Goal: Information Seeking & Learning: Learn about a topic

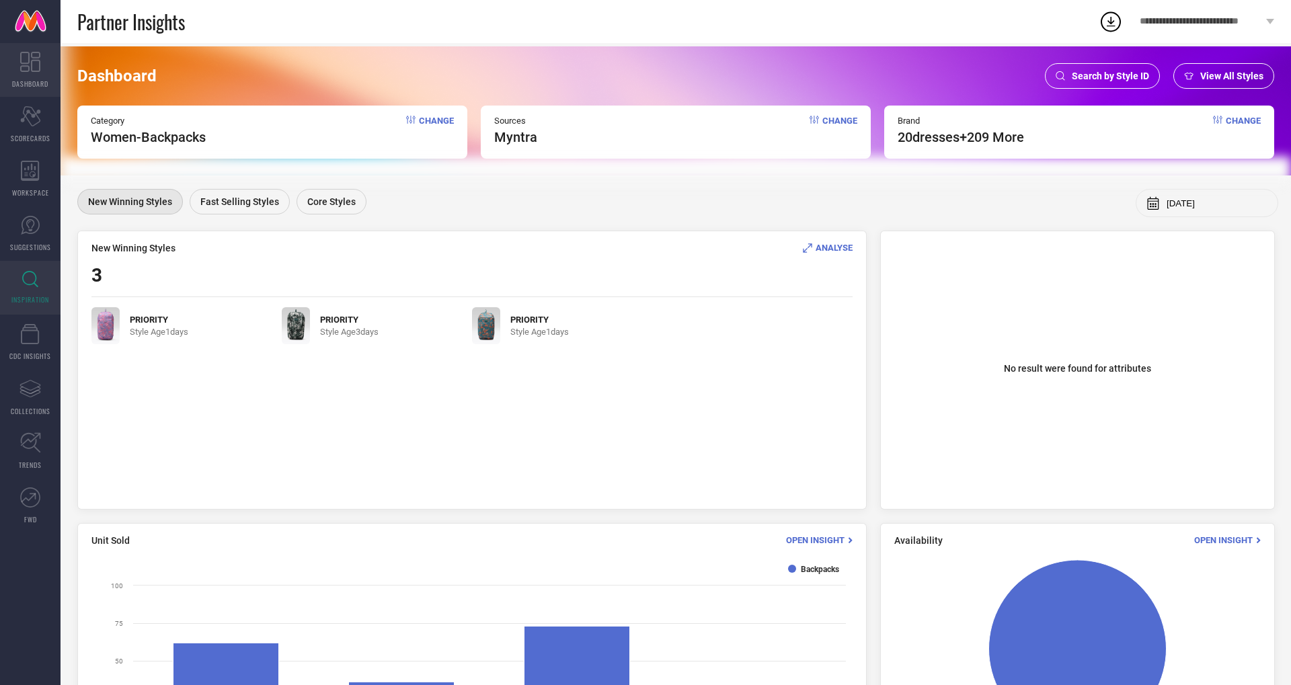
click at [26, 74] on link "DASHBOARD" at bounding box center [30, 70] width 61 height 54
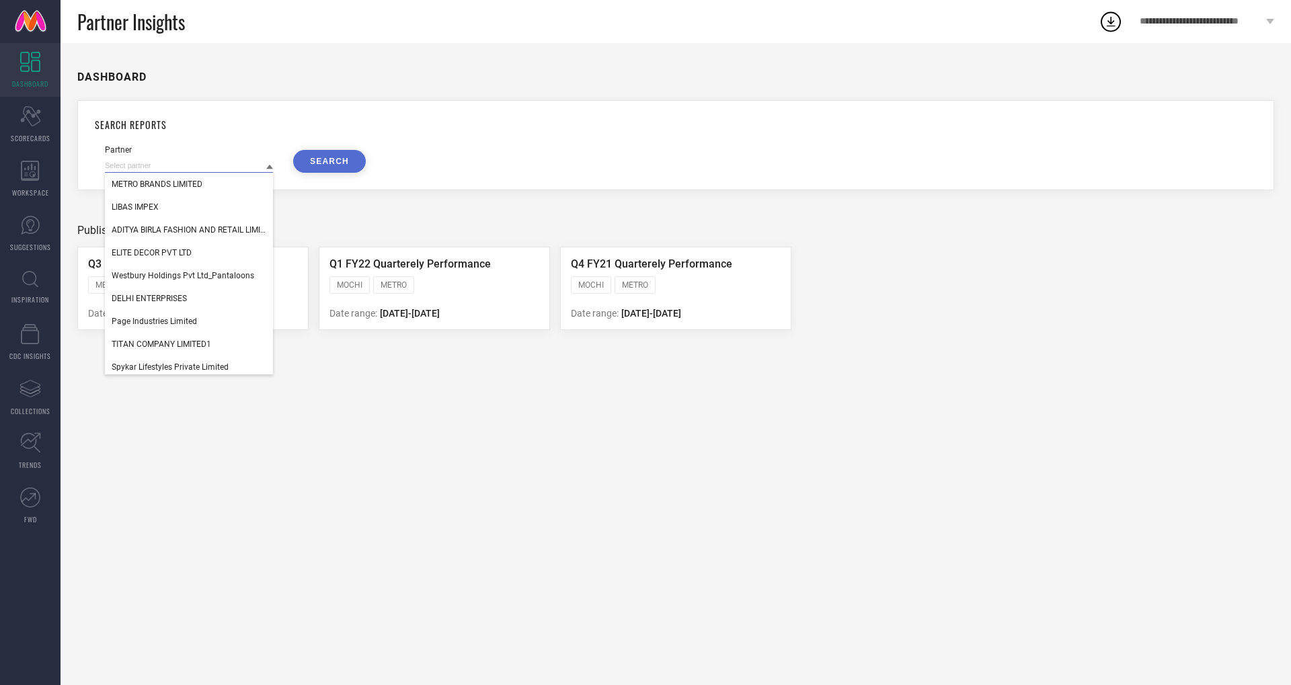
click at [226, 165] on input at bounding box center [189, 166] width 168 height 14
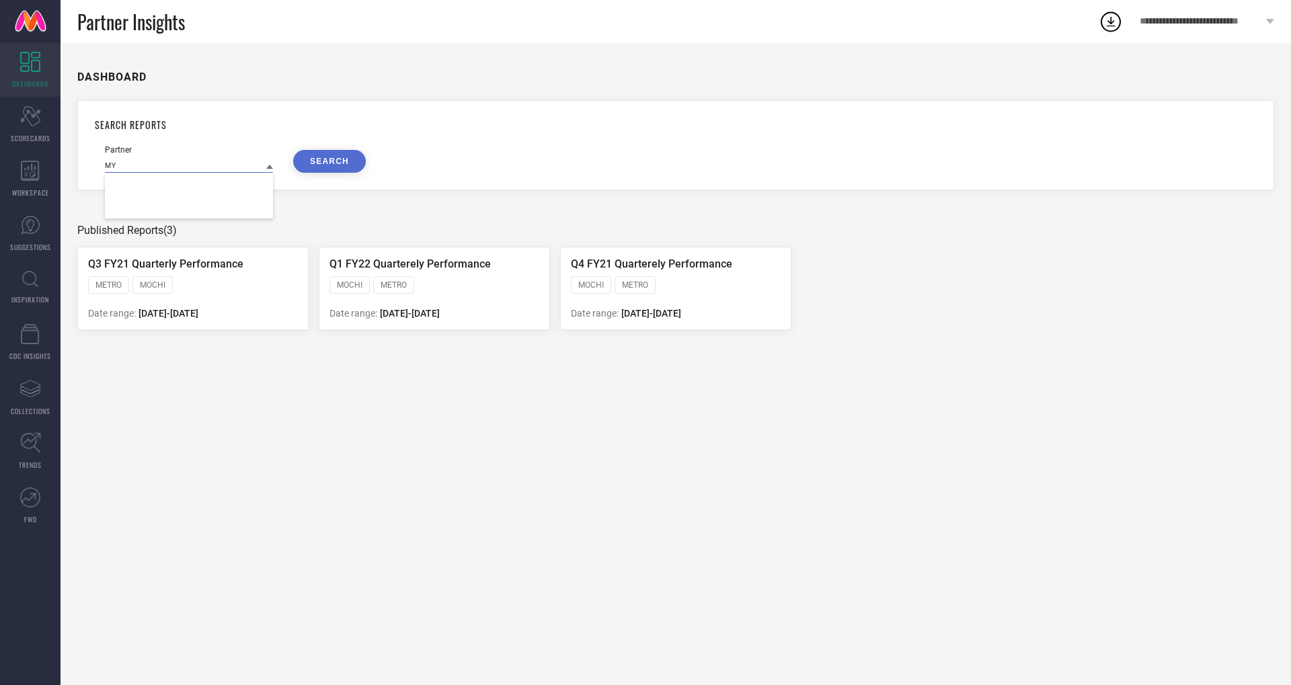
type input "M"
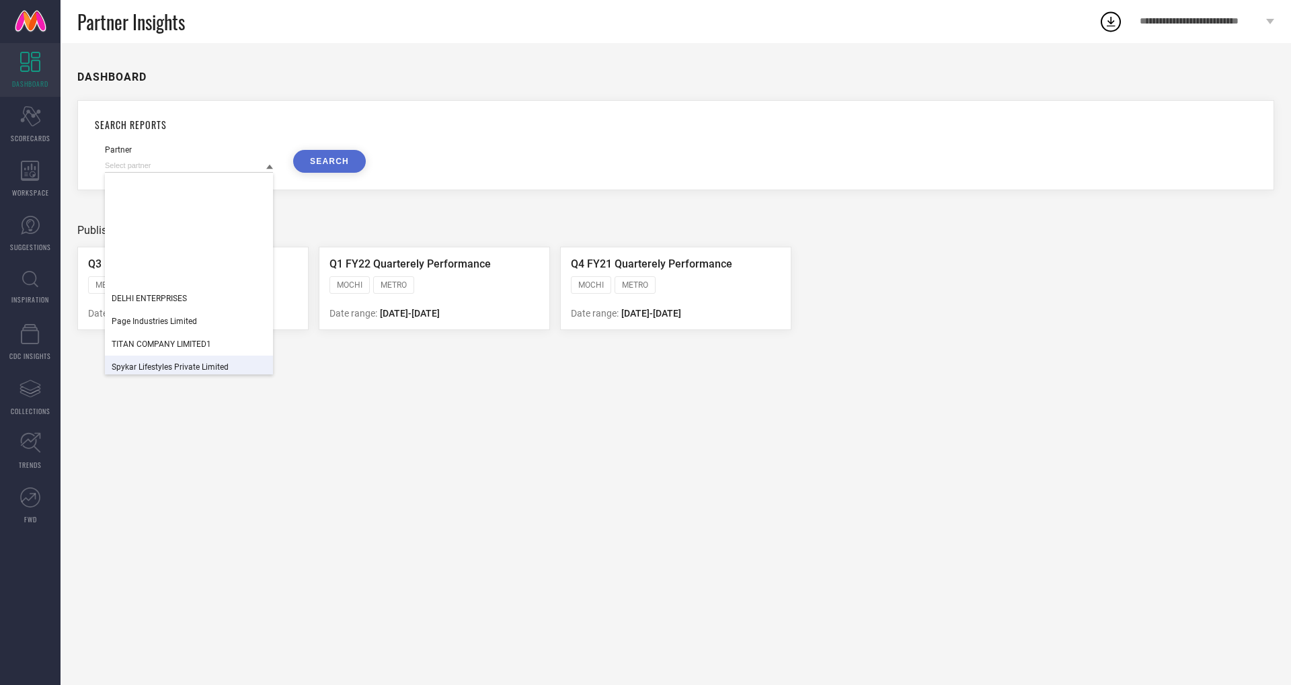
click at [347, 512] on div "DASHBOARD SEARCH REPORTS Partner DELHI ENTERPRISES Page Industries Limited TITA…" at bounding box center [676, 364] width 1231 height 642
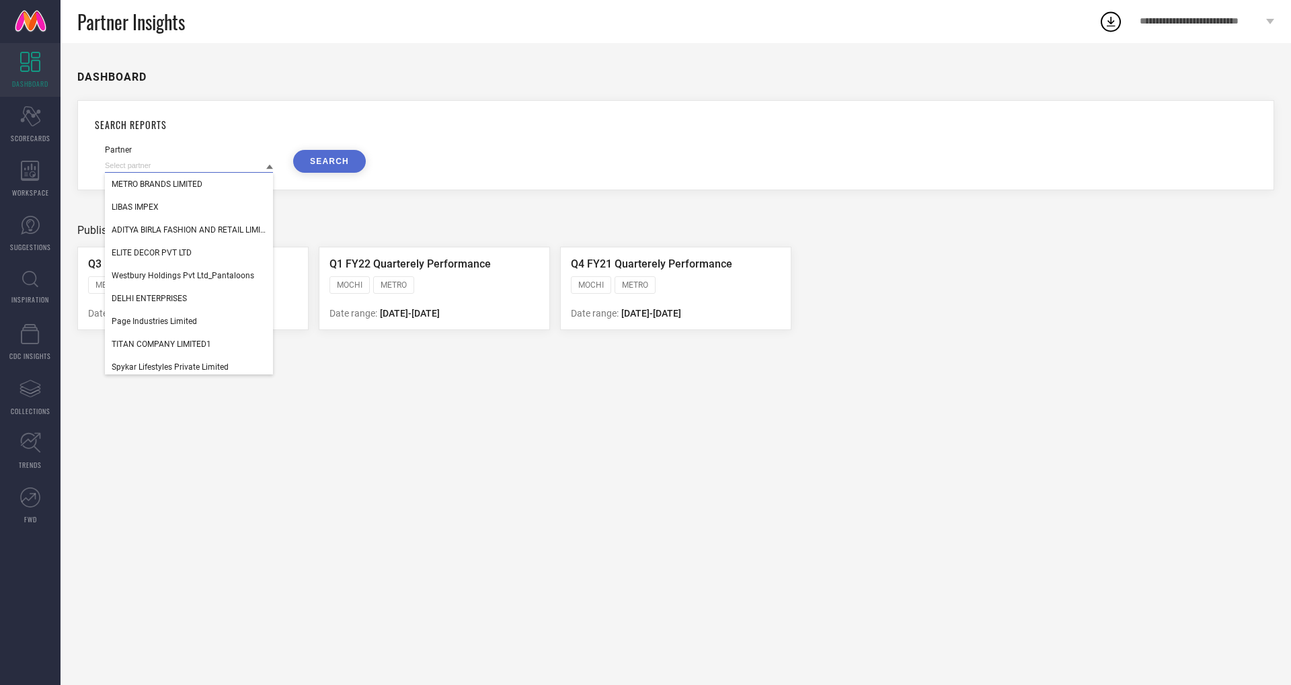
click at [166, 166] on input at bounding box center [189, 166] width 168 height 14
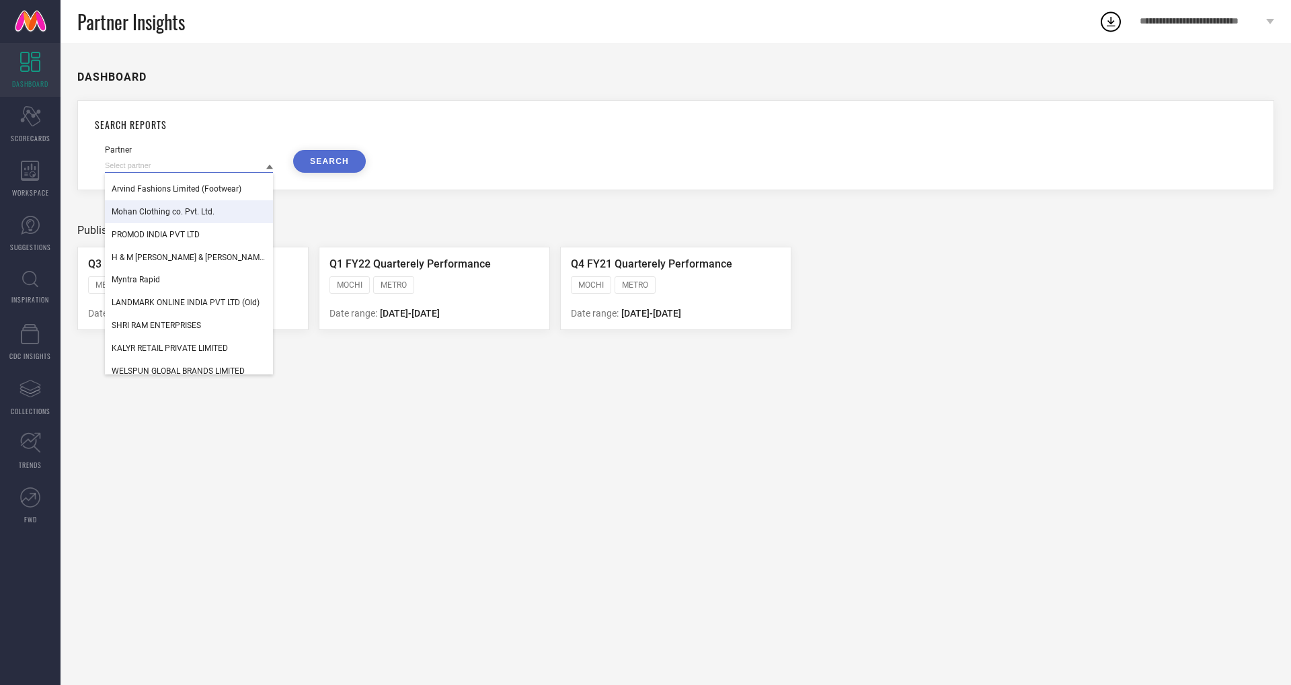
scroll to position [323, 0]
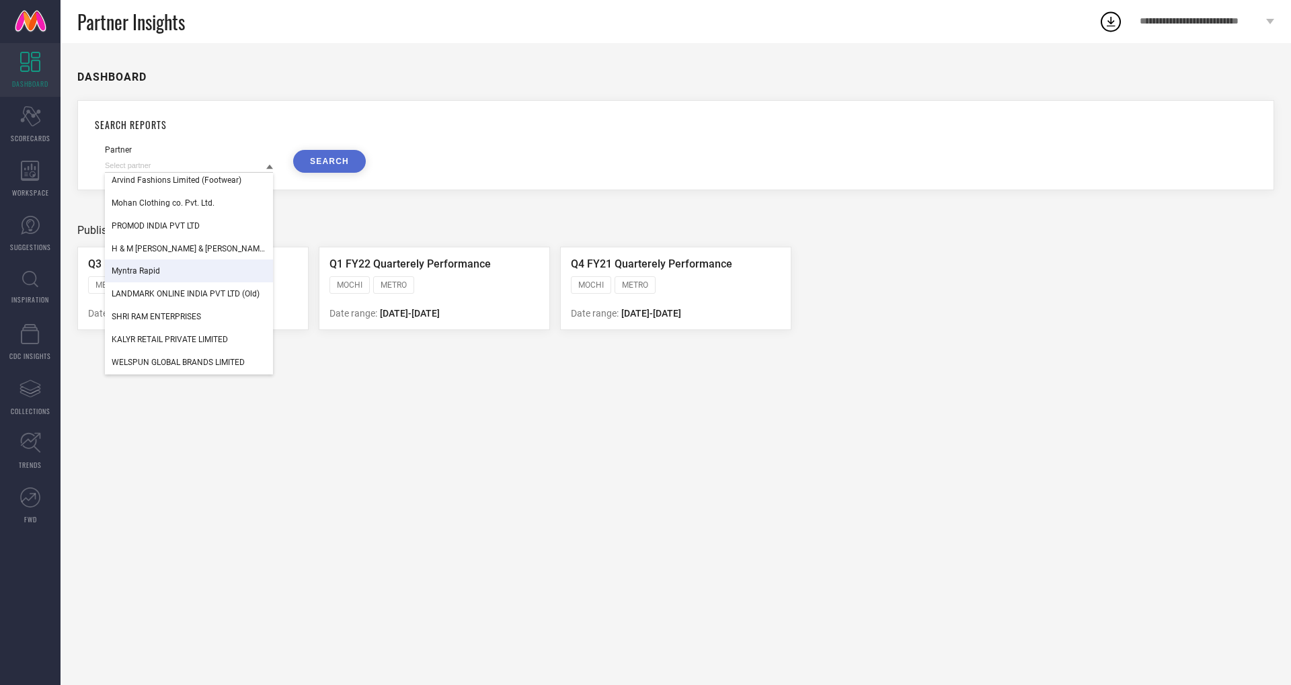
click at [167, 267] on div "Myntra Rapid" at bounding box center [189, 271] width 168 height 23
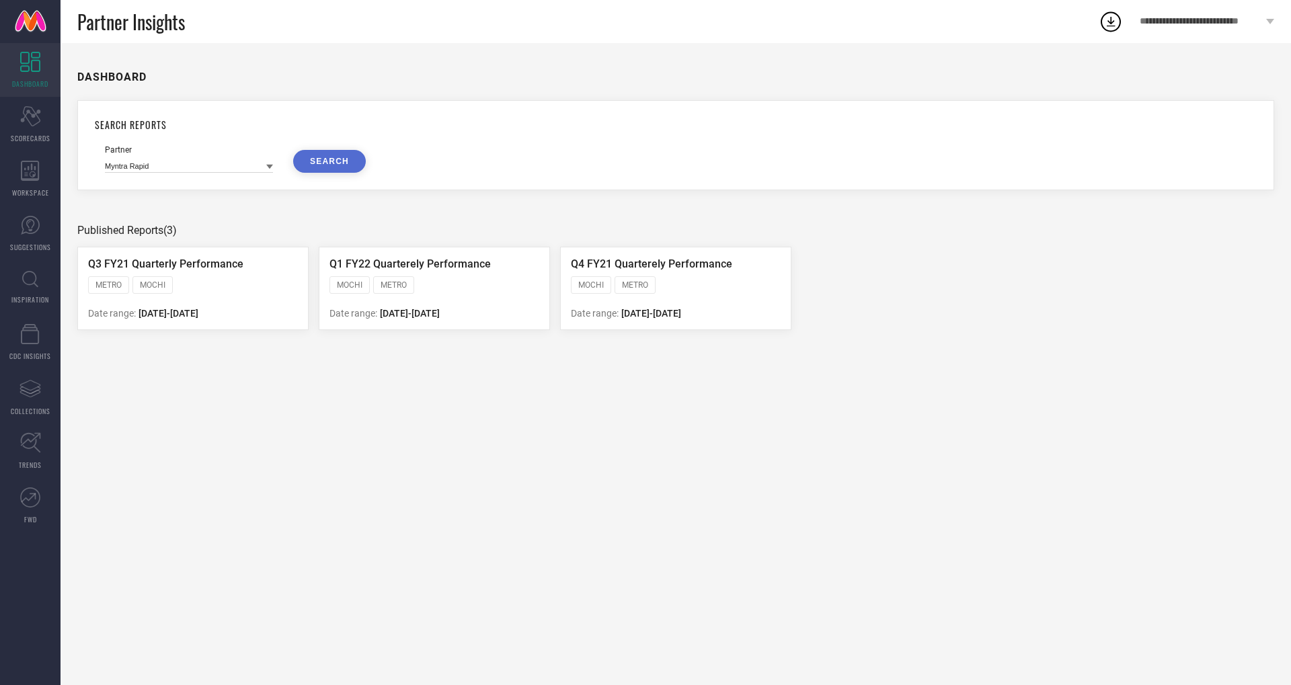
click at [323, 154] on button "SEARCH" at bounding box center [329, 161] width 73 height 23
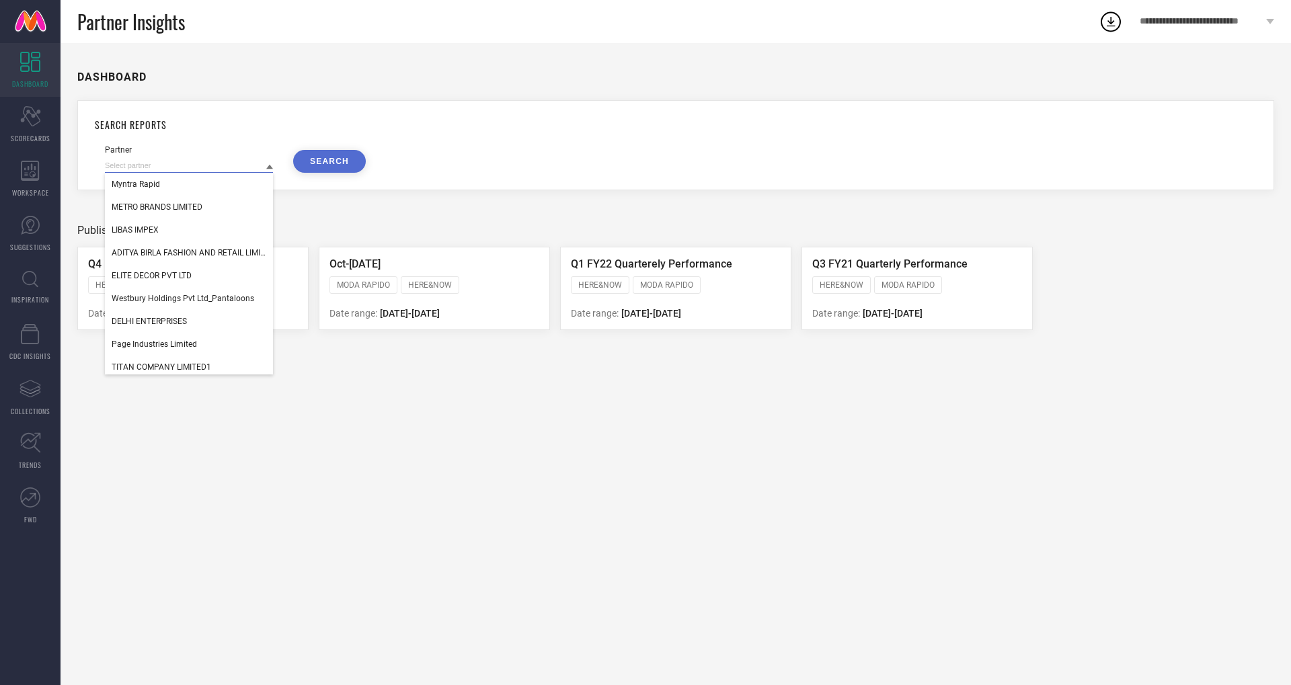
click at [200, 171] on input at bounding box center [189, 166] width 168 height 14
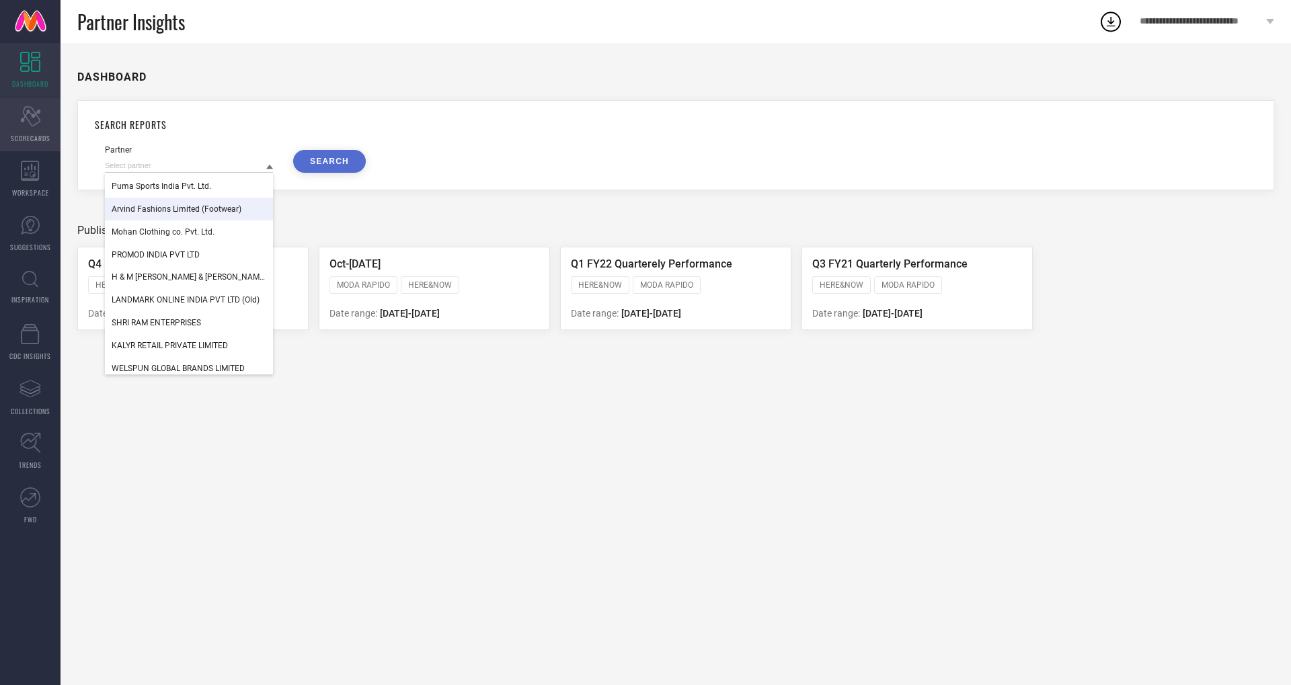
drag, startPoint x: 13, startPoint y: 134, endPoint x: 20, endPoint y: 141, distance: 9.5
click at [13, 134] on span "SCORECARDS" at bounding box center [31, 138] width 40 height 10
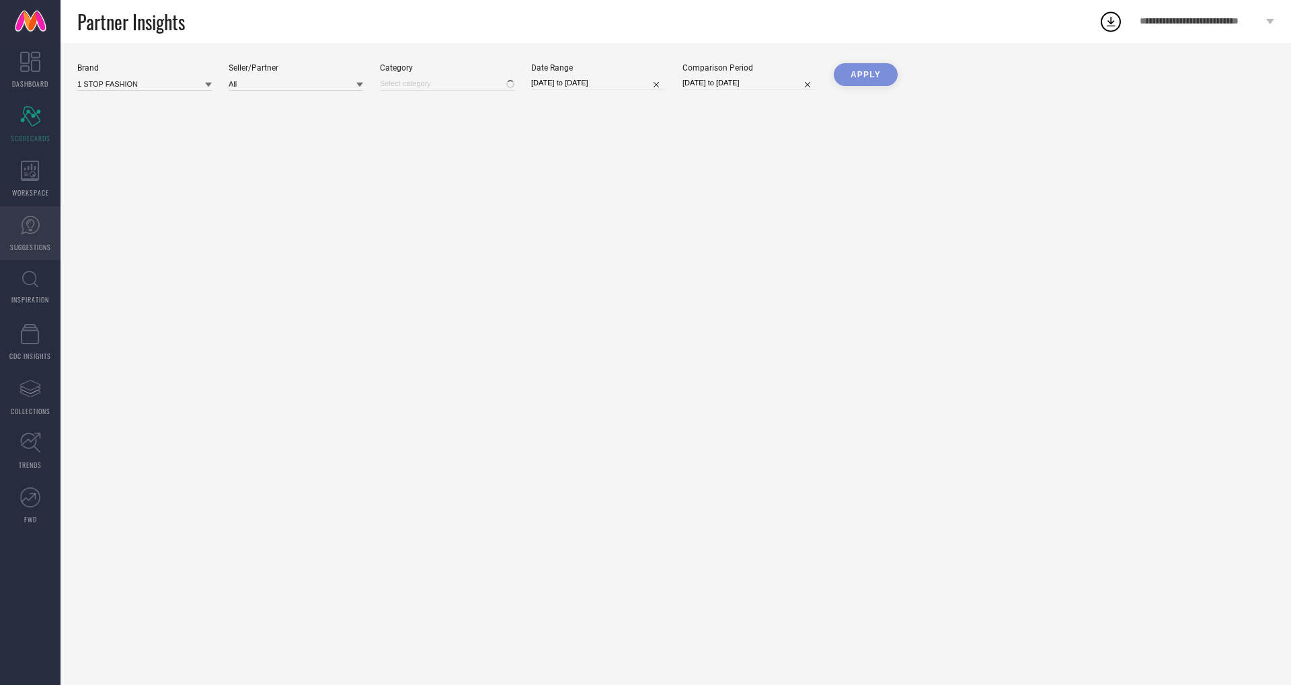
type input "All"
click at [37, 230] on icon at bounding box center [30, 225] width 19 height 19
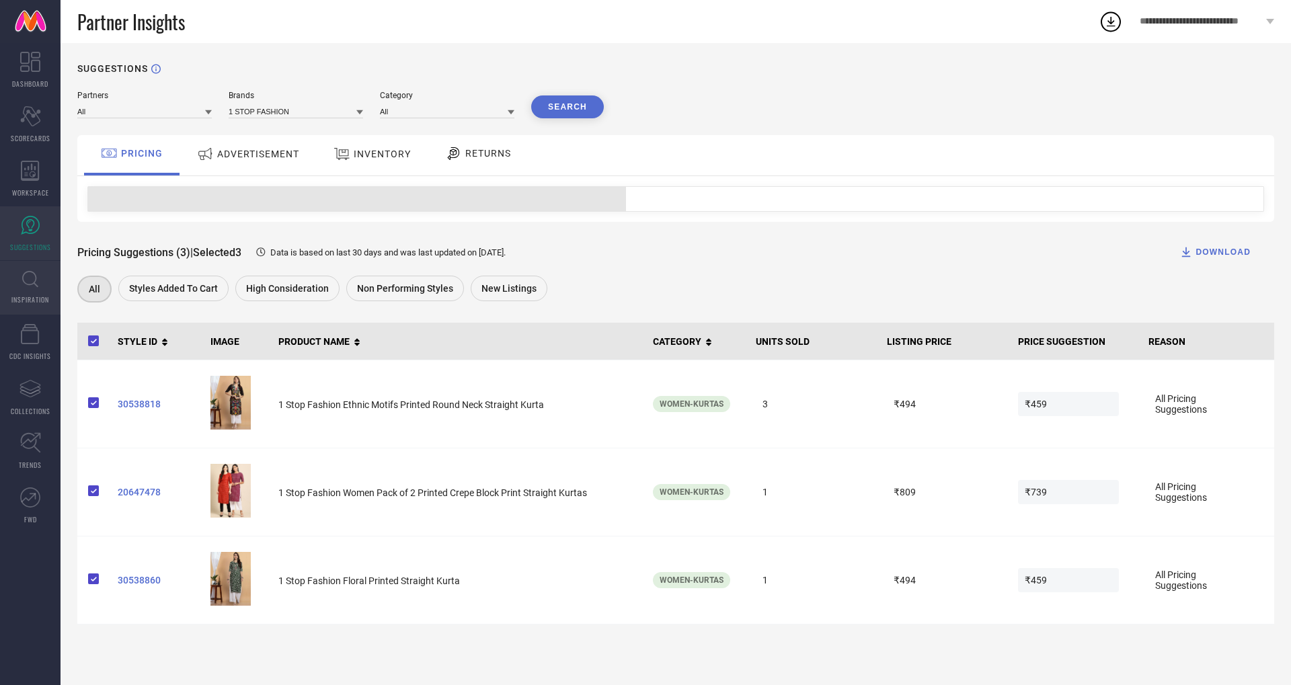
click at [31, 274] on icon at bounding box center [30, 279] width 16 height 17
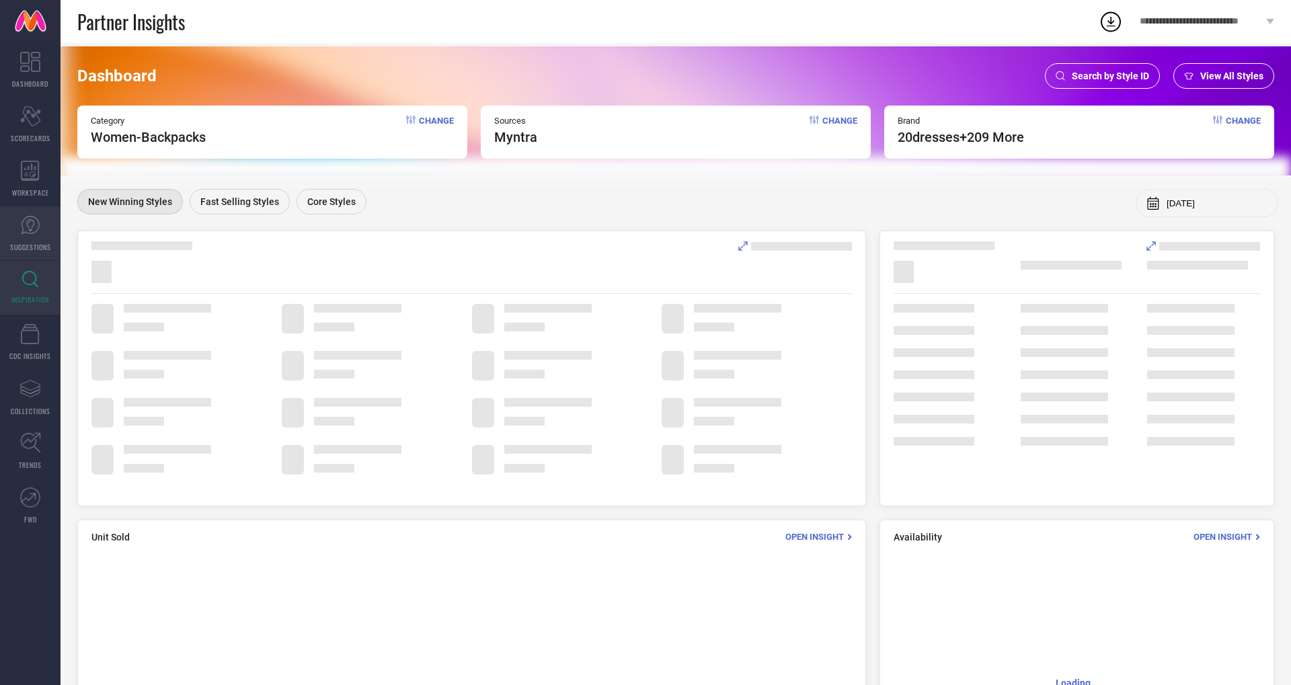
click at [24, 222] on icon at bounding box center [30, 225] width 20 height 20
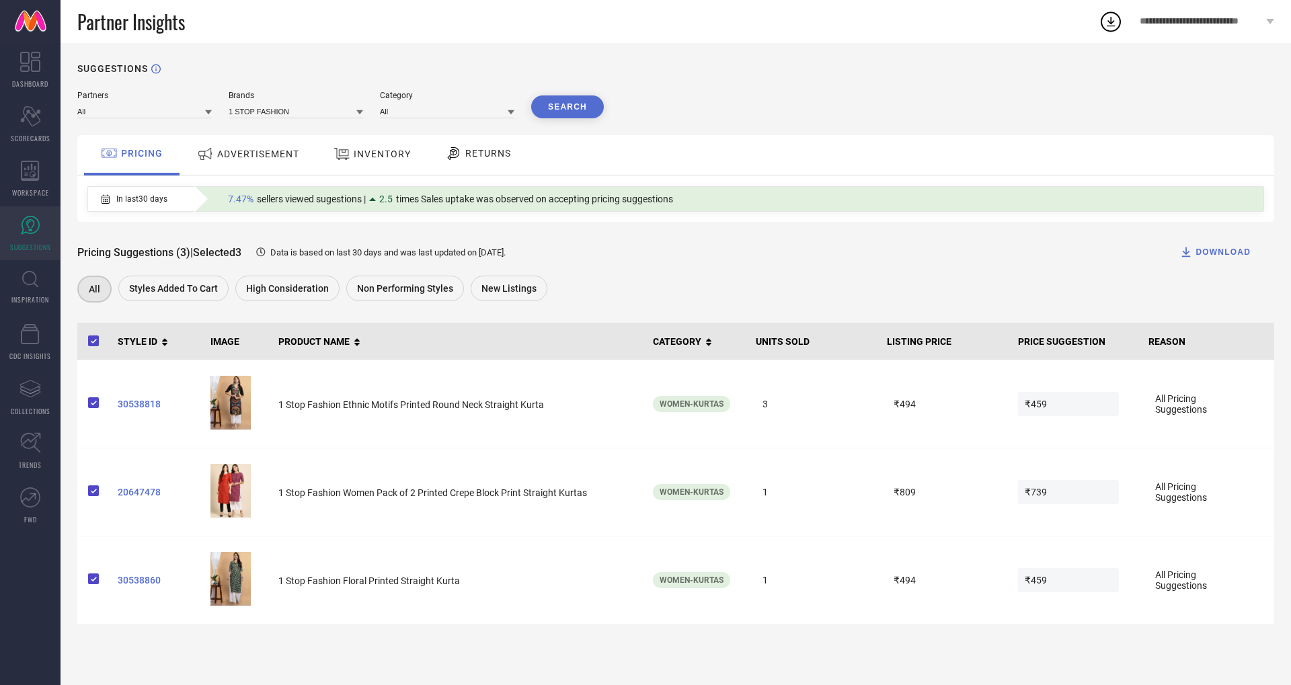
click at [386, 146] on div "INVENTORY" at bounding box center [372, 154] width 84 height 24
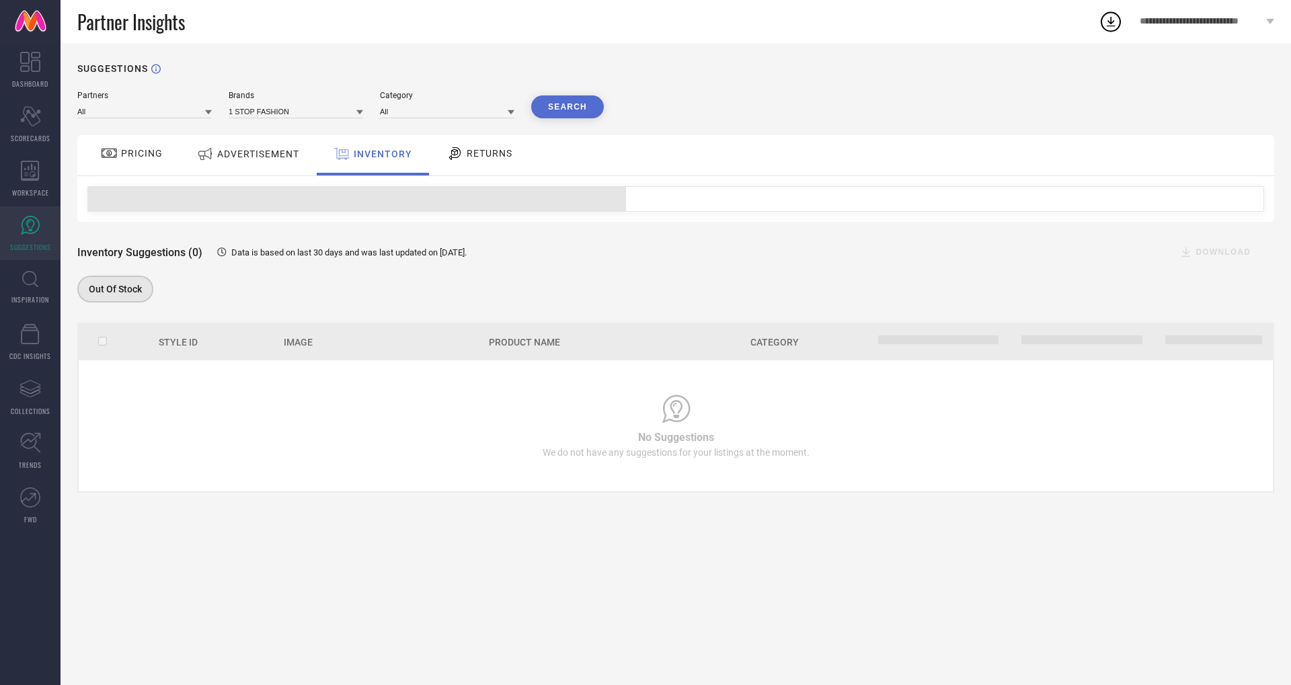
click at [133, 150] on span "PRICING" at bounding box center [142, 153] width 42 height 11
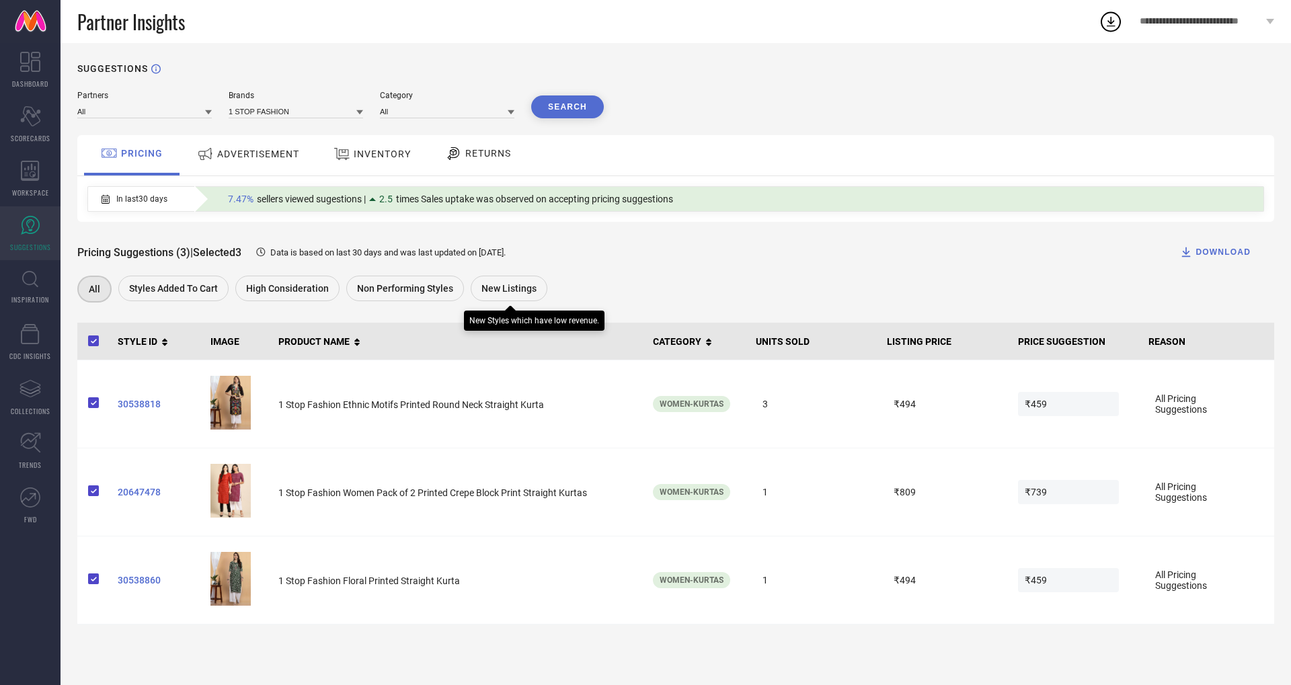
click at [489, 290] on span "New Listings" at bounding box center [508, 288] width 55 height 11
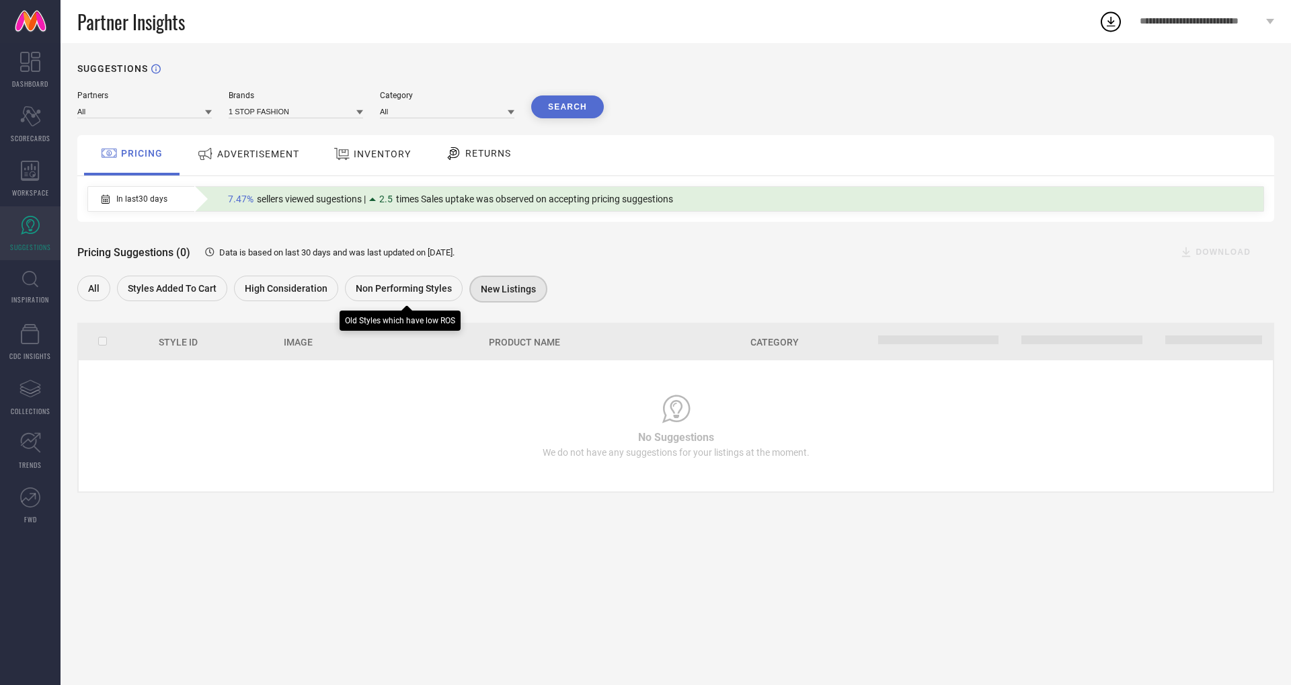
click at [405, 287] on span "Non Performing Styles" at bounding box center [404, 288] width 96 height 11
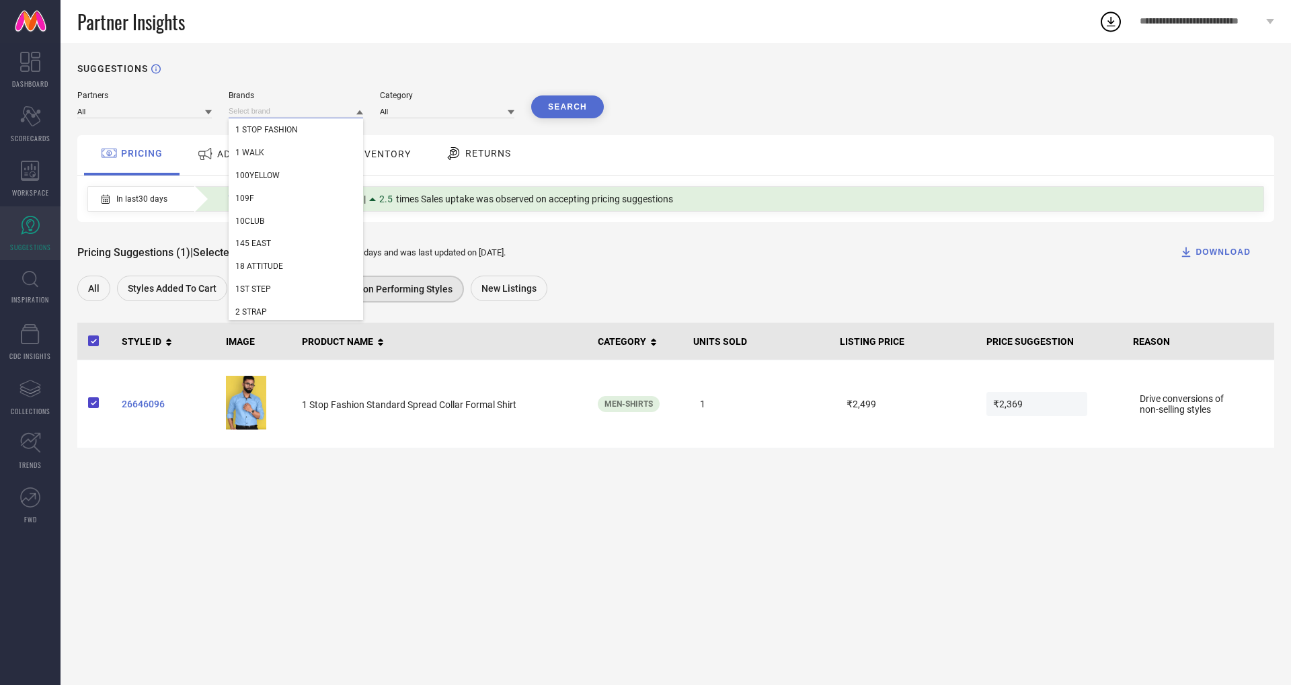
click at [317, 108] on input at bounding box center [296, 111] width 134 height 14
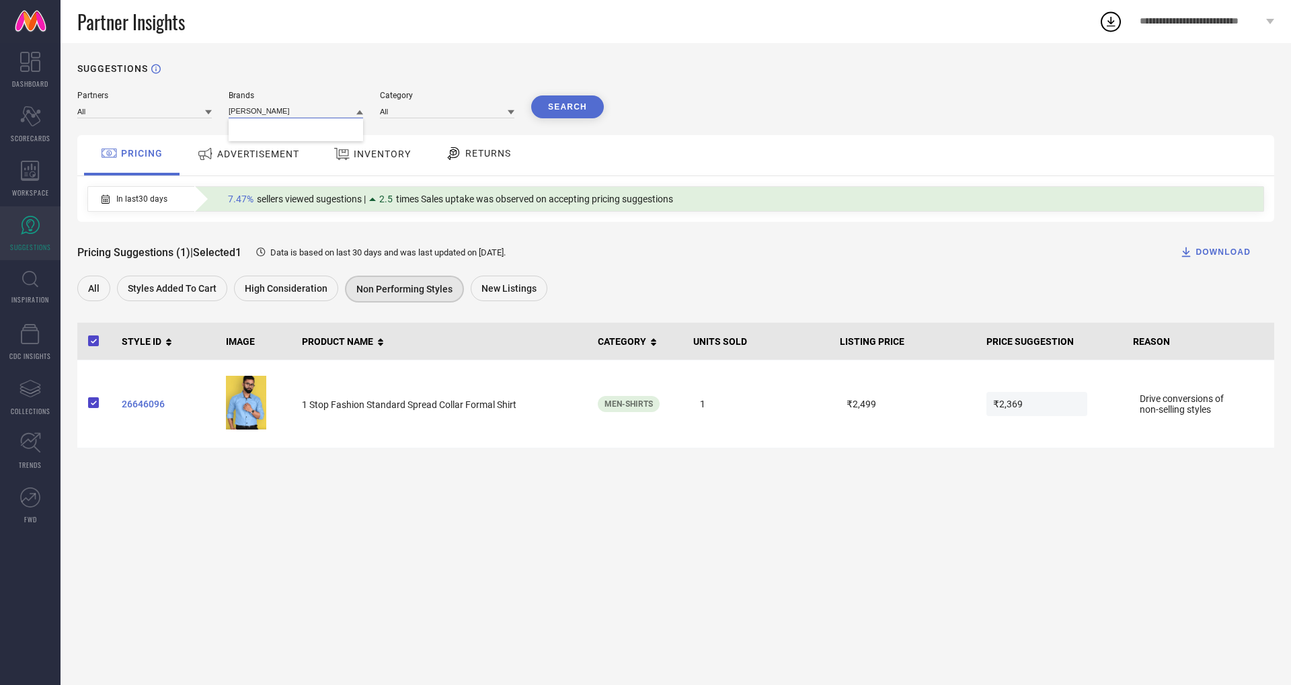
type input "[PERSON_NAME]"
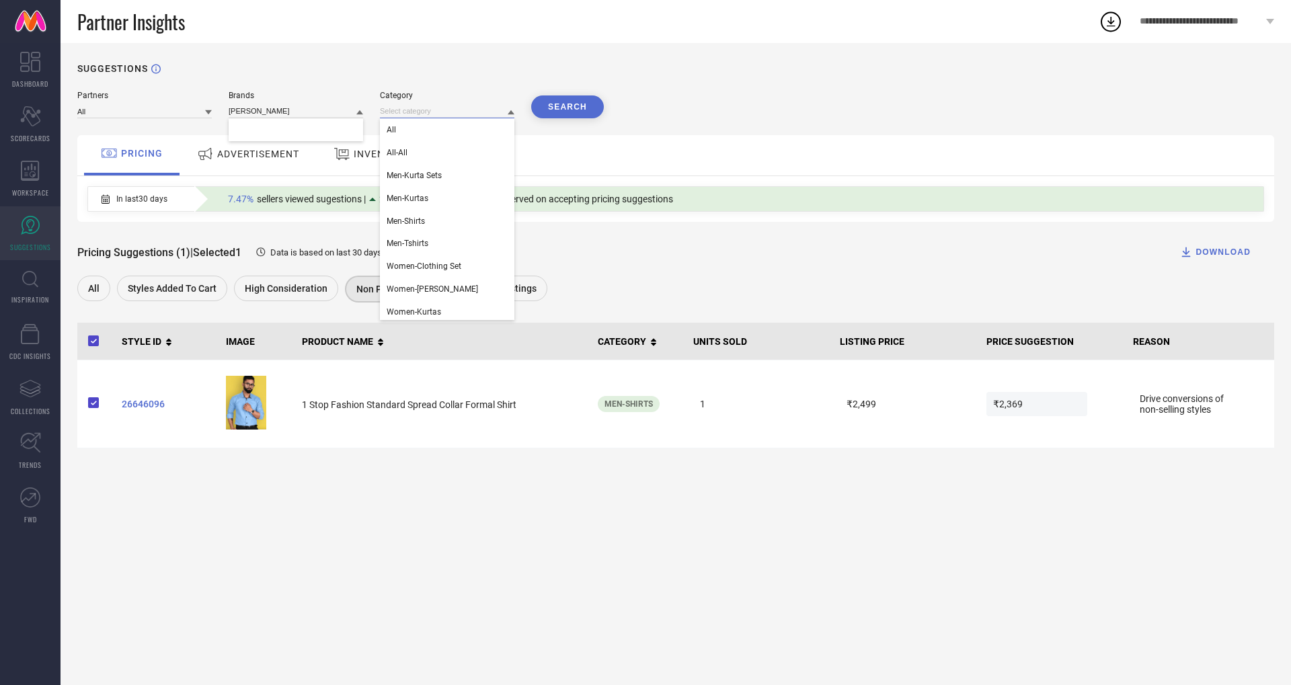
click at [393, 112] on input at bounding box center [447, 111] width 134 height 14
click at [297, 112] on input at bounding box center [296, 111] width 134 height 14
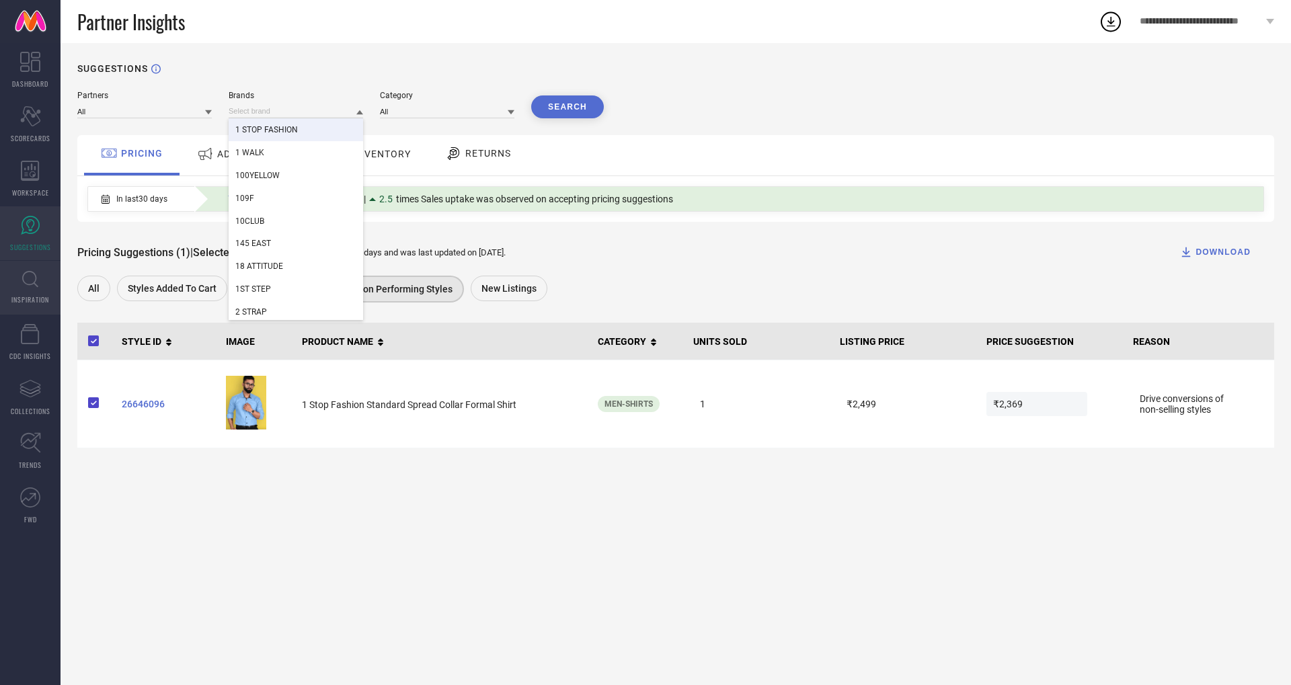
click at [24, 295] on span "INSPIRATION" at bounding box center [30, 300] width 38 height 10
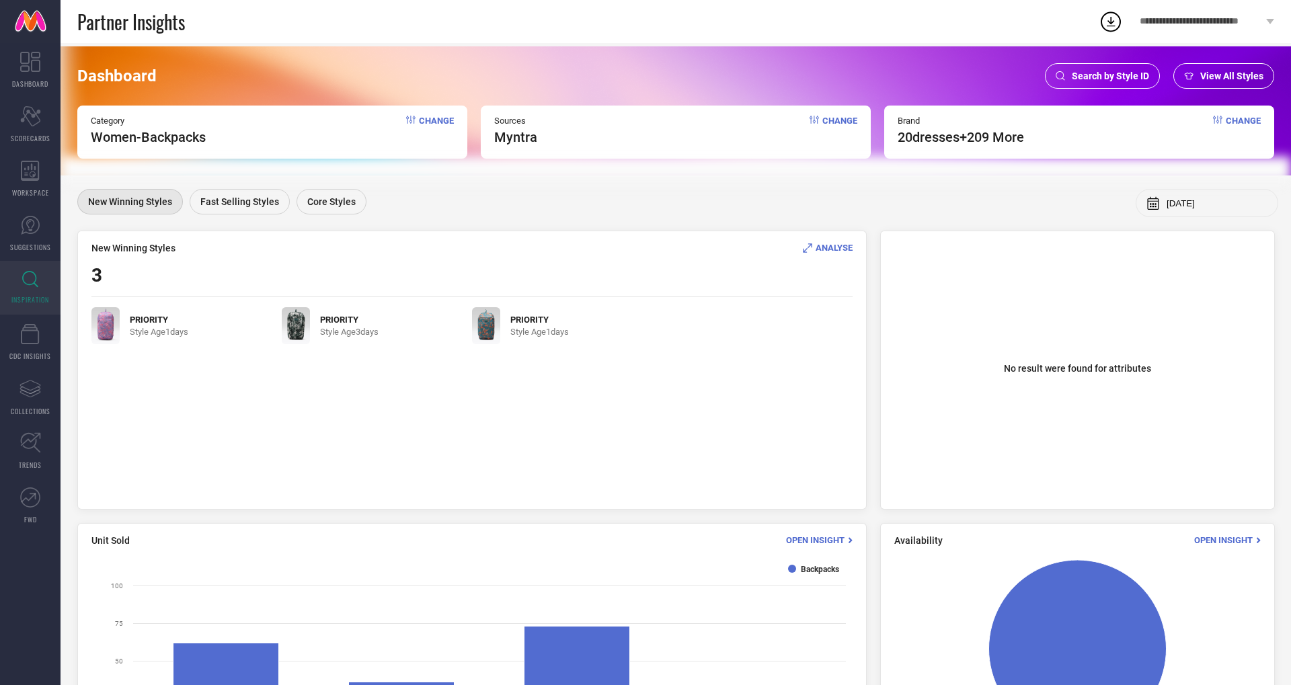
click at [1248, 119] on span "Change" at bounding box center [1243, 131] width 35 height 30
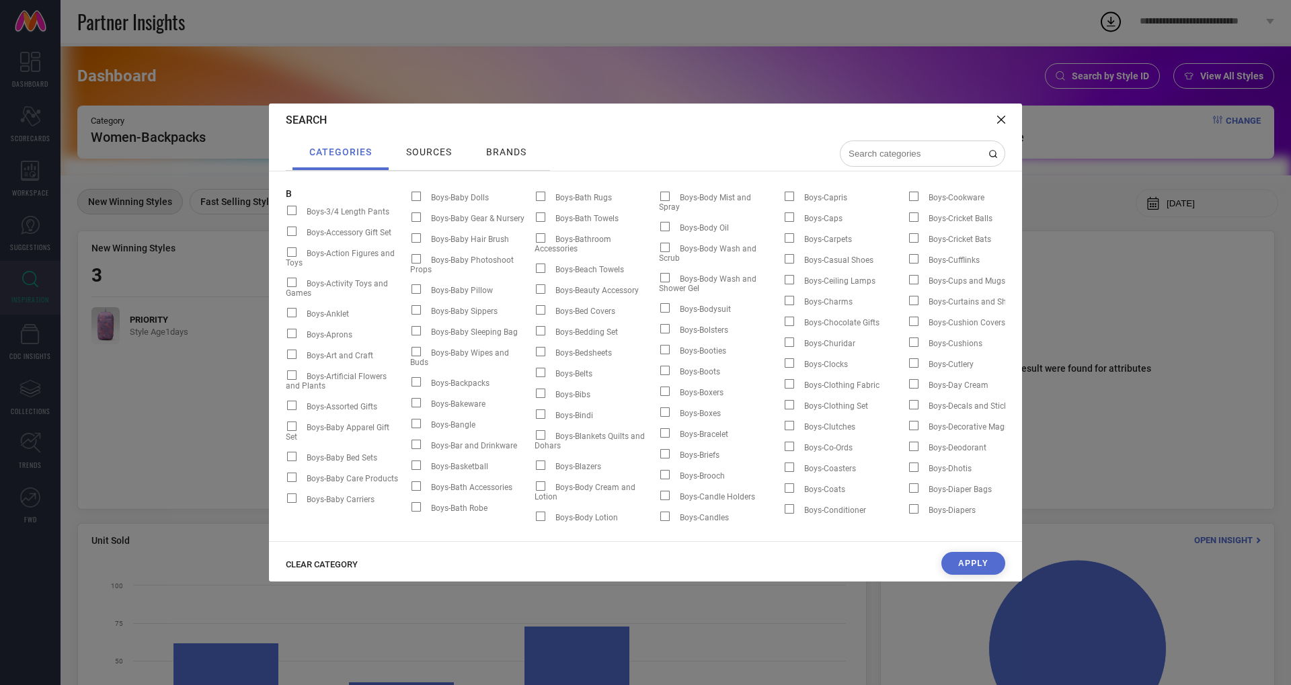
click at [857, 157] on input at bounding box center [914, 153] width 134 height 11
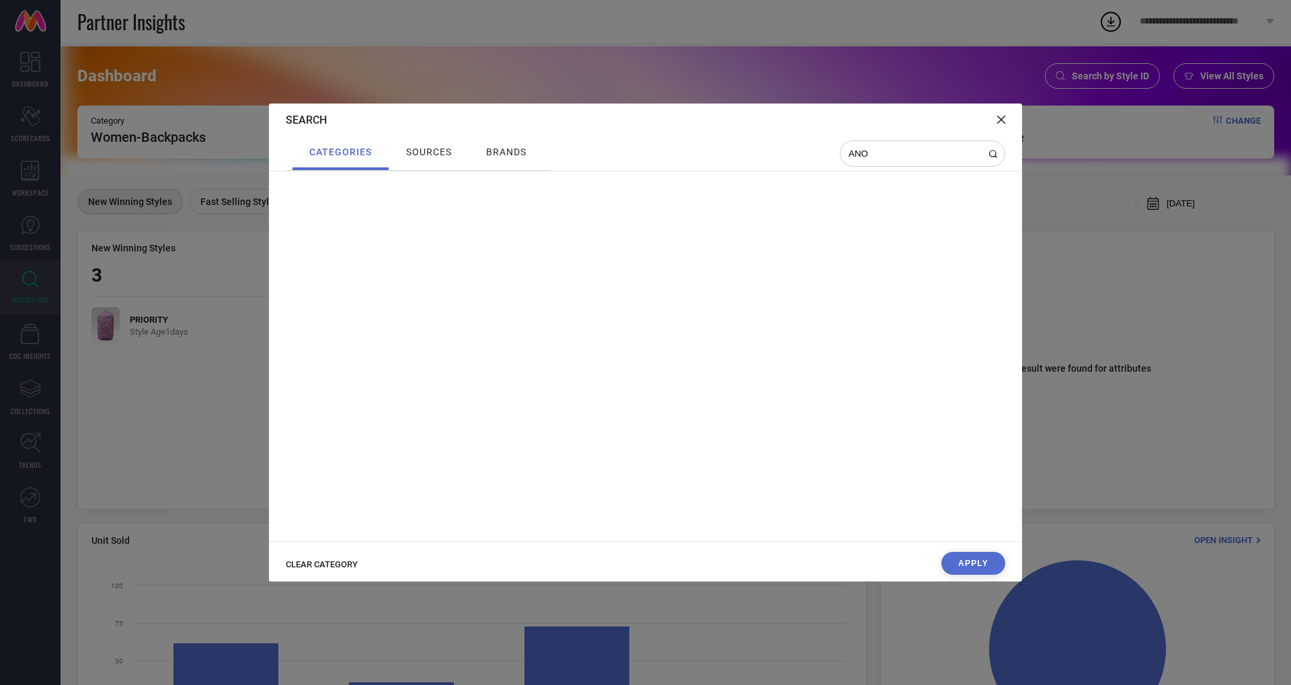
type input "ANO"
click at [531, 147] on div "brands" at bounding box center [506, 154] width 74 height 34
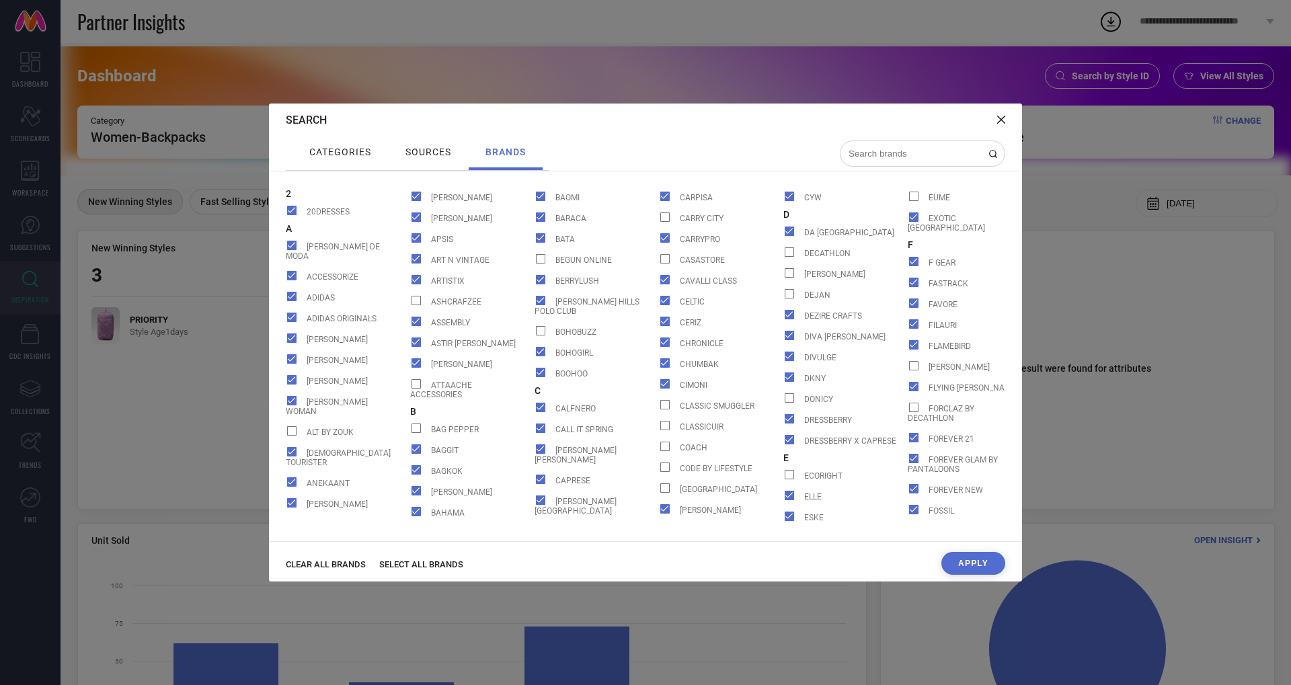
click at [356, 565] on span "CLEAR ALL BRANDS" at bounding box center [326, 564] width 80 height 10
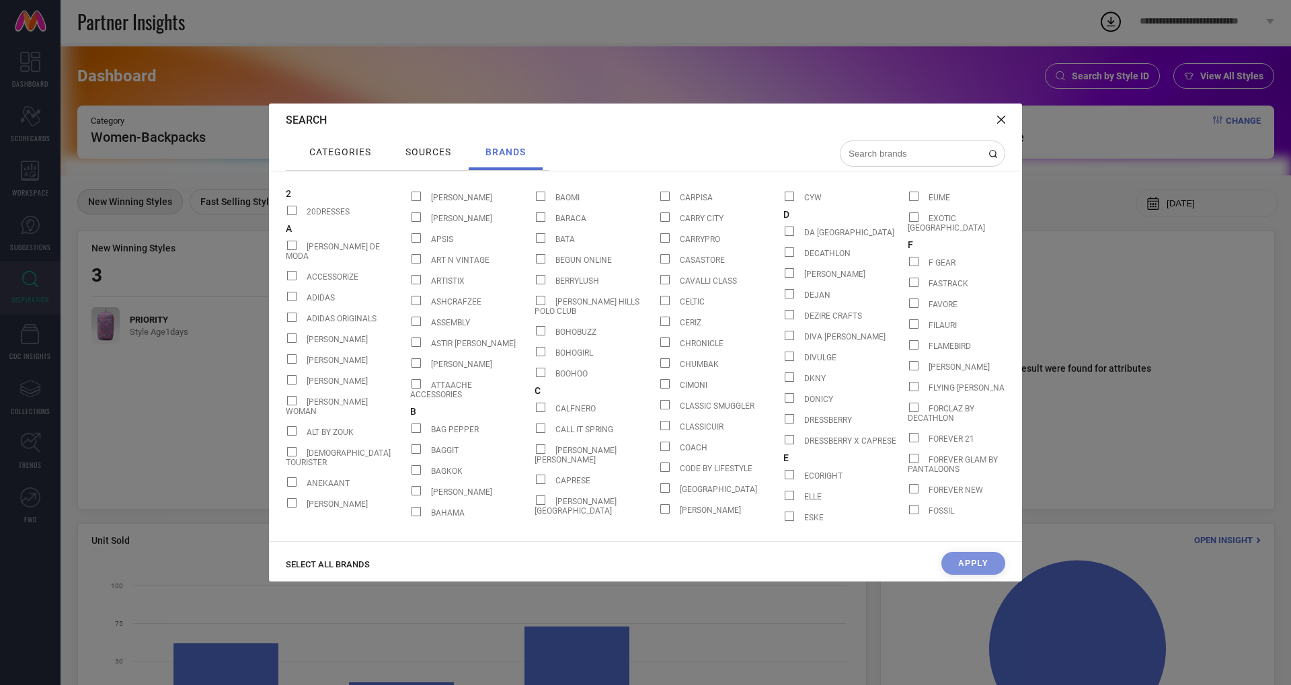
click at [897, 155] on input at bounding box center [914, 153] width 134 height 11
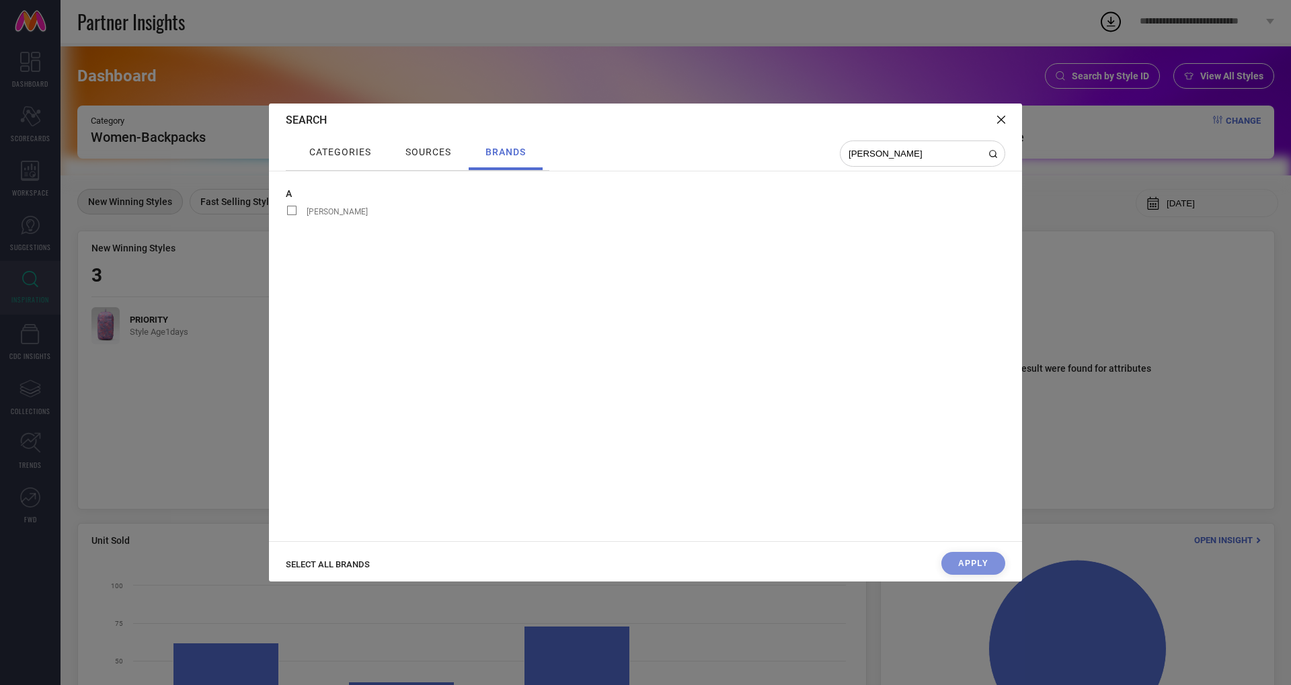
type input "[PERSON_NAME]"
click at [295, 209] on span at bounding box center [291, 210] width 9 height 9
click at [286, 215] on input "[PERSON_NAME]" at bounding box center [286, 215] width 0 height 0
click at [350, 148] on span "categories" at bounding box center [340, 152] width 62 height 11
click at [898, 150] on input at bounding box center [914, 153] width 134 height 11
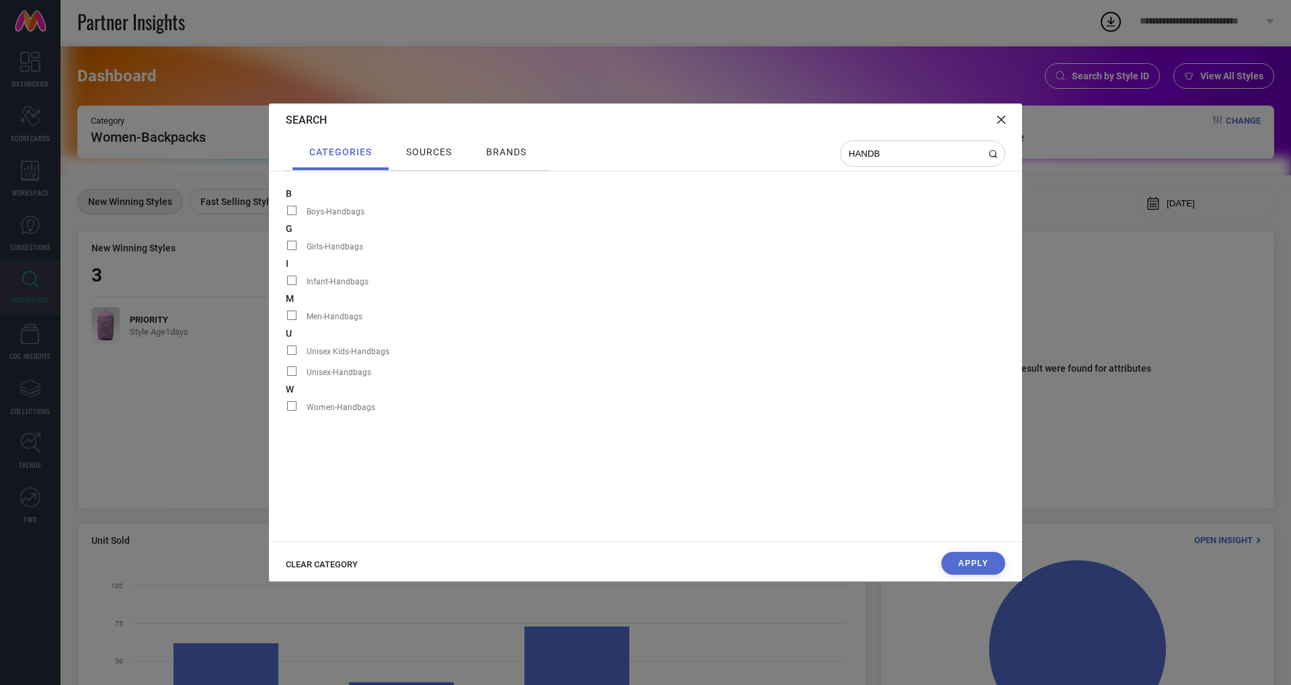
type input "HANDB"
click at [293, 405] on span at bounding box center [291, 405] width 9 height 9
click at [286, 410] on input "Women-Handbags" at bounding box center [286, 410] width 0 height 0
click at [357, 463] on form "B Boys-Handbags G Girls-Handbags I Infant-Handbags M Men-Handbags U Unisex Kids…" at bounding box center [646, 356] width 720 height 336
click at [289, 401] on span at bounding box center [291, 405] width 9 height 9
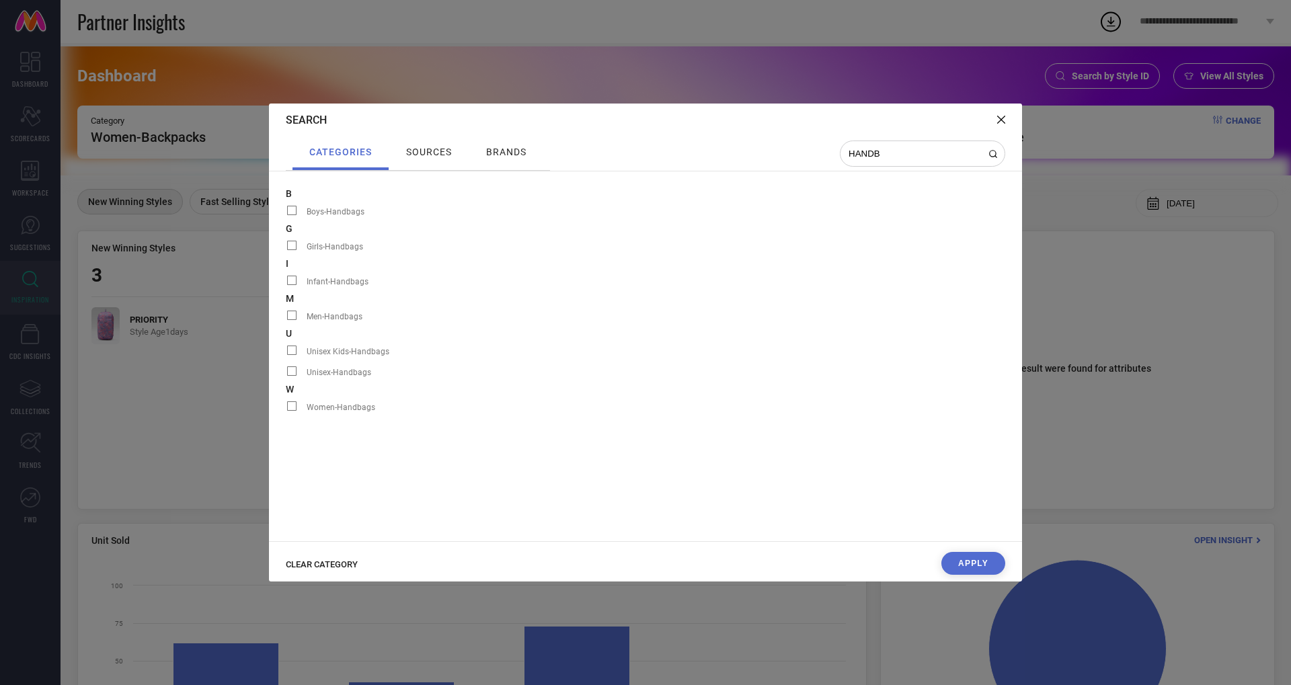
click at [286, 410] on input "Women-Handbags" at bounding box center [286, 410] width 0 height 0
click at [293, 403] on span at bounding box center [291, 405] width 9 height 9
click at [286, 410] on input "Women-Handbags" at bounding box center [286, 410] width 0 height 0
click at [346, 427] on form "B Boys-Handbags G Girls-Handbags I Infant-Handbags M Men-Handbags U Unisex Kids…" at bounding box center [646, 356] width 720 height 336
click at [290, 401] on span at bounding box center [291, 405] width 9 height 9
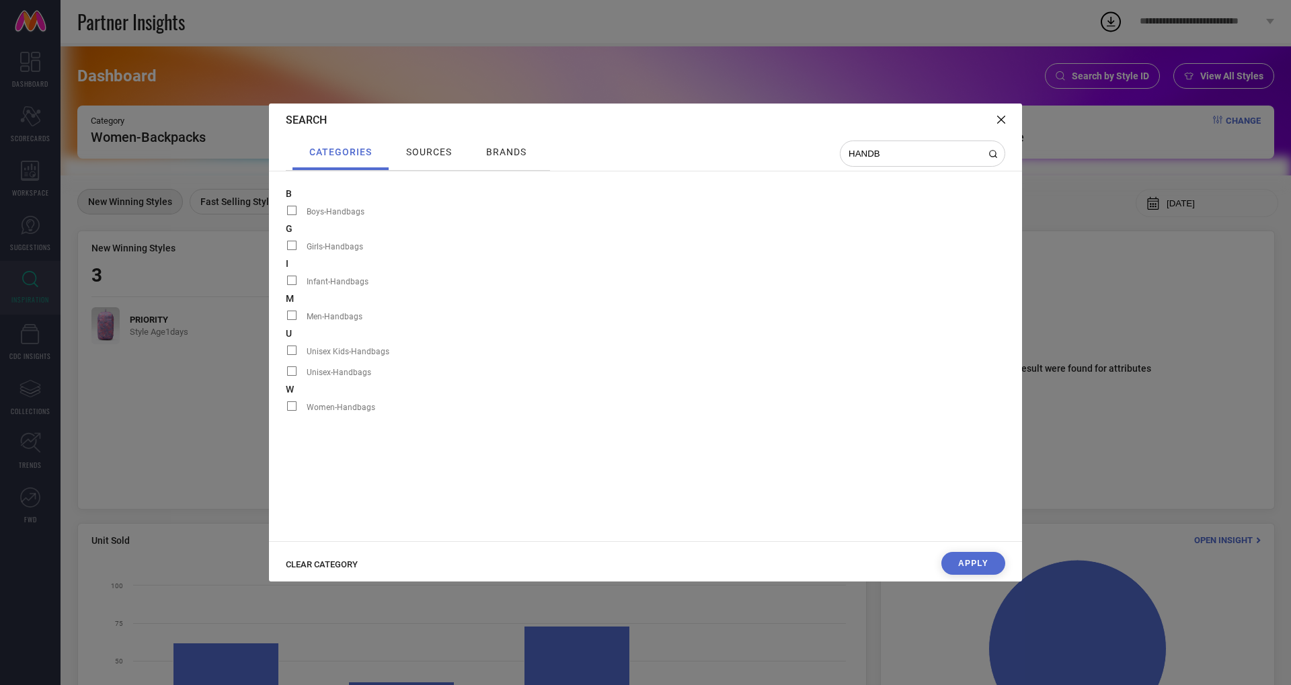
click at [286, 410] on input "Women-Handbags" at bounding box center [286, 410] width 0 height 0
click at [294, 366] on span at bounding box center [291, 370] width 9 height 9
click at [286, 375] on input "Unisex-Handbags" at bounding box center [286, 375] width 0 height 0
click at [294, 398] on label "Women-Handbags" at bounding box center [348, 406] width 124 height 17
click at [286, 410] on input "Women-Handbags" at bounding box center [286, 410] width 0 height 0
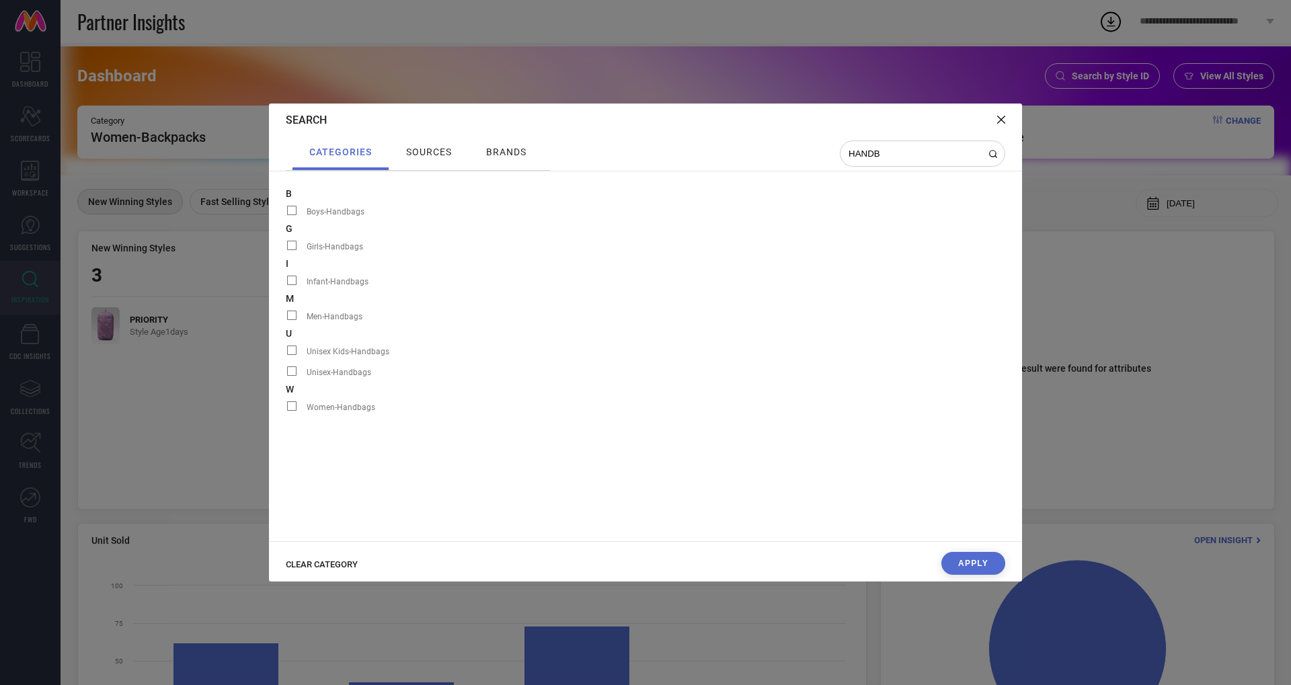
click at [995, 150] on circle at bounding box center [993, 153] width 6 height 6
click at [997, 124] on div at bounding box center [1001, 120] width 8 height 13
click at [984, 558] on button "Apply" at bounding box center [973, 563] width 64 height 23
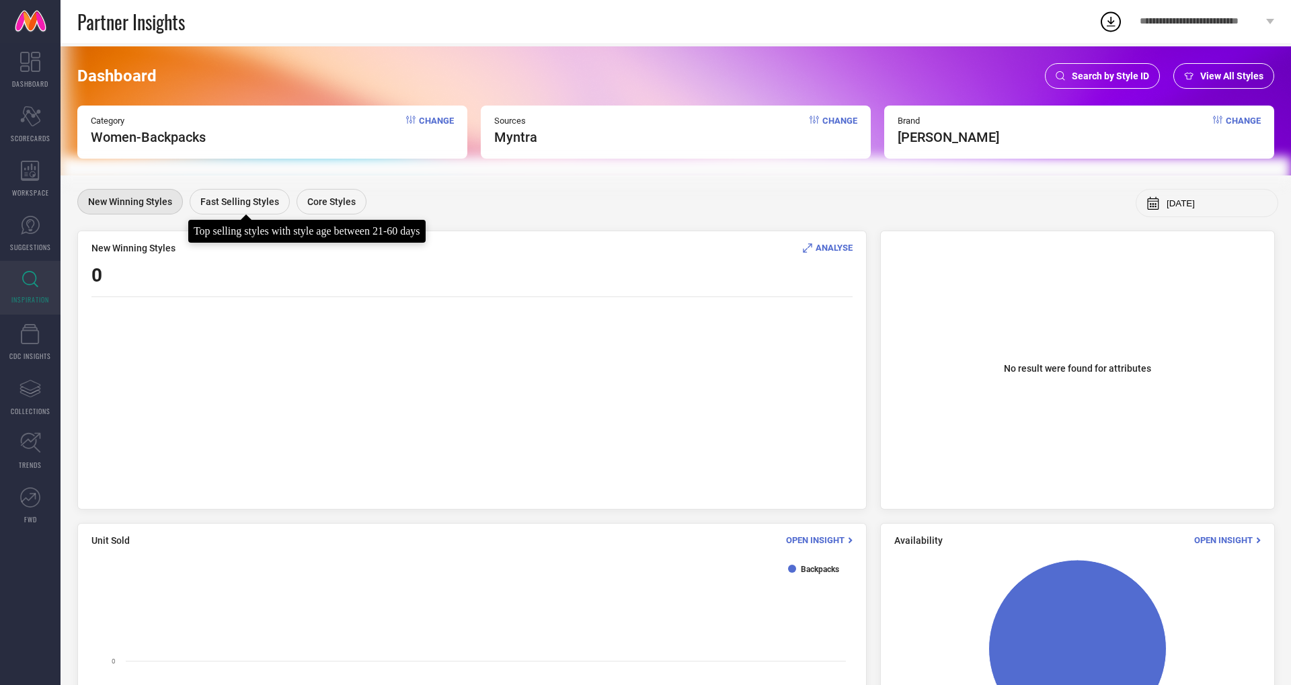
click at [231, 198] on span "Fast Selling Styles" at bounding box center [239, 201] width 79 height 11
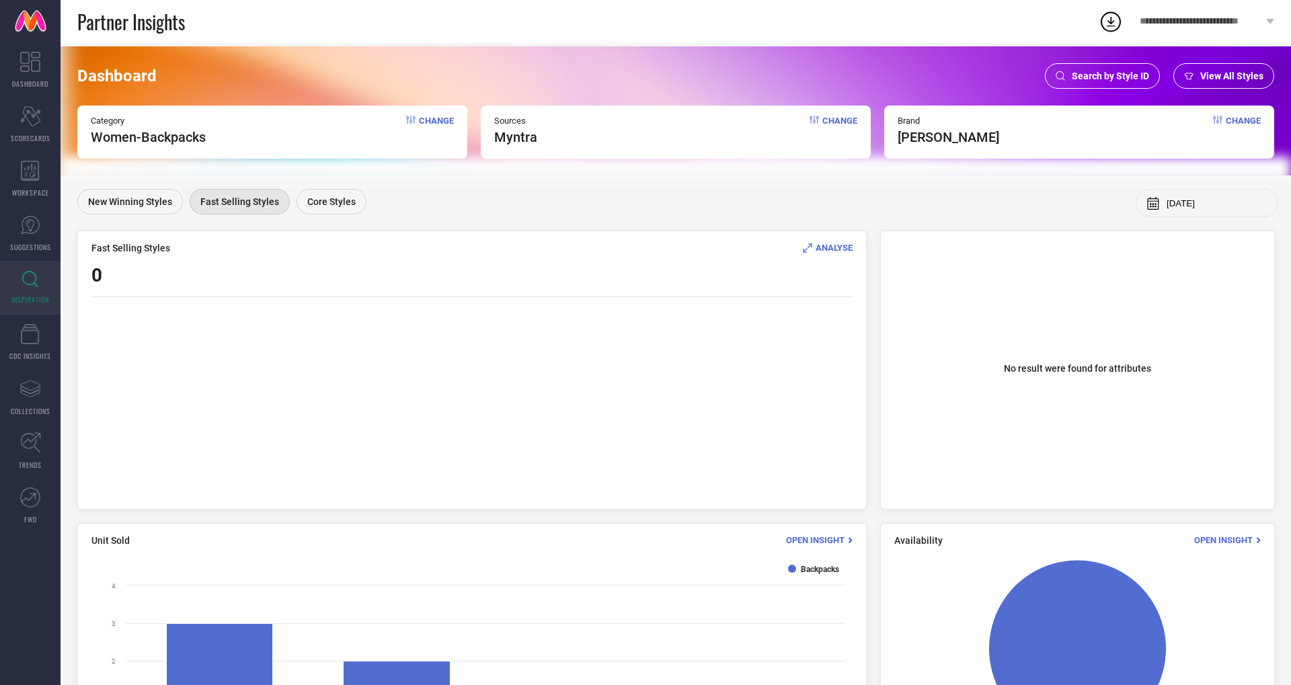
click at [817, 249] on span "ANALYSE" at bounding box center [834, 248] width 37 height 10
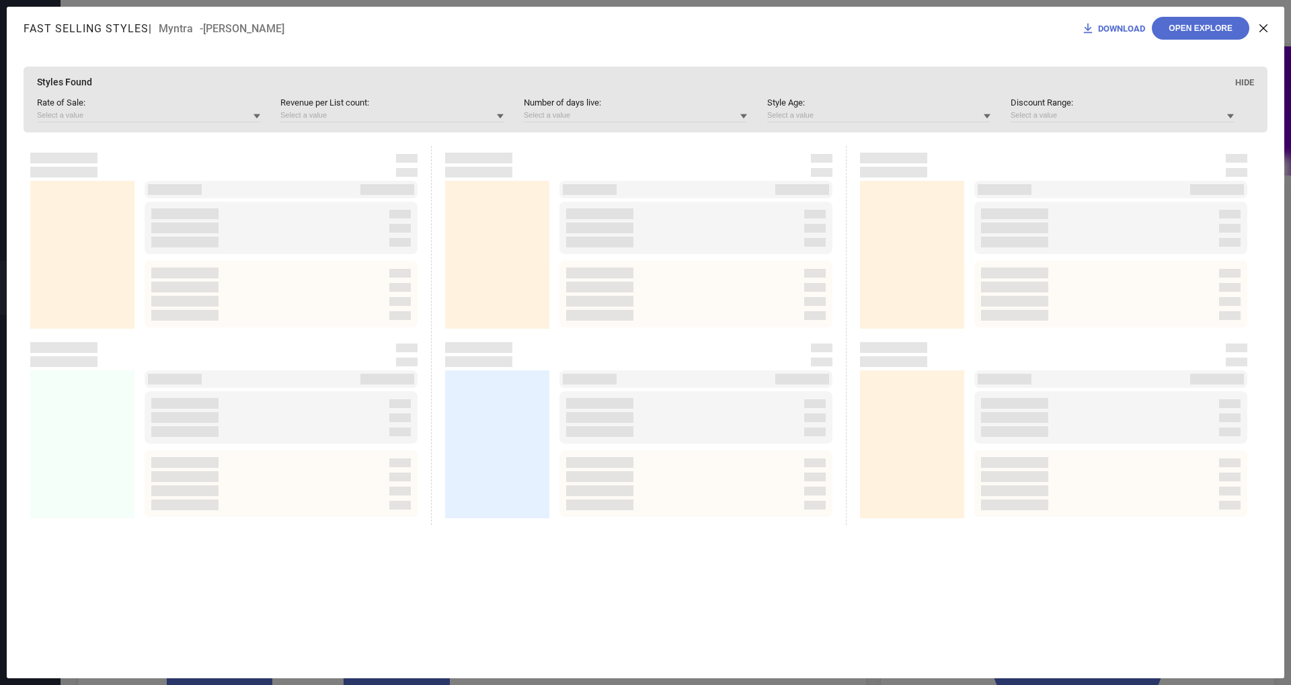
click at [1266, 29] on icon at bounding box center [1263, 28] width 8 height 8
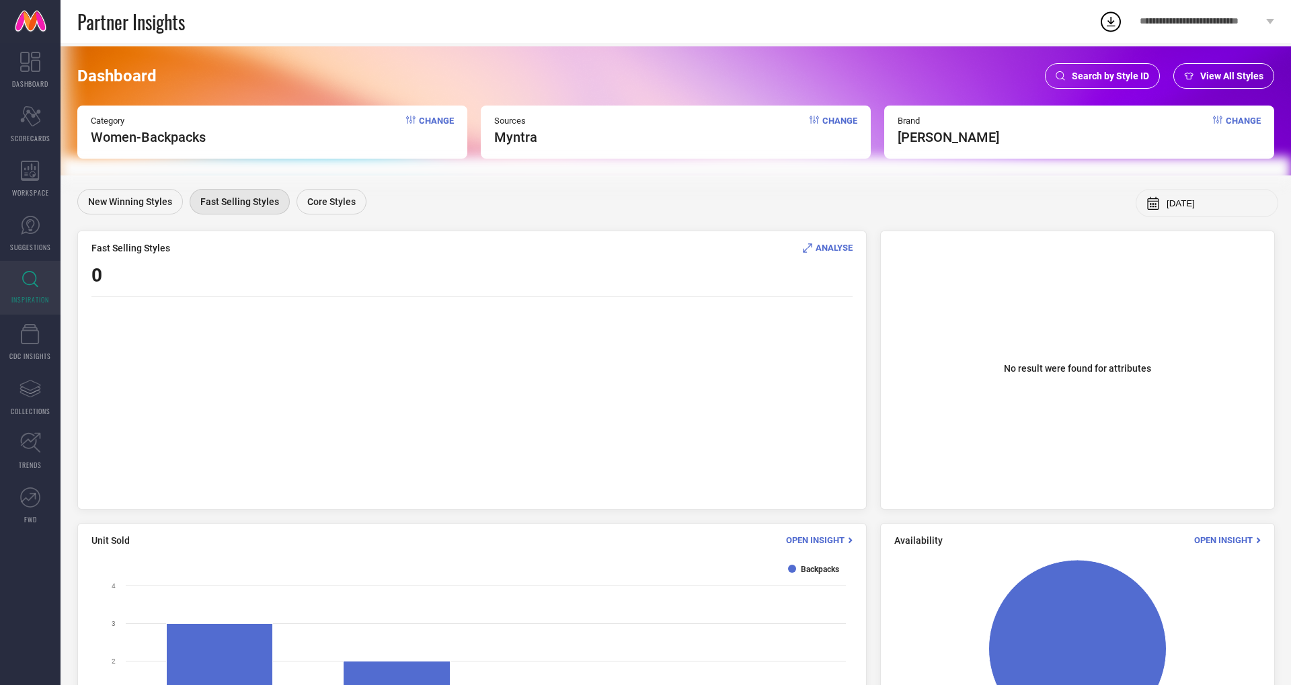
click at [436, 118] on span "Change" at bounding box center [436, 131] width 35 height 30
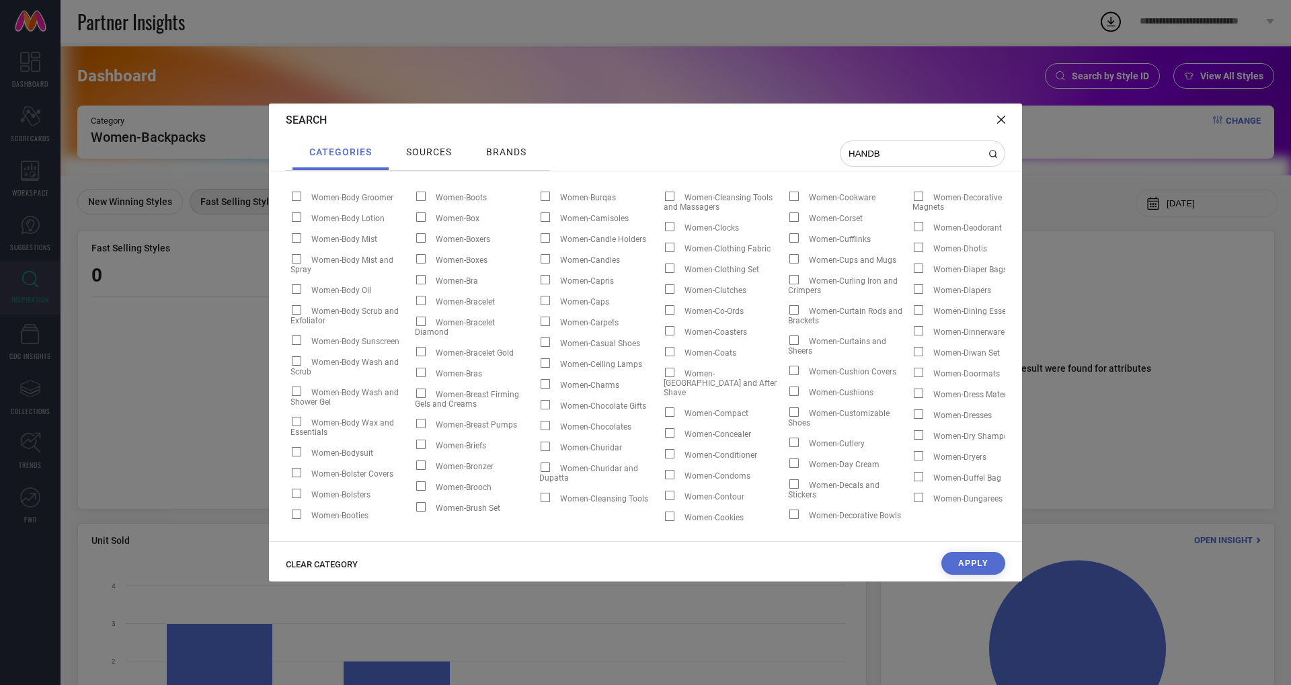
scroll to position [0, 21182]
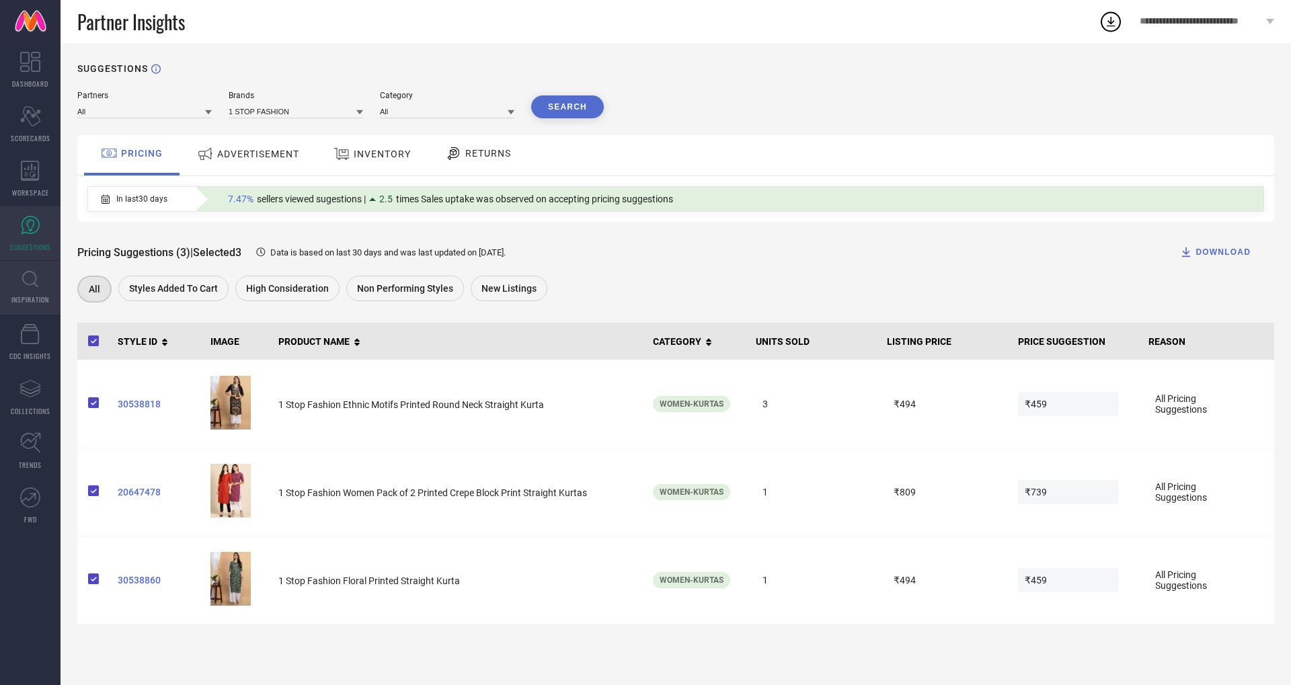
click at [22, 290] on link "INSPIRATION" at bounding box center [30, 288] width 61 height 54
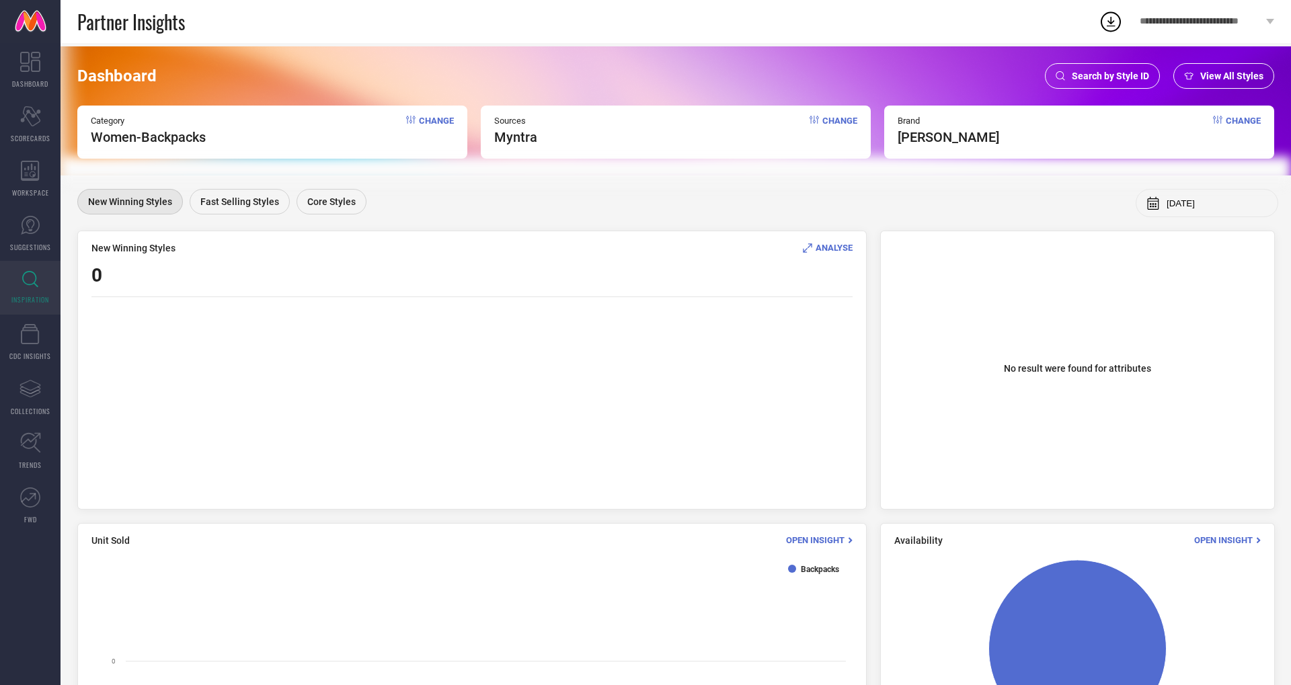
click at [428, 120] on span "Change" at bounding box center [436, 131] width 35 height 30
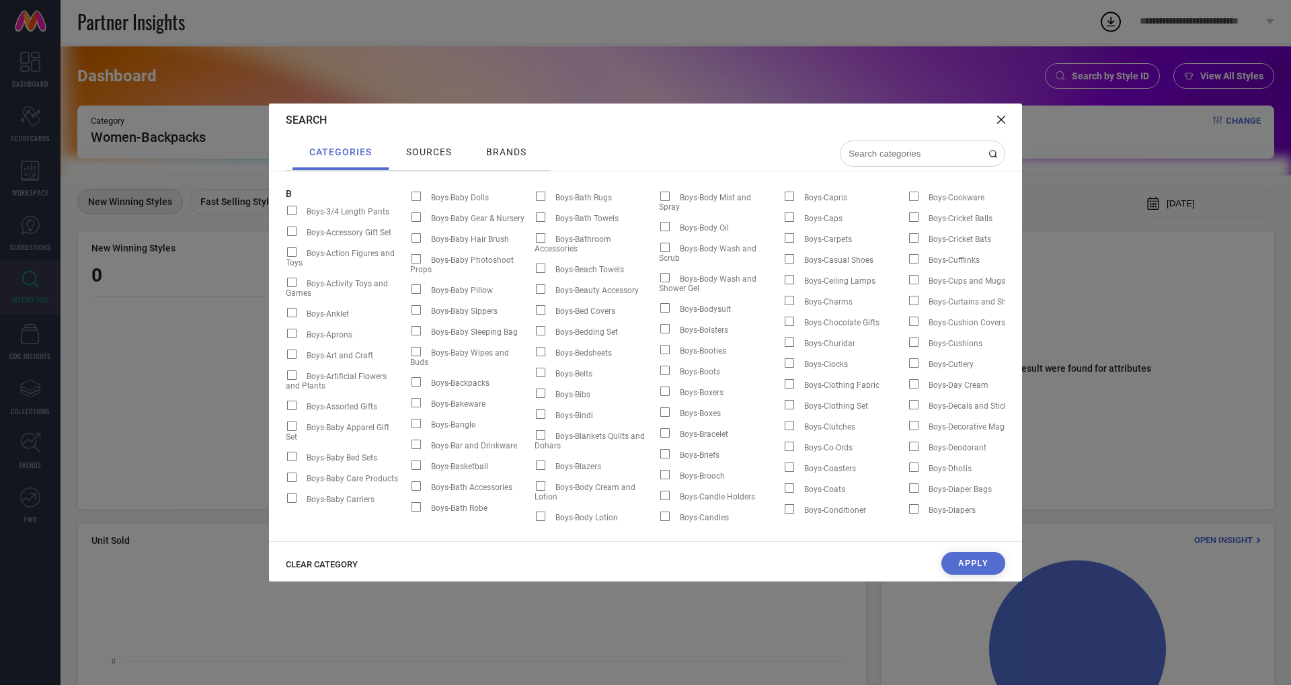
click at [914, 149] on input at bounding box center [914, 153] width 134 height 11
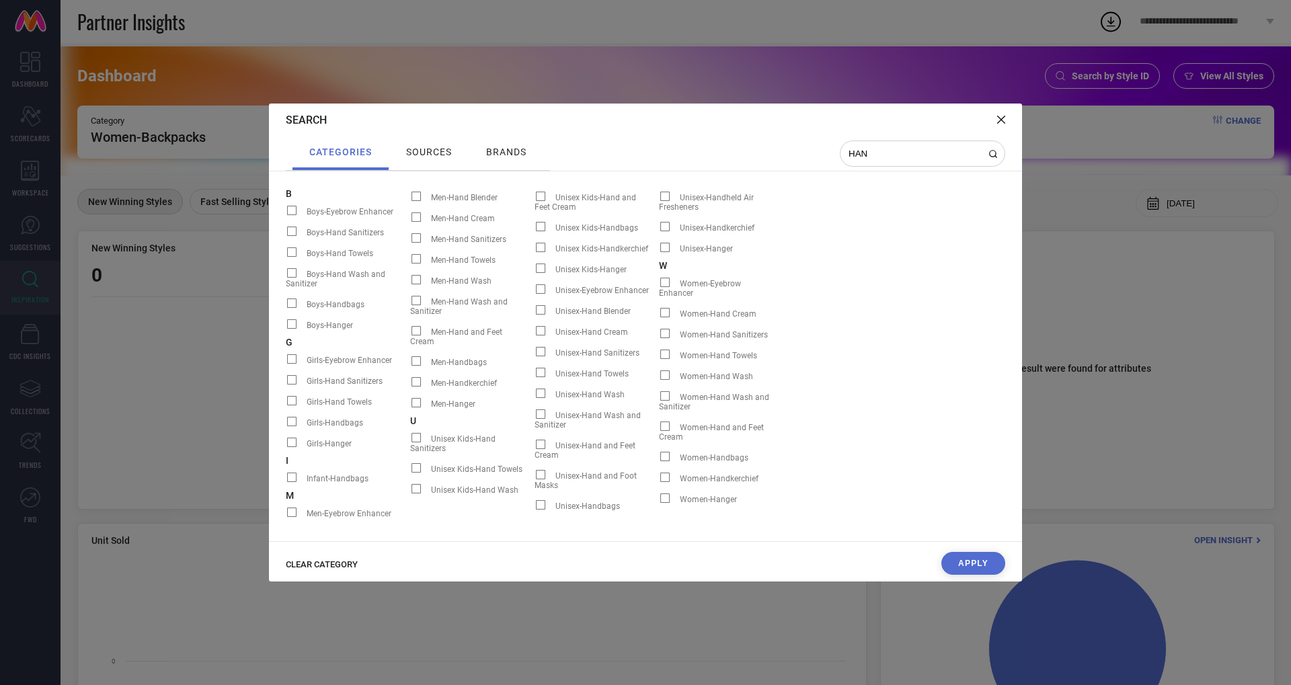
click at [666, 452] on span at bounding box center [664, 456] width 9 height 9
click at [659, 461] on input "Women-Handbags" at bounding box center [659, 461] width 0 height 0
click at [666, 452] on span at bounding box center [664, 456] width 9 height 9
click at [659, 461] on input "Women-Handbags" at bounding box center [659, 461] width 0 height 0
click at [666, 452] on span at bounding box center [664, 456] width 9 height 9
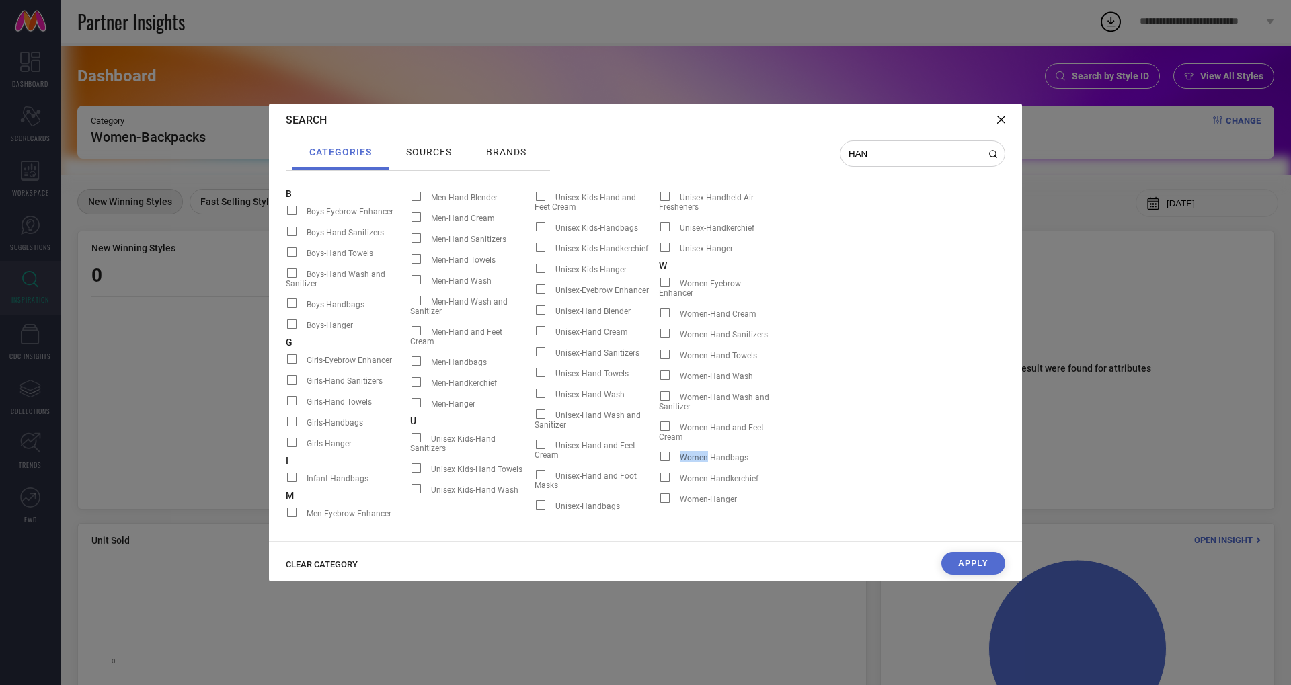
click at [659, 461] on input "Women-Handbags" at bounding box center [659, 461] width 0 height 0
click at [666, 452] on span at bounding box center [664, 456] width 9 height 9
click at [659, 461] on input "Women-Handbags" at bounding box center [659, 461] width 0 height 0
click at [665, 452] on span at bounding box center [664, 456] width 9 height 9
click at [659, 461] on input "Women-Handbags" at bounding box center [659, 461] width 0 height 0
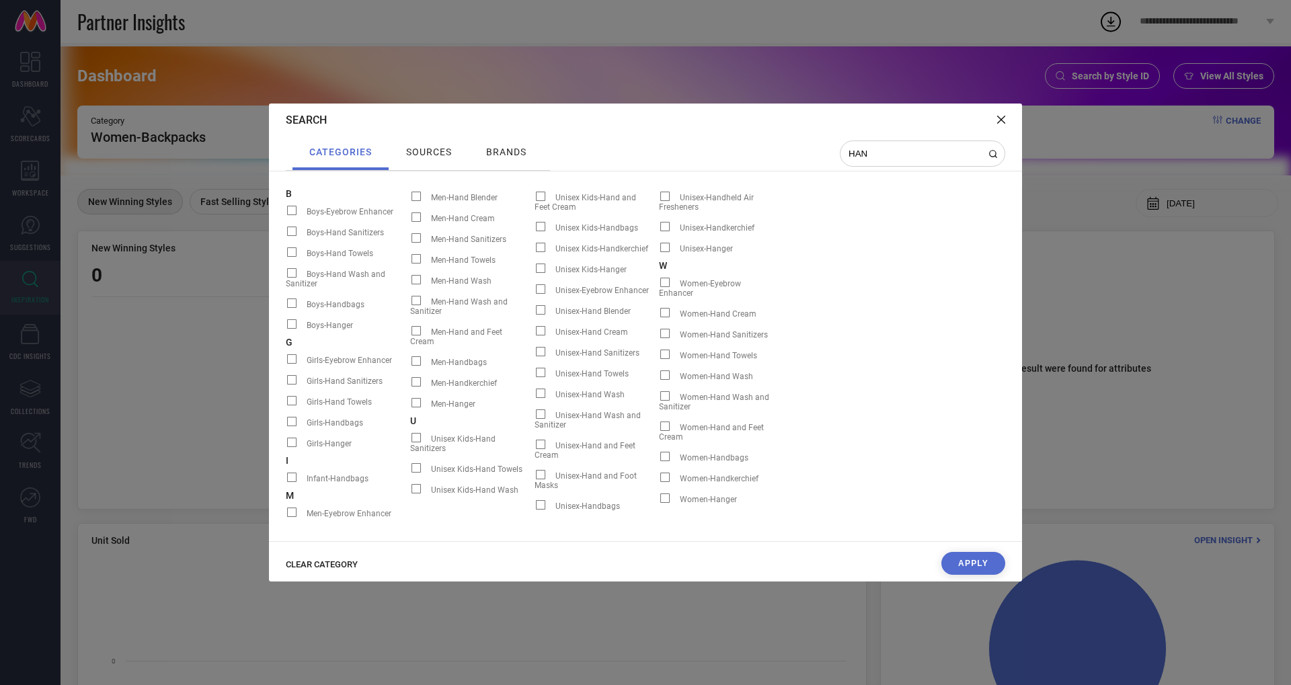
click at [332, 562] on span "CLEAR CATEGORY" at bounding box center [322, 564] width 72 height 10
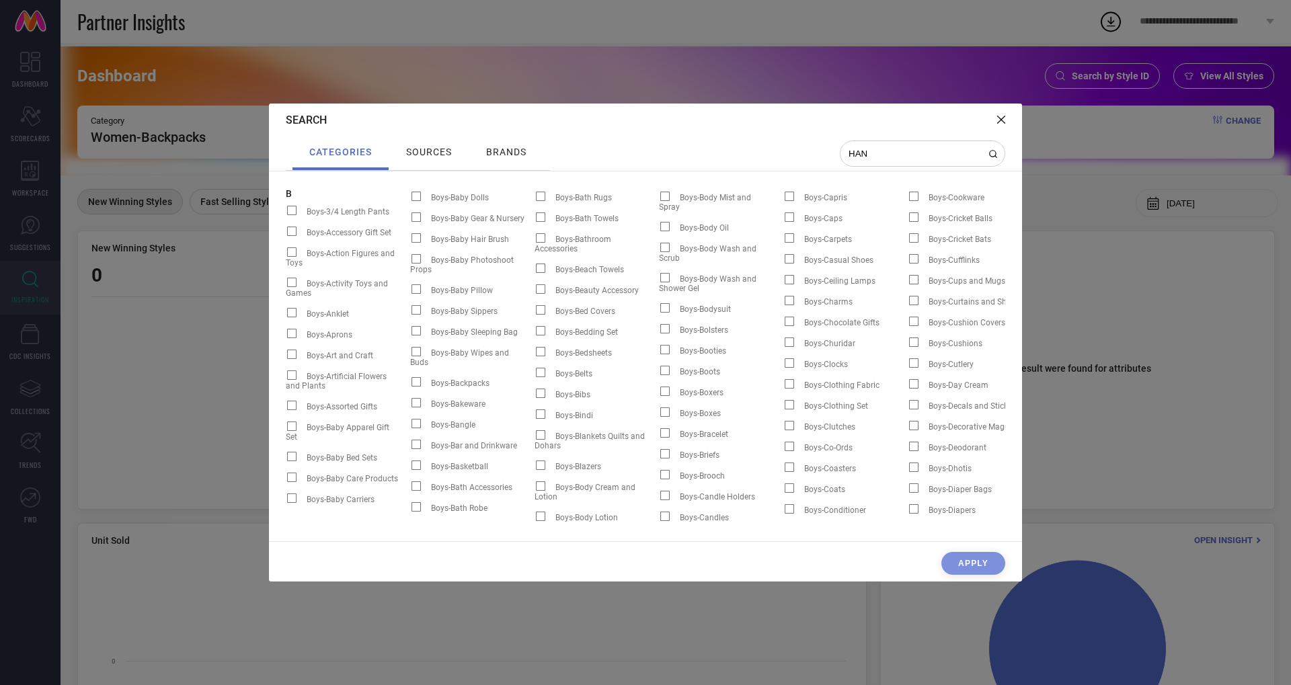
click at [870, 153] on input "HAN" at bounding box center [914, 153] width 134 height 11
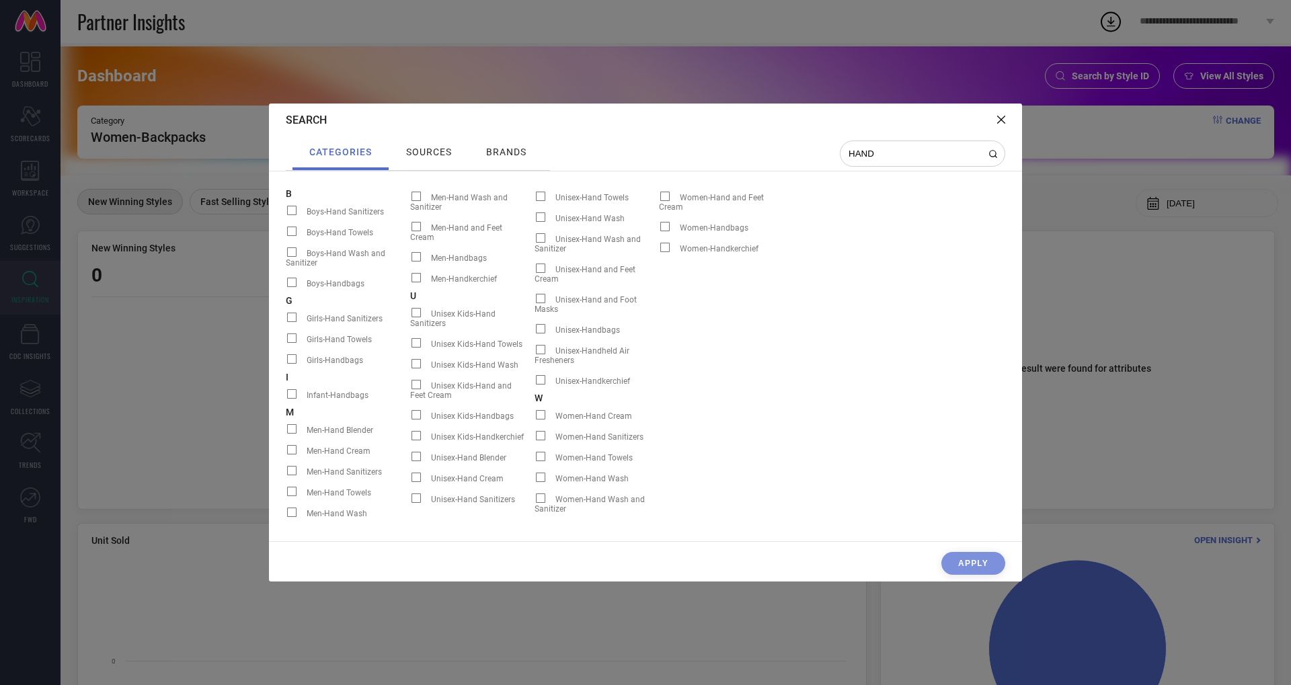
click at [664, 222] on span at bounding box center [664, 226] width 9 height 9
click at [659, 231] on input "Women-Handbags" at bounding box center [659, 231] width 0 height 0
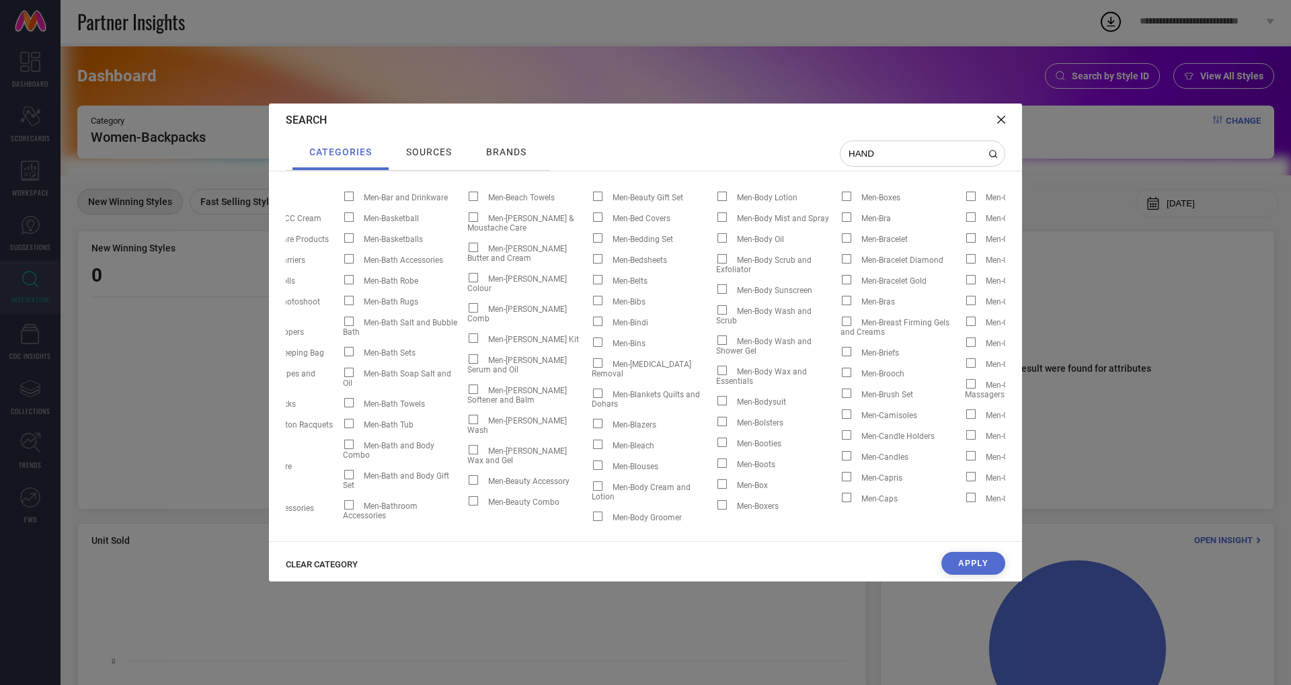
scroll to position [0, 6470]
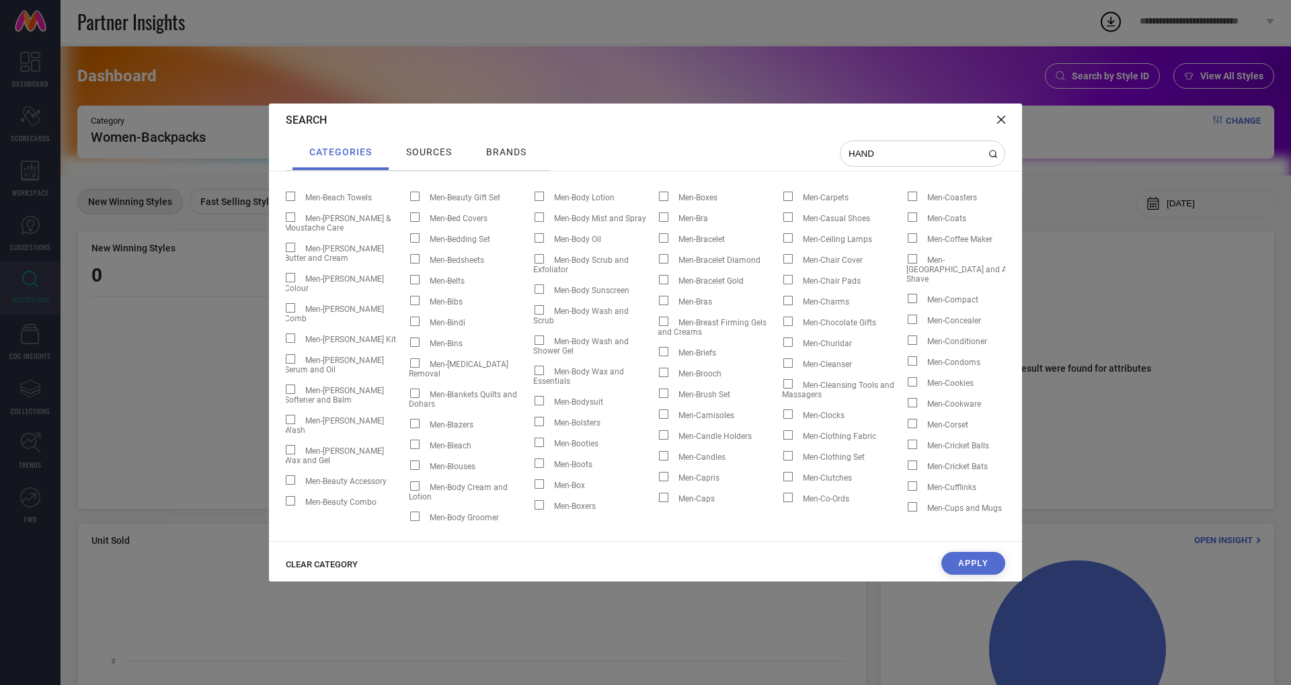
click at [882, 155] on input "HAND" at bounding box center [914, 153] width 134 height 11
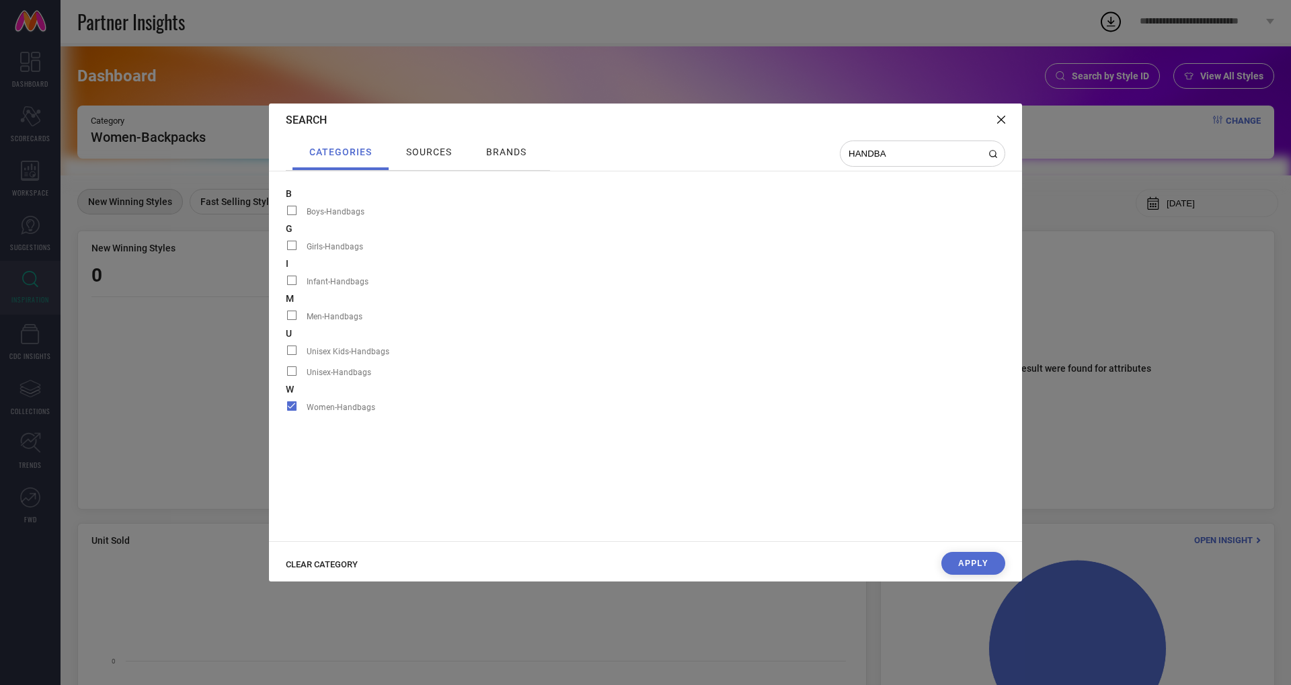
type input "HANDBA"
click at [960, 558] on button "Apply" at bounding box center [973, 563] width 64 height 23
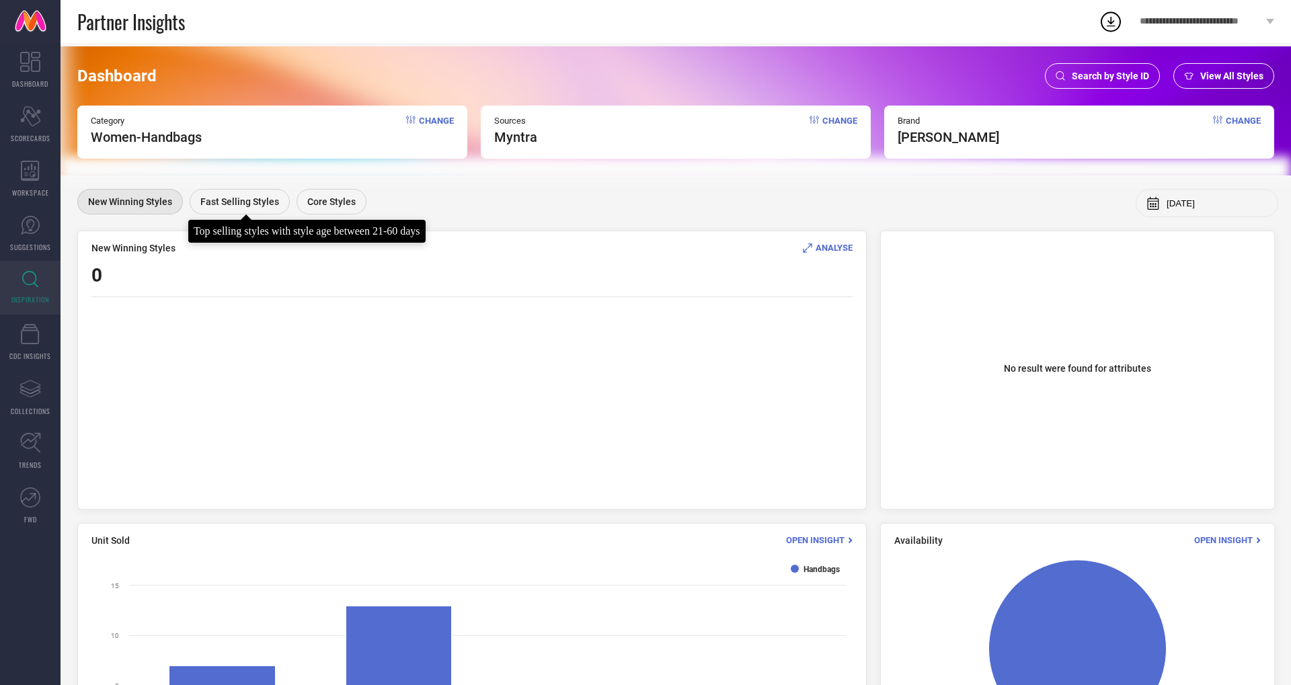
click at [247, 198] on span "Fast Selling Styles" at bounding box center [239, 201] width 79 height 11
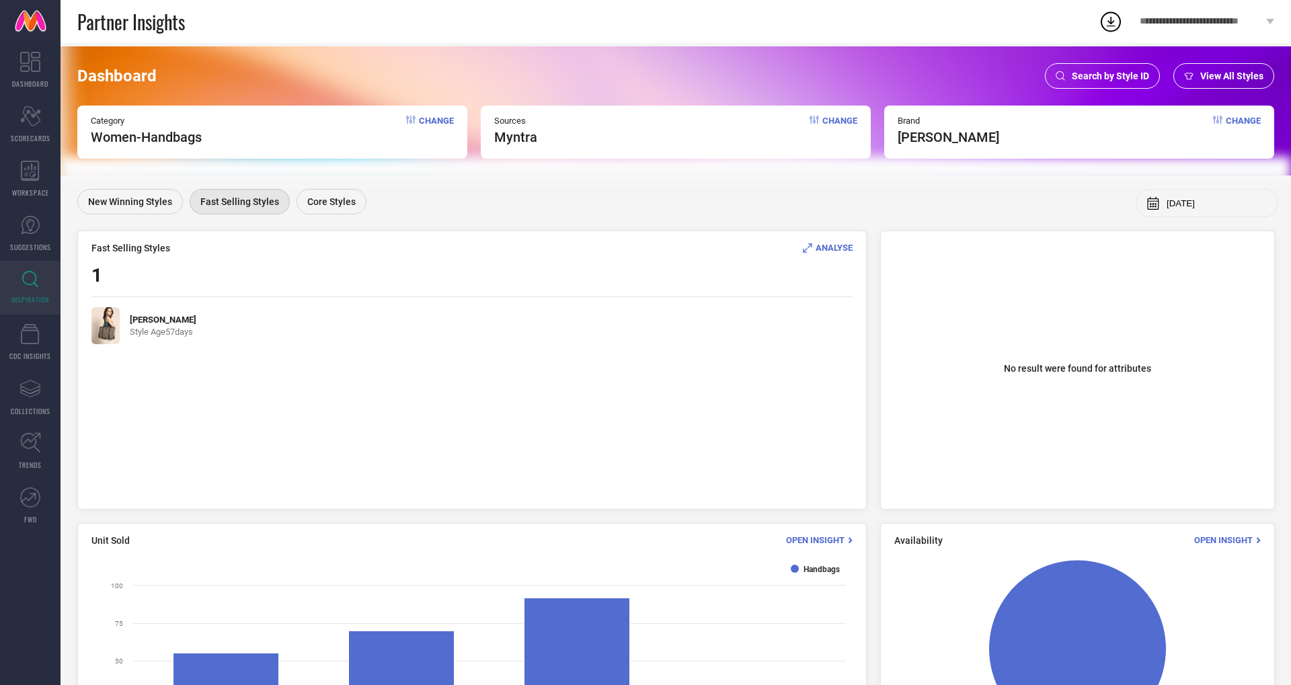
click at [114, 332] on img at bounding box center [105, 325] width 28 height 37
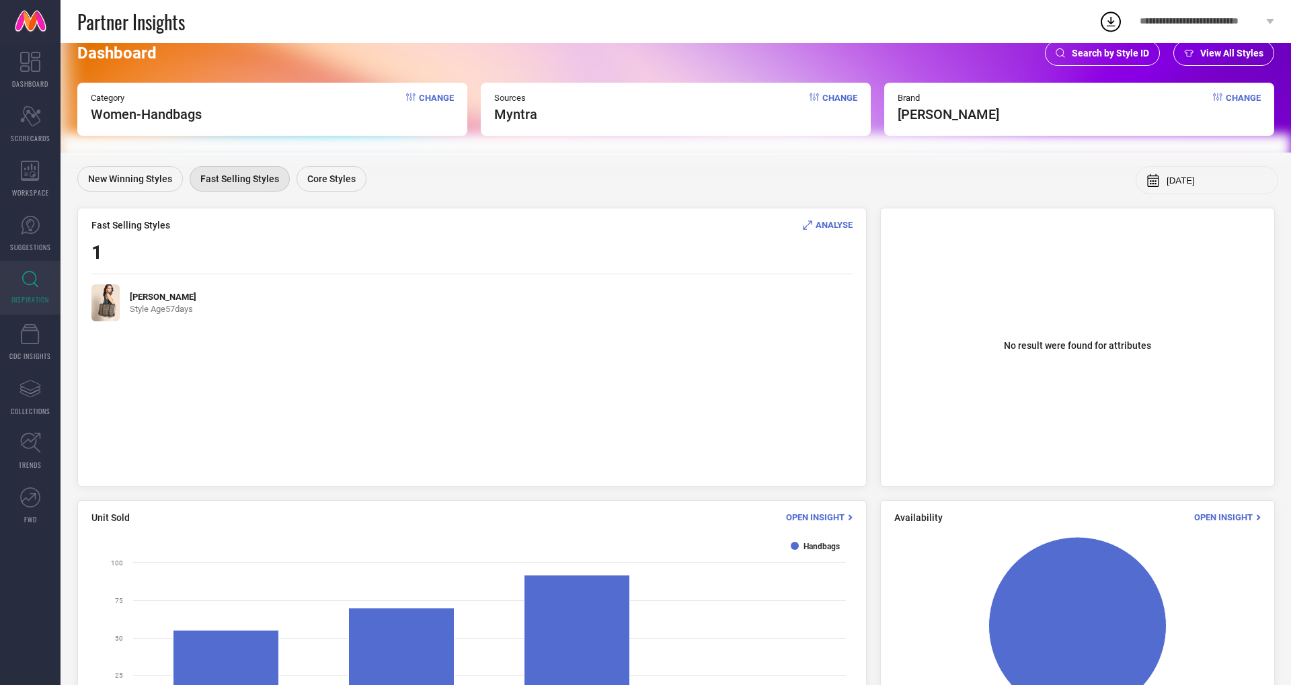
scroll to position [7, 0]
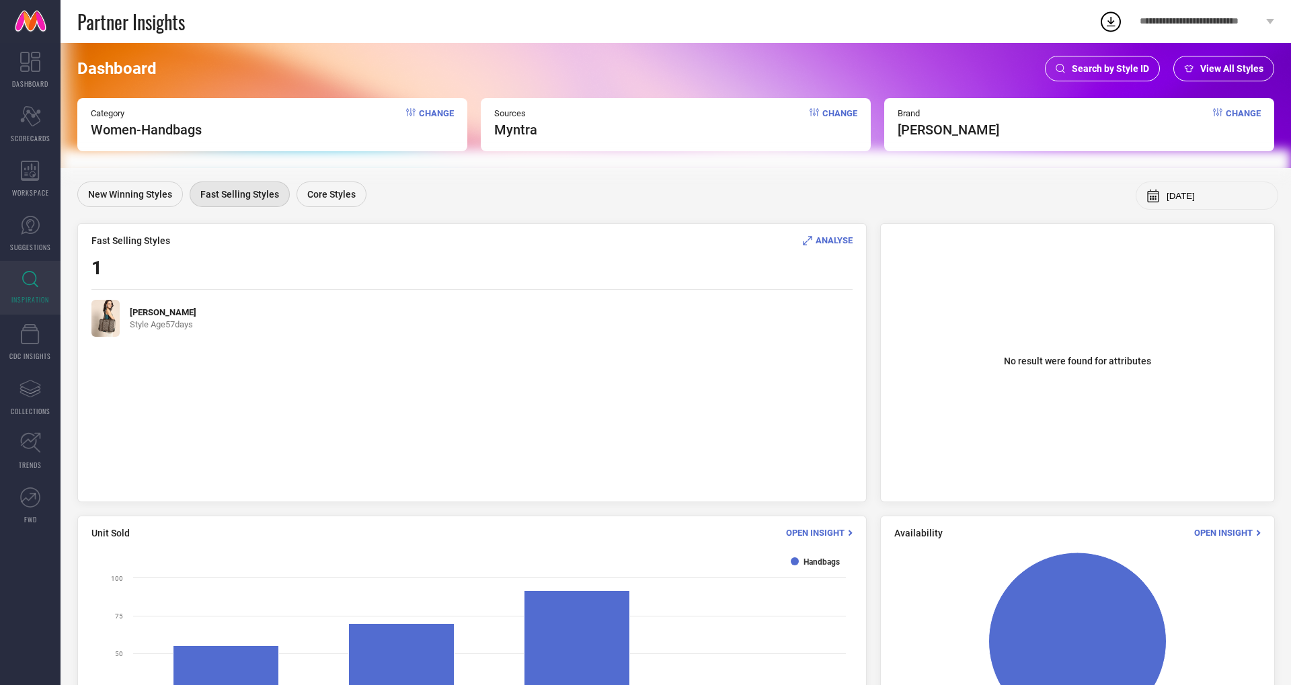
click at [312, 180] on div "Dashboard Search by Style ID View All Styles Category Women-Handbags Change Sou…" at bounding box center [676, 419] width 1231 height 767
click at [329, 189] on span "Core Styles" at bounding box center [331, 194] width 48 height 11
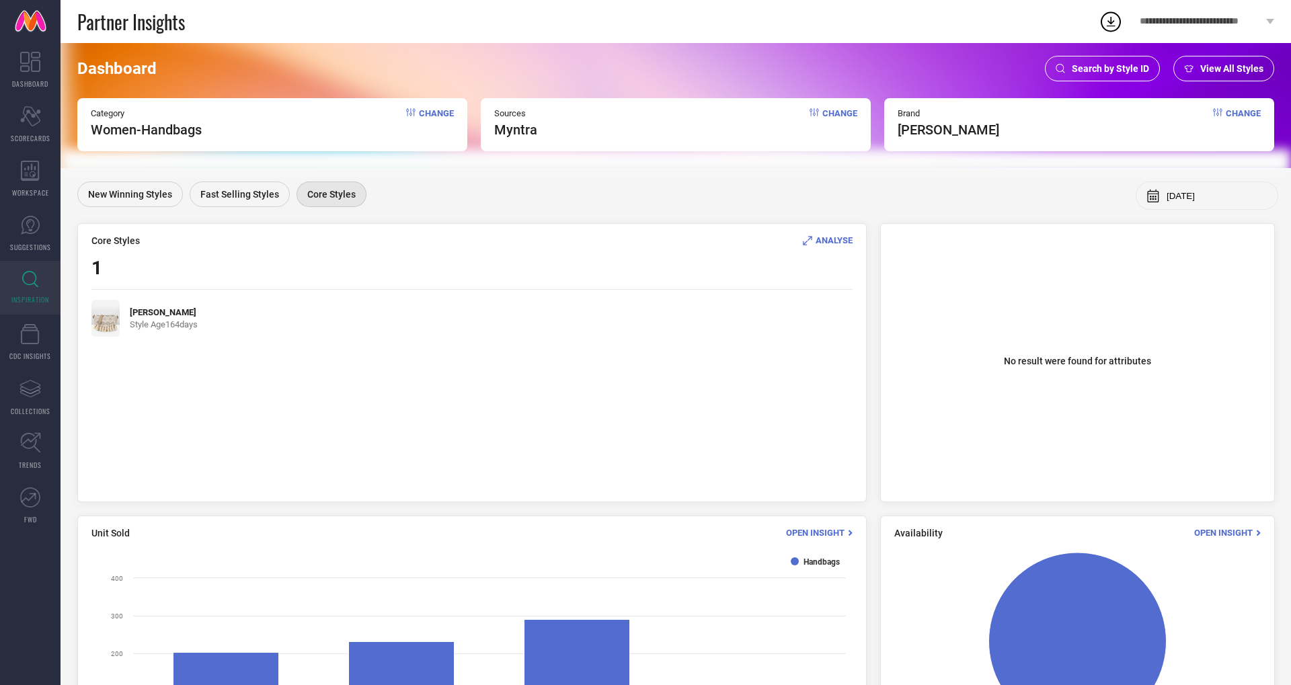
scroll to position [122, 0]
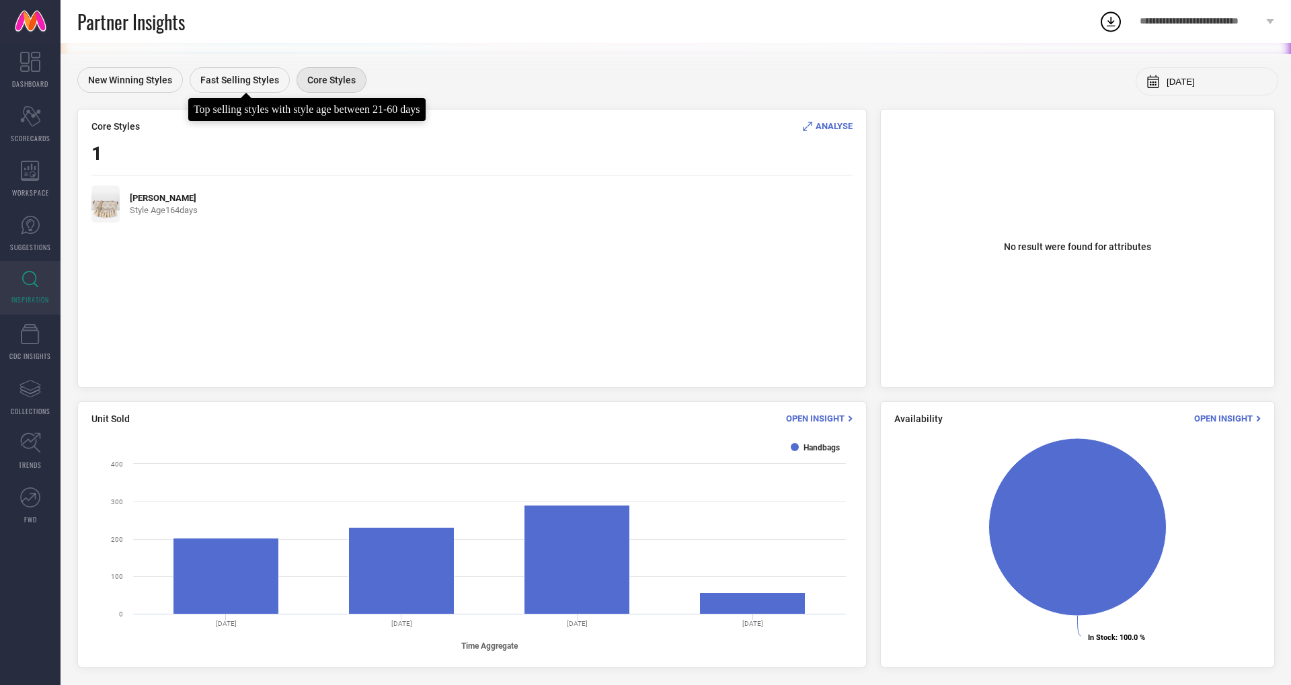
click at [238, 77] on span "Fast Selling Styles" at bounding box center [239, 80] width 79 height 11
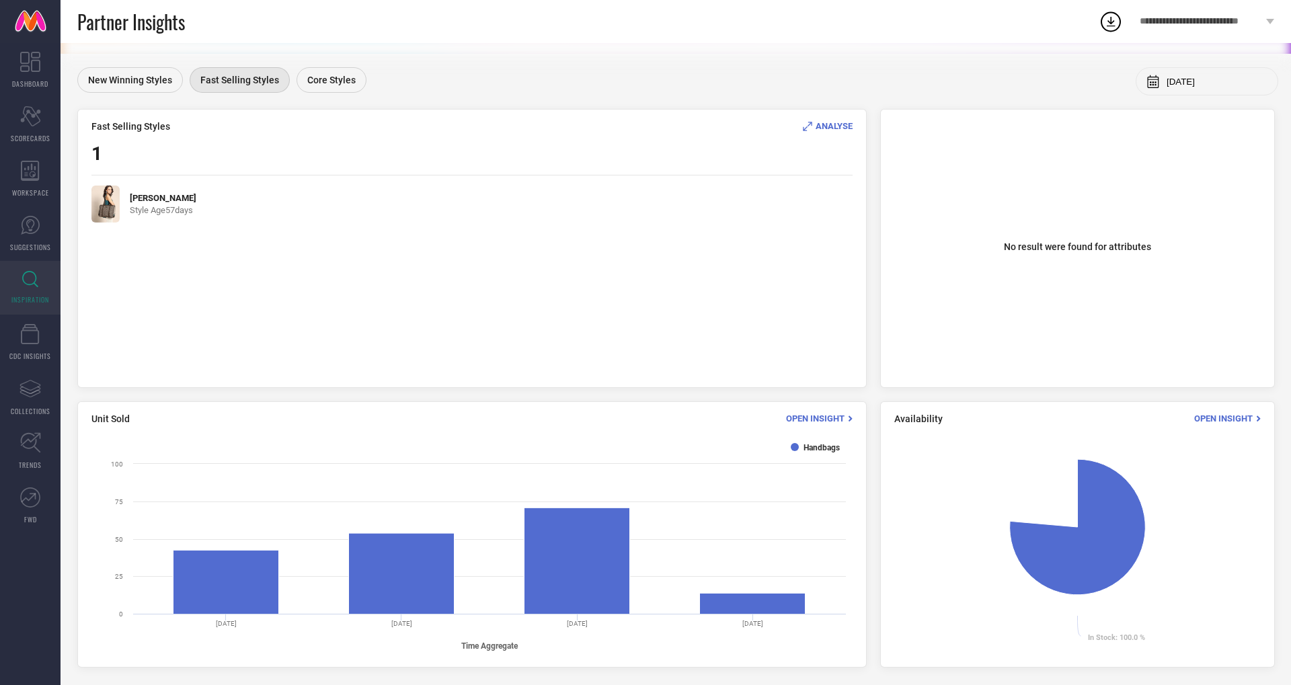
click at [817, 123] on span "ANALYSE" at bounding box center [834, 126] width 37 height 10
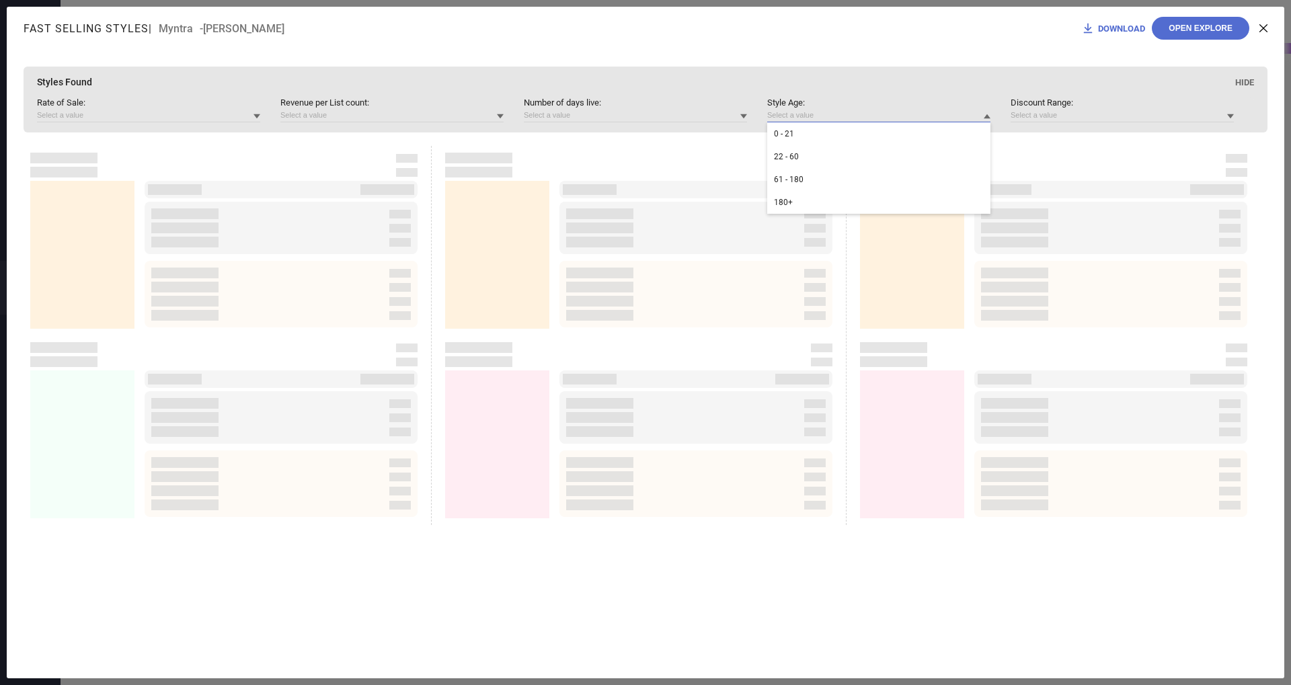
click at [838, 120] on input at bounding box center [878, 115] width 223 height 14
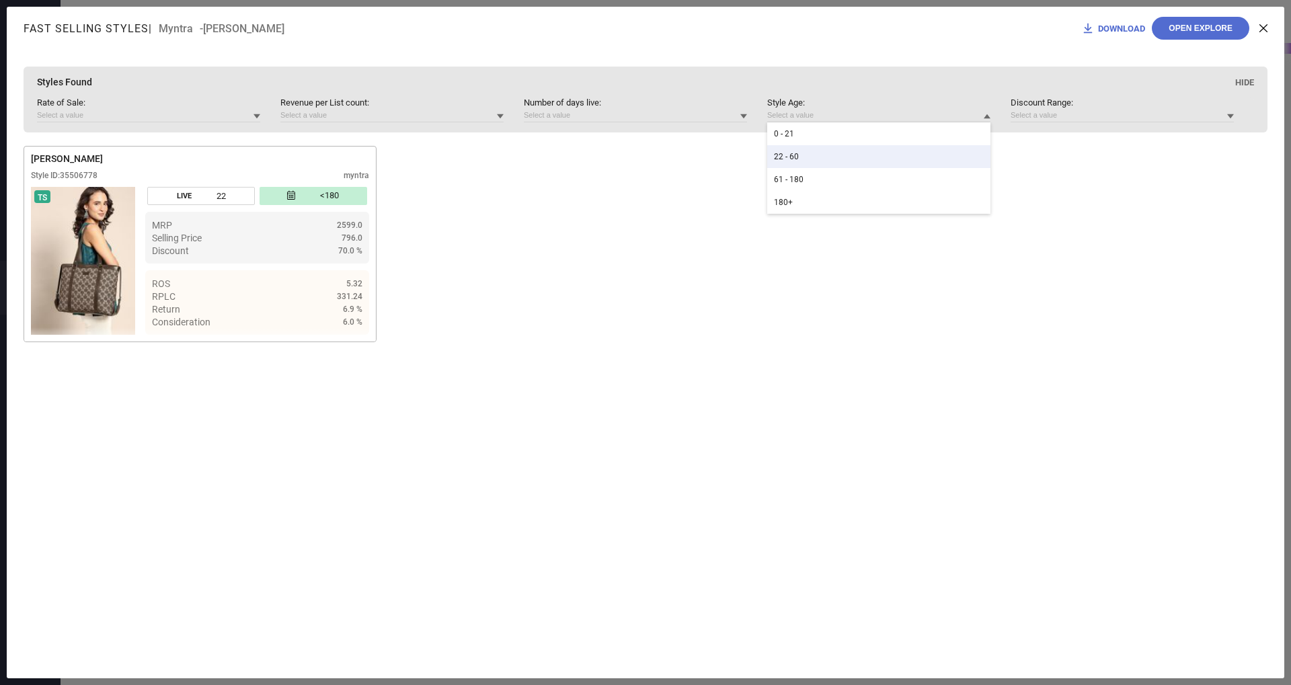
click at [810, 159] on div "22 - 60" at bounding box center [878, 156] width 223 height 23
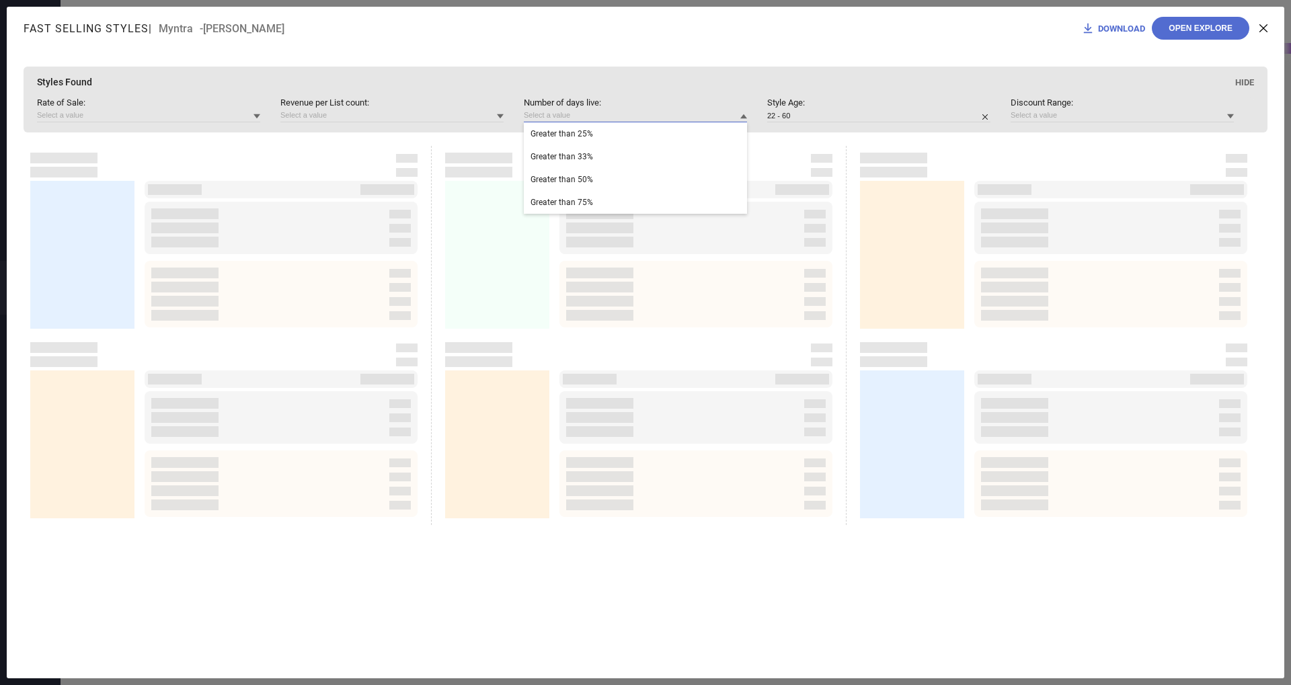
click at [591, 116] on input at bounding box center [635, 115] width 223 height 14
click at [591, 117] on input at bounding box center [635, 115] width 223 height 14
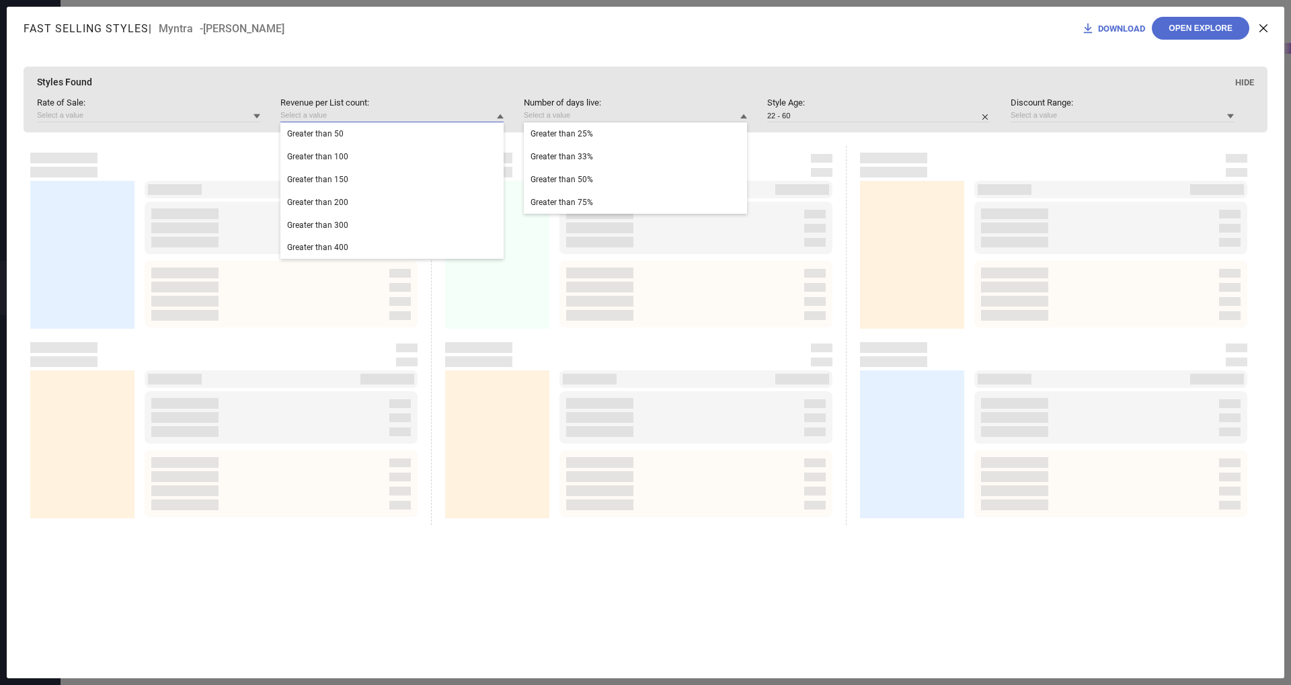
click at [353, 118] on input at bounding box center [391, 115] width 223 height 14
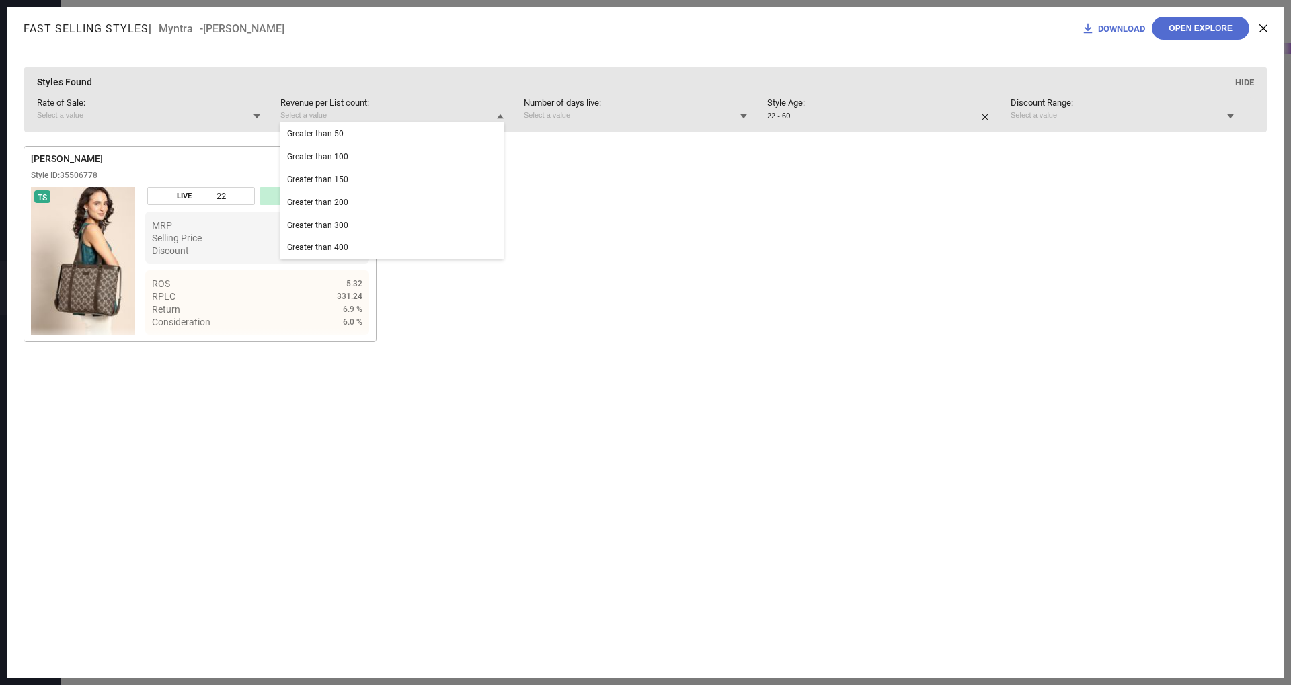
click at [202, 128] on div "Rate of Sale : Revenue per List count : Greater than 50 Greater than 100 Greate…" at bounding box center [645, 115] width 1217 height 35
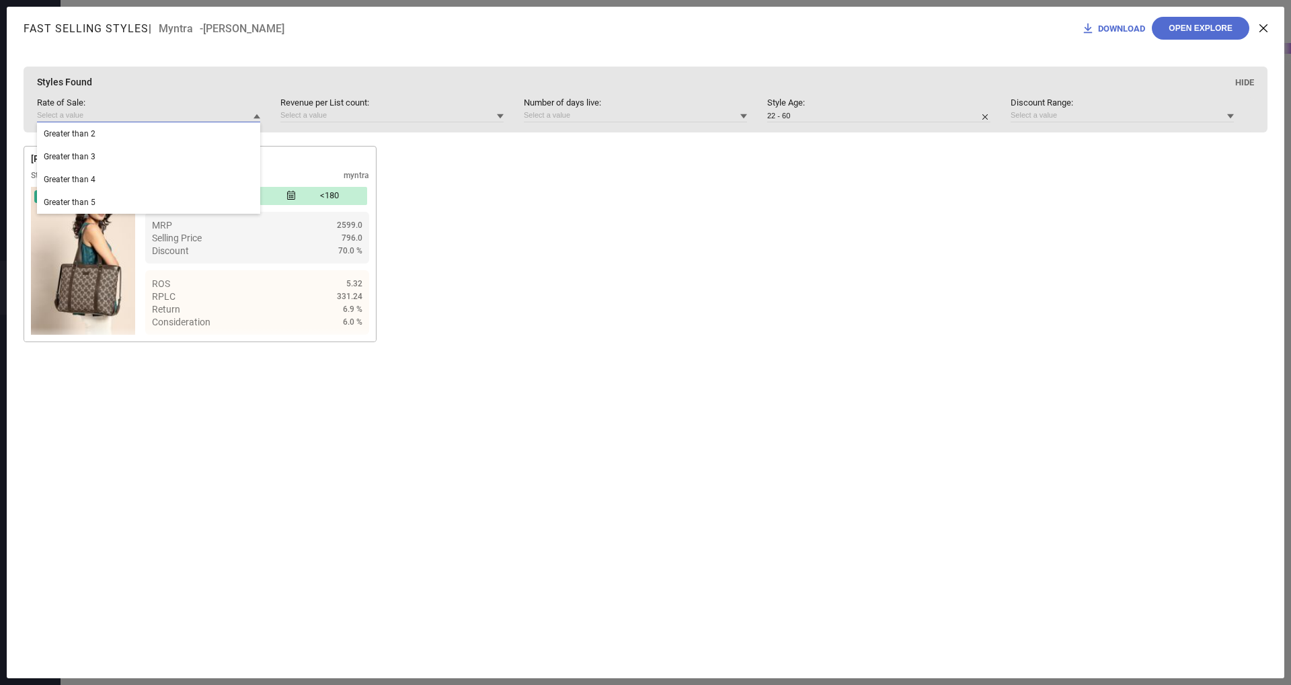
click at [219, 116] on input at bounding box center [148, 115] width 223 height 14
click at [219, 117] on input at bounding box center [148, 115] width 223 height 14
click at [1058, 120] on input at bounding box center [1122, 115] width 223 height 14
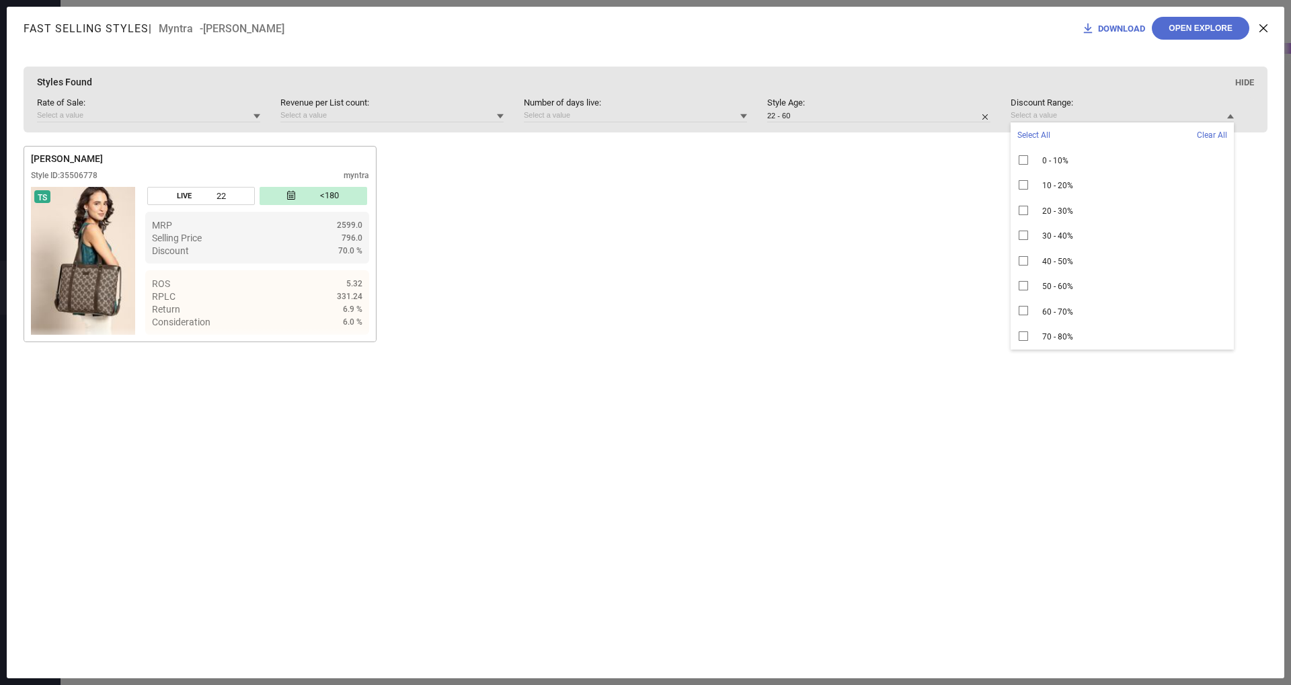
click at [734, 86] on div "Styles Found Hide" at bounding box center [645, 82] width 1217 height 31
click at [1149, 117] on input at bounding box center [1122, 115] width 223 height 14
click at [1248, 79] on span "Hide" at bounding box center [1244, 82] width 19 height 10
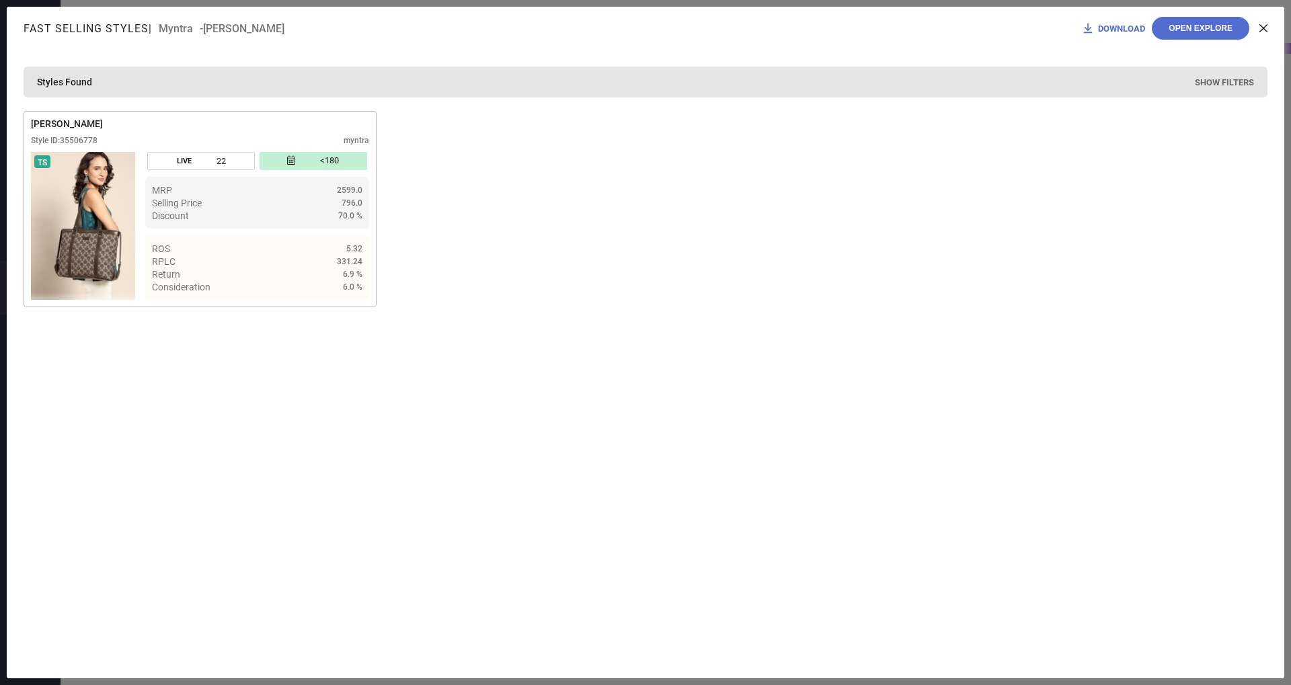
click at [1263, 30] on icon at bounding box center [1263, 28] width 8 height 8
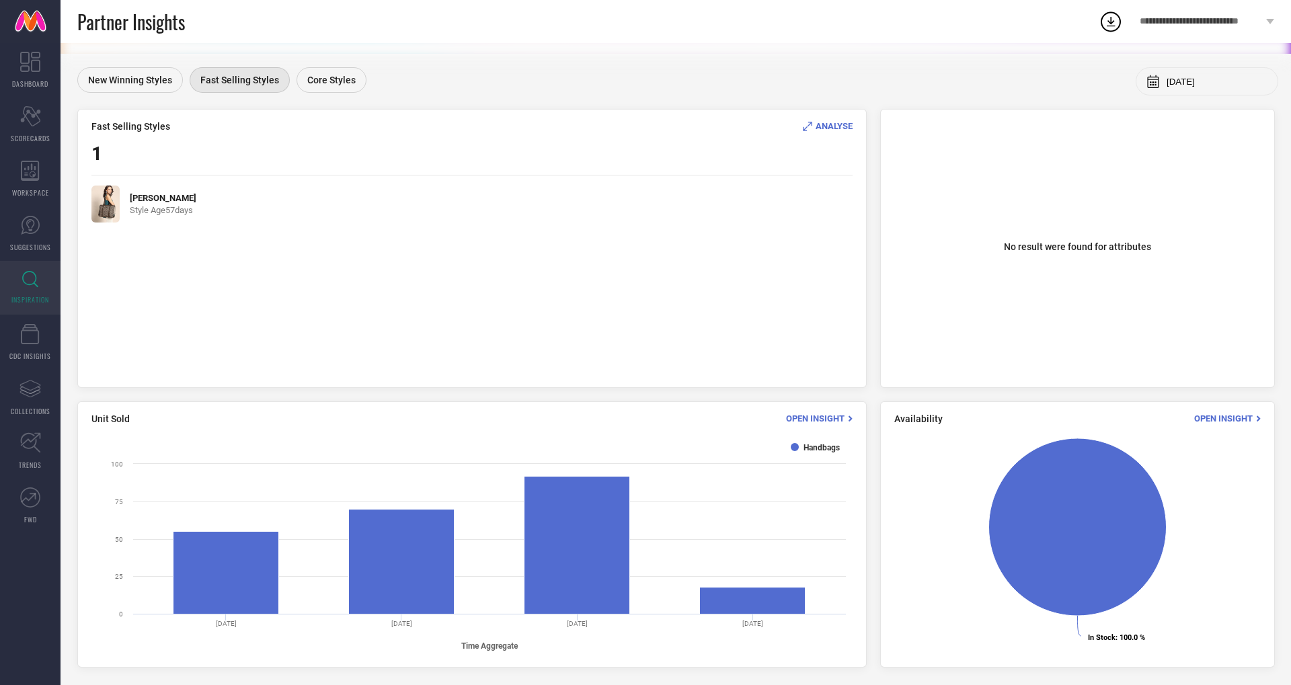
click at [803, 414] on span "Open Insight" at bounding box center [815, 419] width 59 height 10
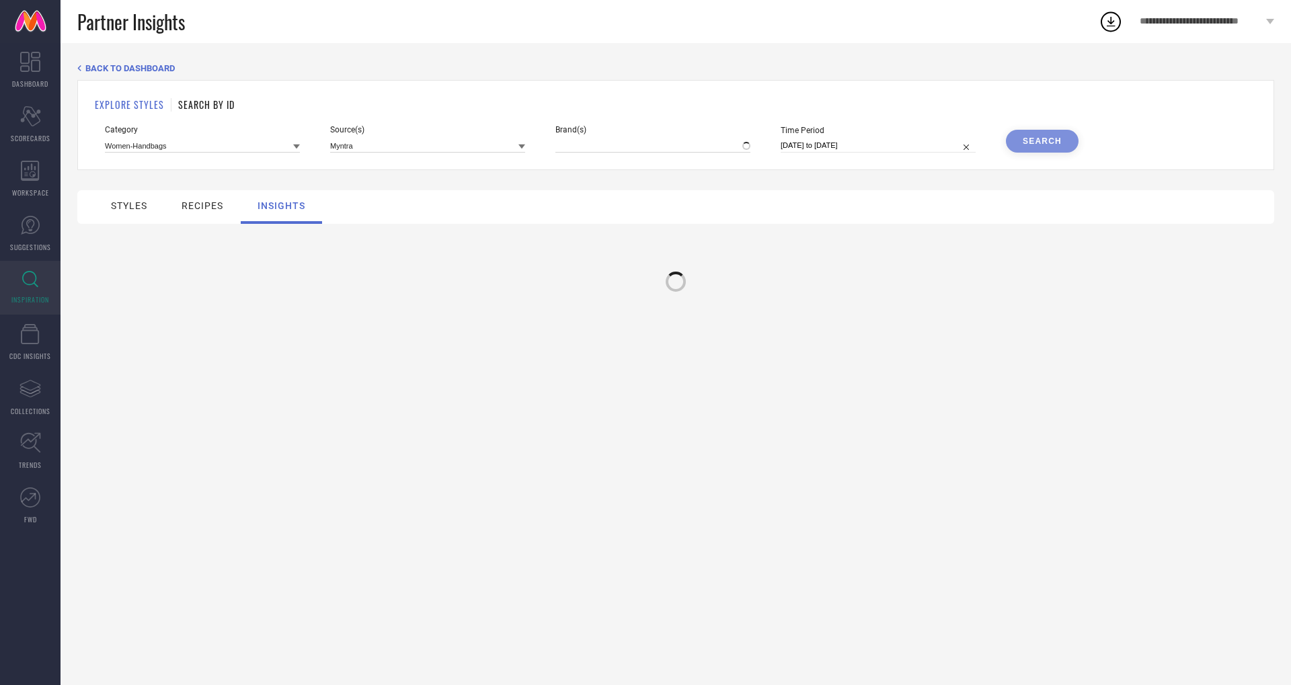
type input "[PERSON_NAME]"
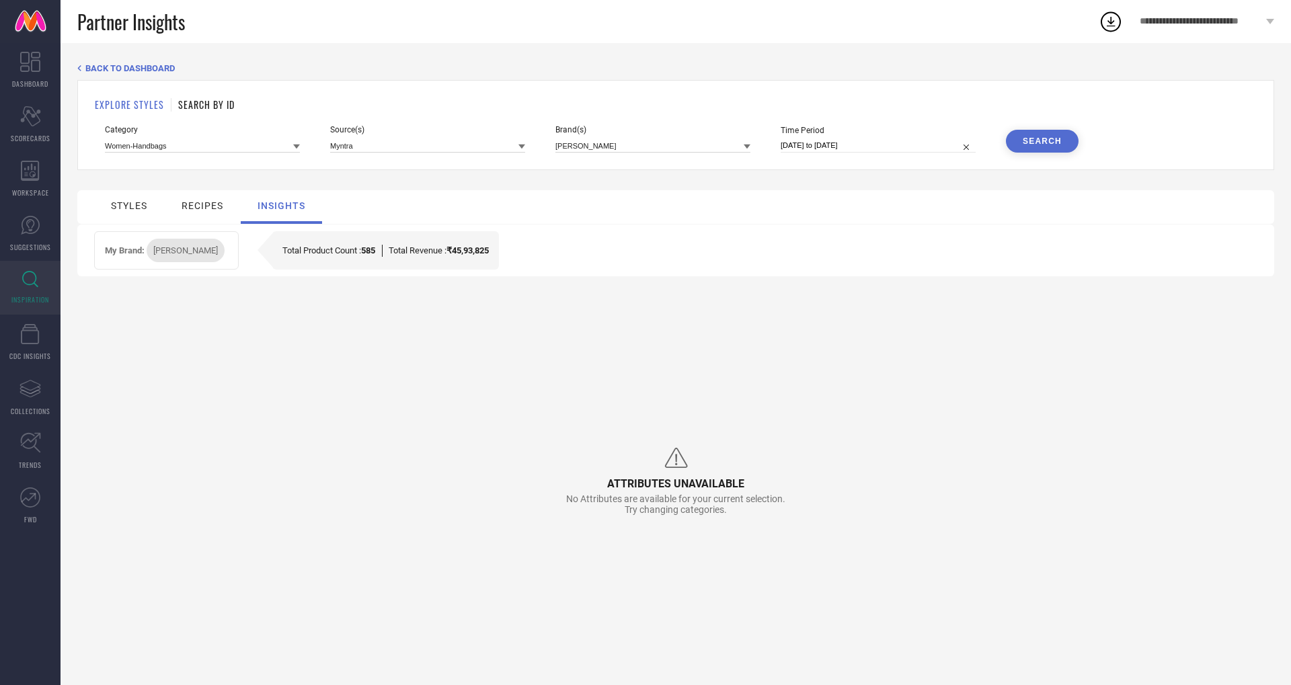
click at [195, 202] on div "recipes" at bounding box center [203, 205] width 42 height 11
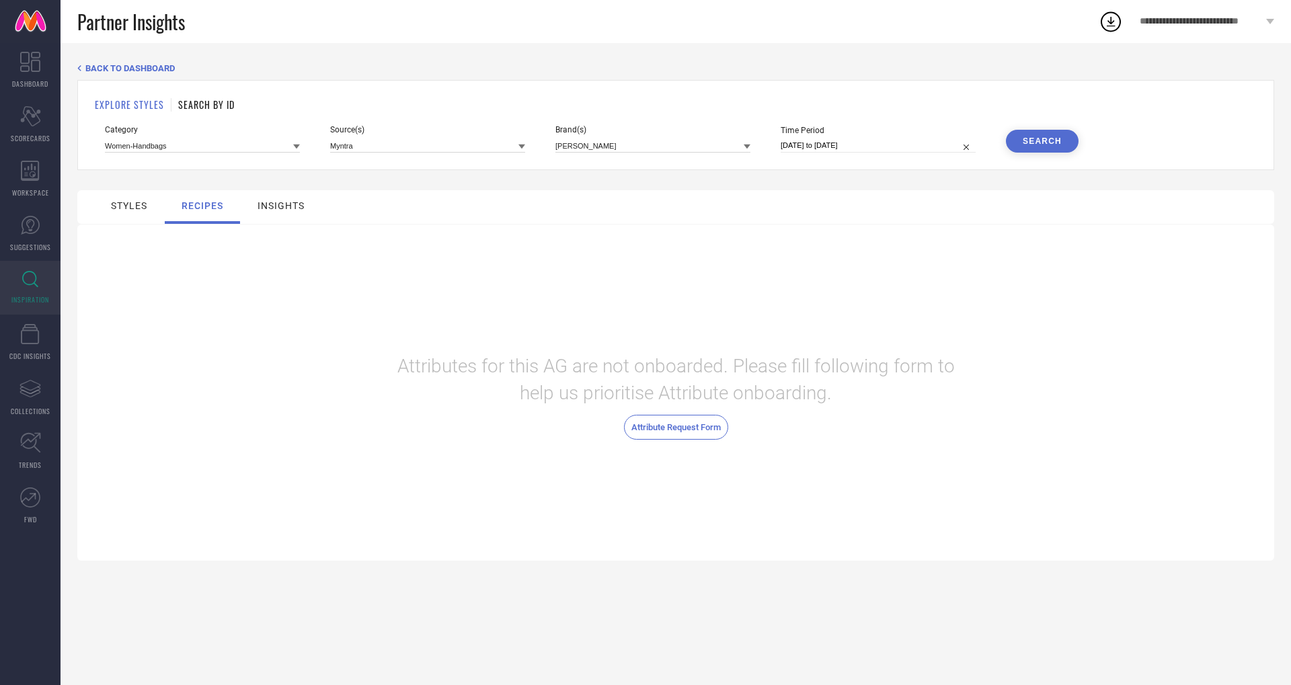
click at [126, 213] on div "styles" at bounding box center [129, 205] width 43 height 17
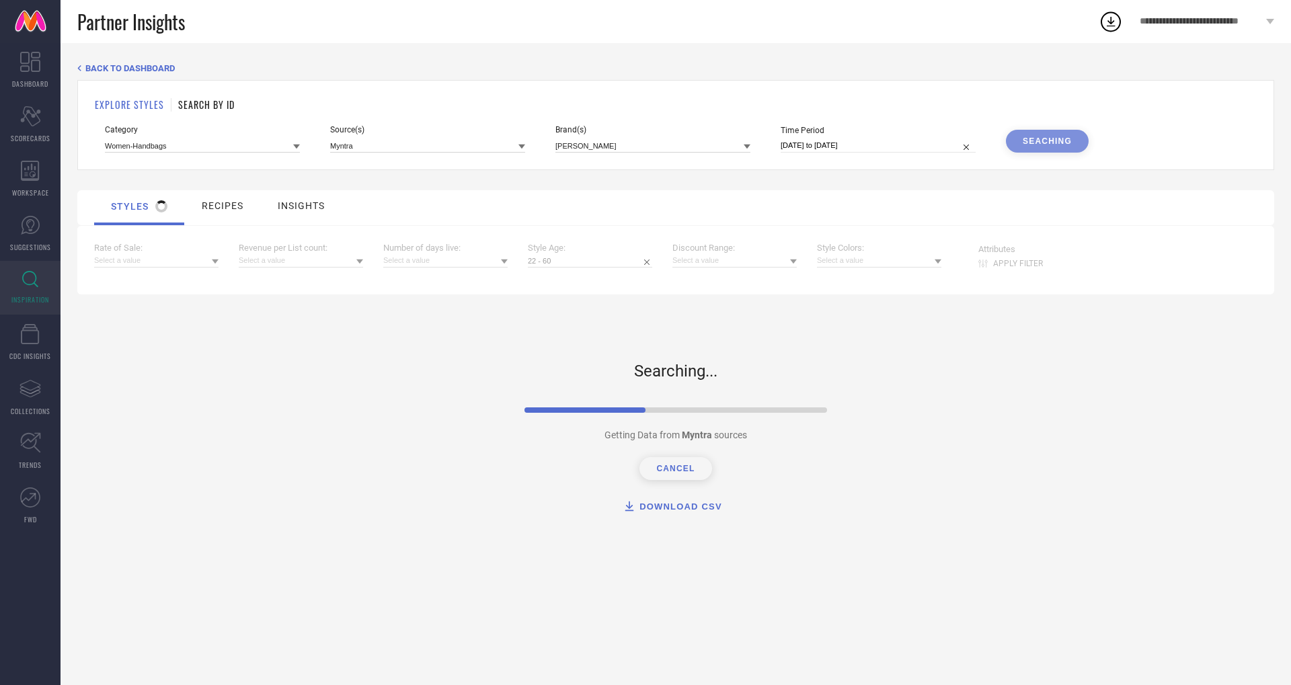
click at [282, 210] on div "insights" at bounding box center [301, 205] width 54 height 17
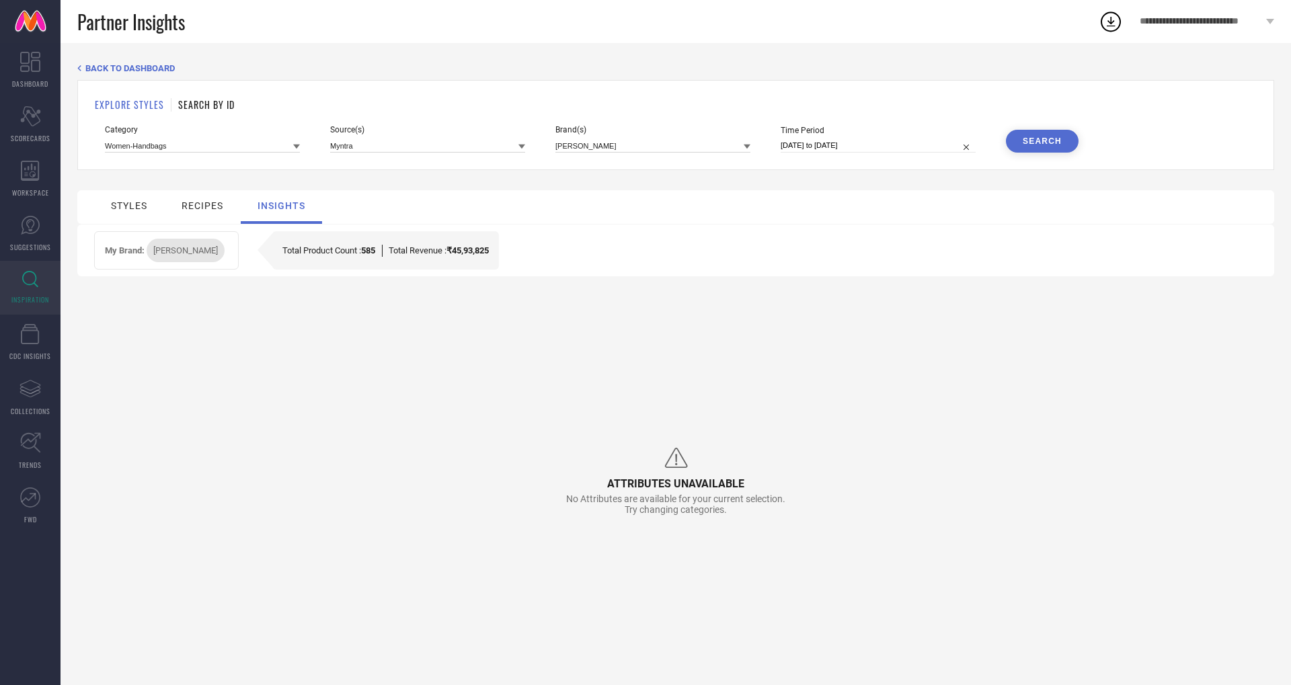
select select "7"
select select "2025"
select select "8"
select select "2025"
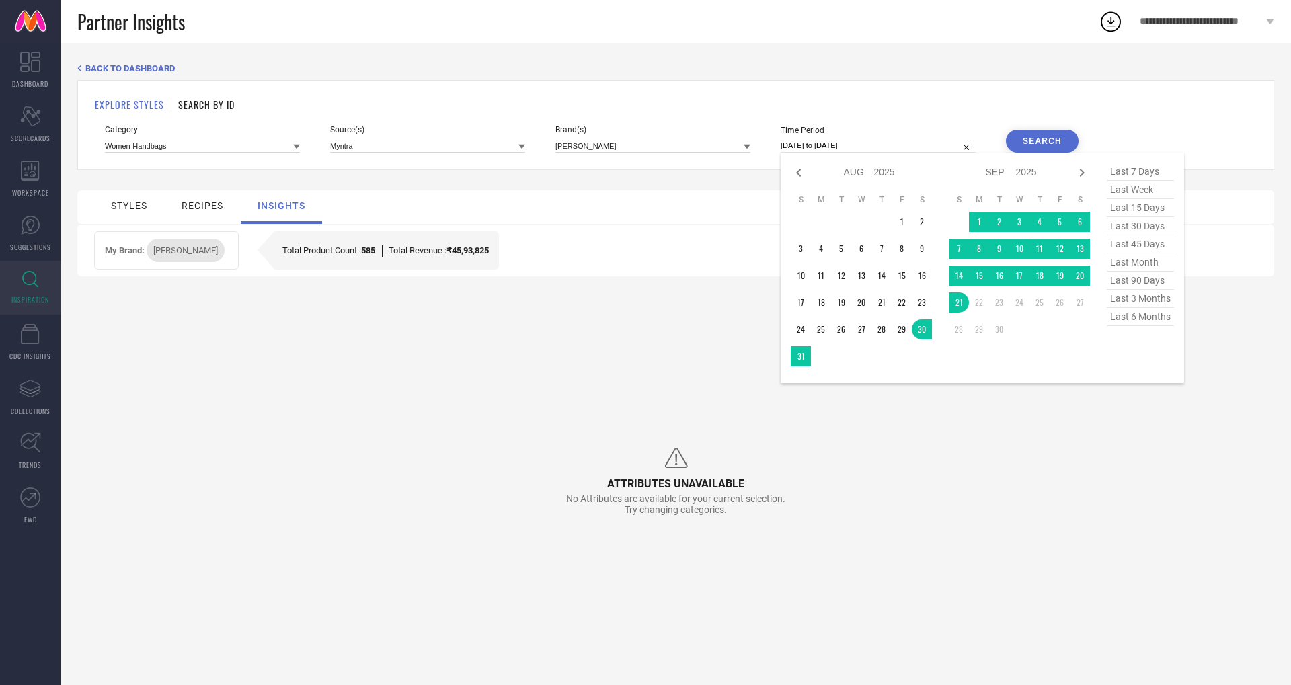
click at [900, 143] on input "[DATE] to [DATE]" at bounding box center [878, 146] width 195 height 14
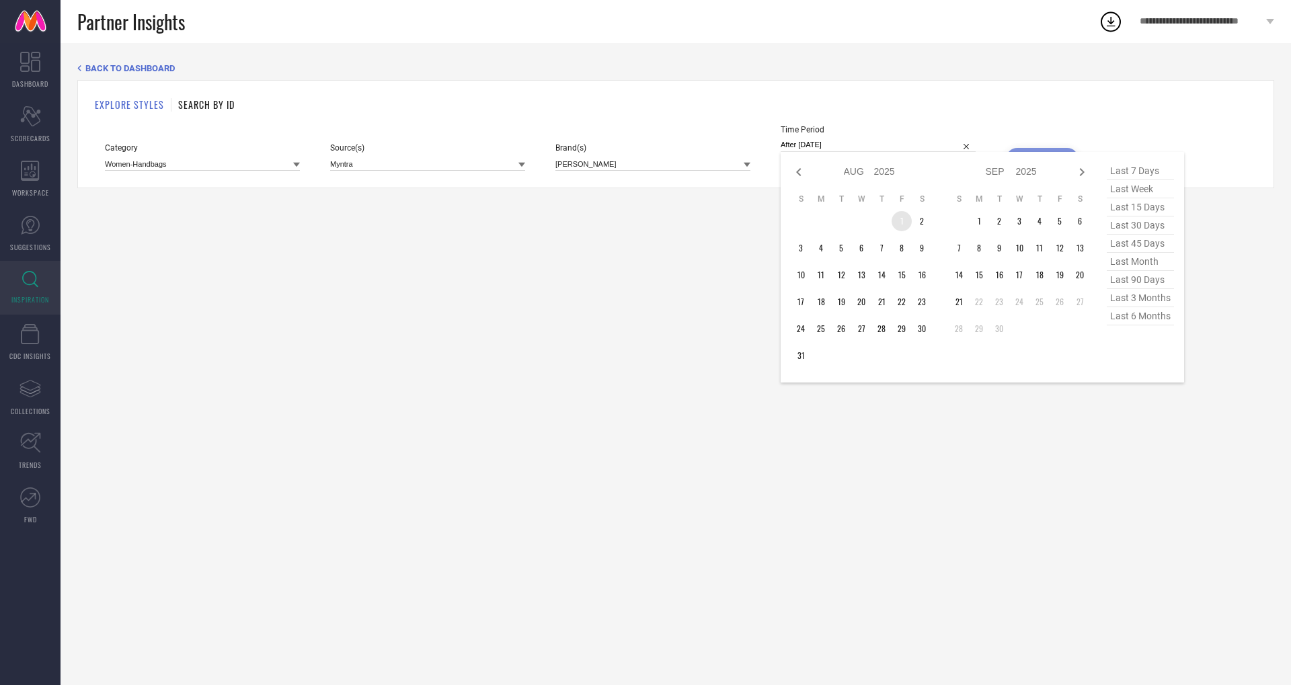
click at [901, 223] on td "1" at bounding box center [902, 221] width 20 height 20
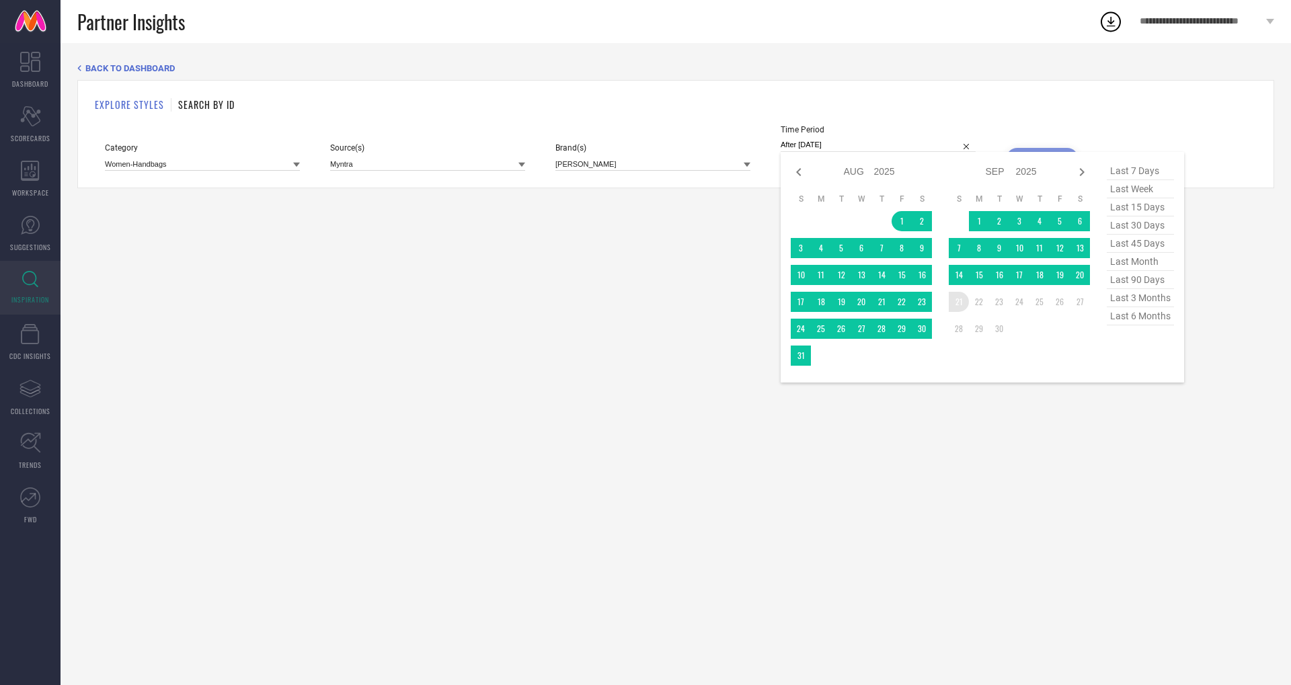
type input "[DATE] to [DATE]"
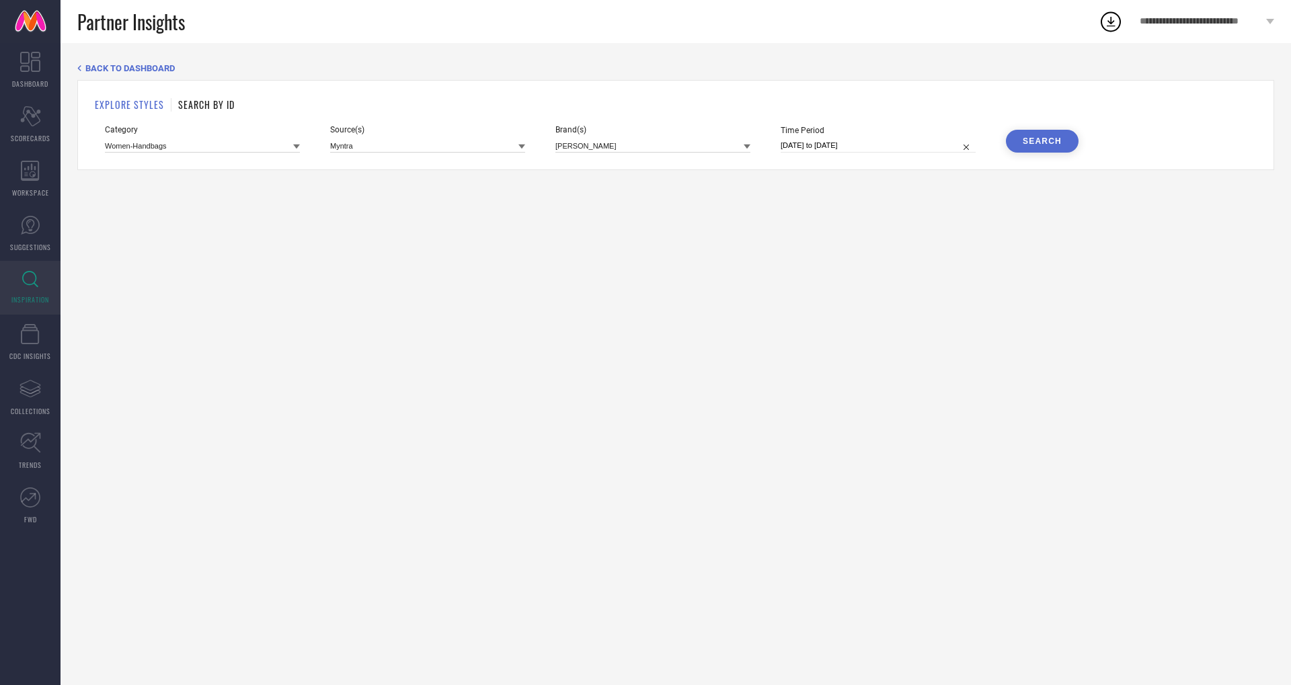
click at [1041, 144] on div "Search" at bounding box center [1042, 141] width 39 height 9
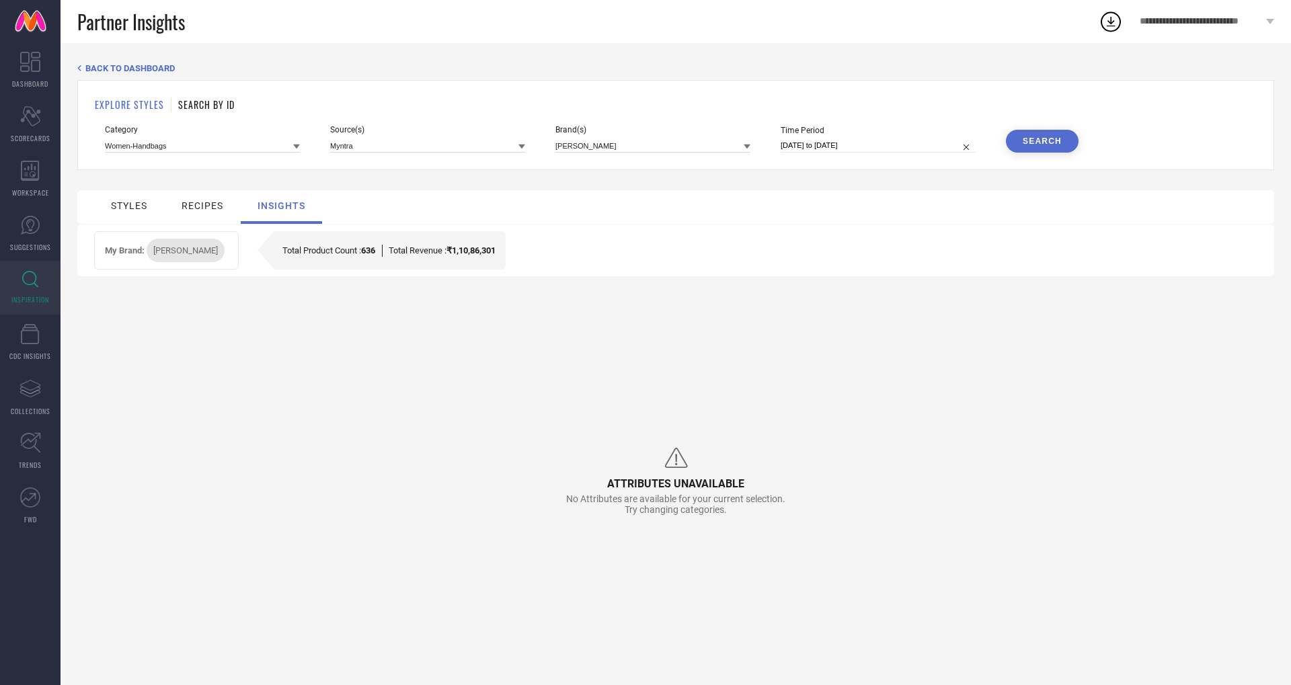
click at [79, 67] on icon at bounding box center [78, 68] width 3 height 6
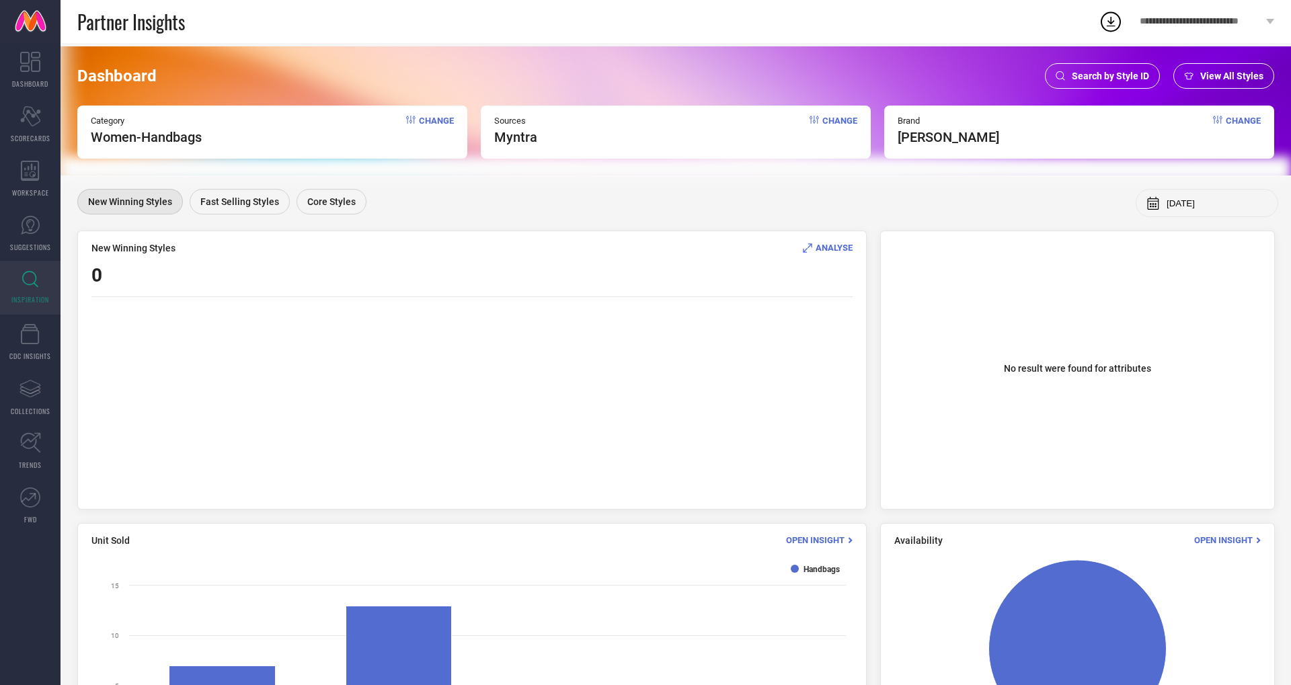
click at [1161, 210] on div "[DATE]" at bounding box center [1207, 203] width 143 height 28
click at [1155, 202] on icon at bounding box center [1152, 203] width 11 height 13
click at [325, 186] on div "Dashboard Search by Style ID View All Styles Category Women-Handbags Change Sou…" at bounding box center [676, 426] width 1231 height 767
click at [329, 196] on span "Core Styles" at bounding box center [331, 201] width 48 height 11
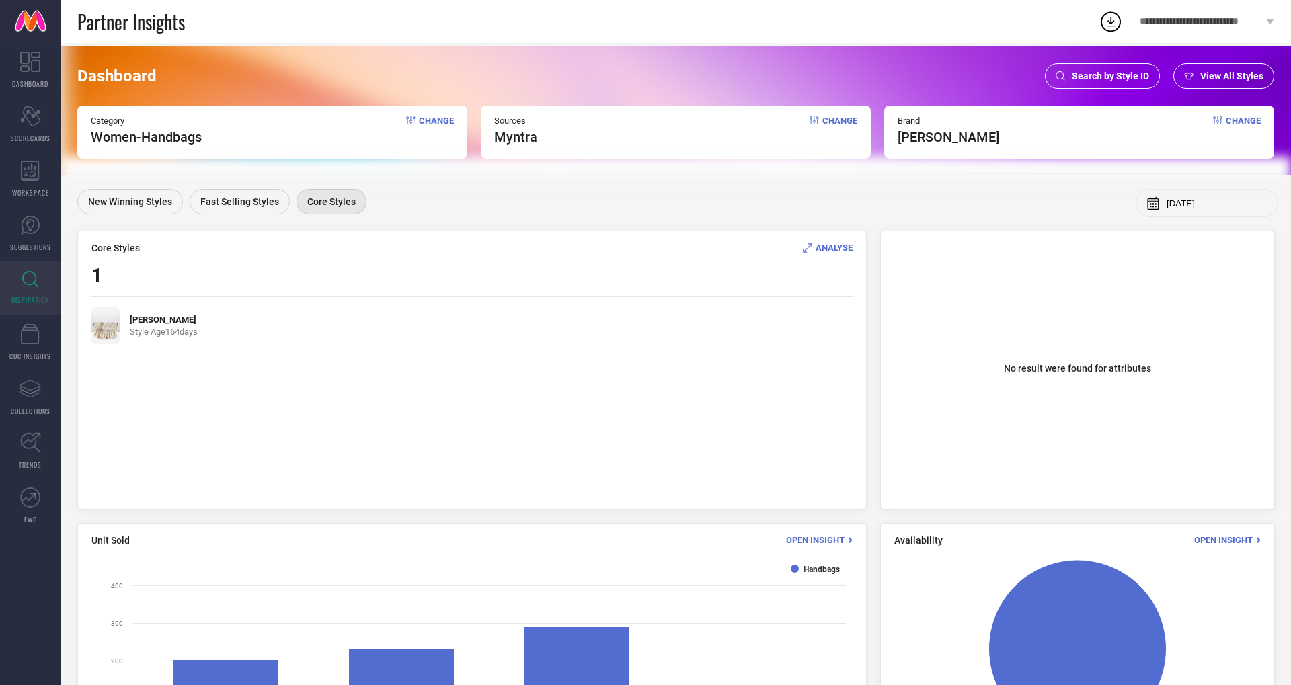
click at [1245, 119] on span "Change" at bounding box center [1243, 131] width 35 height 30
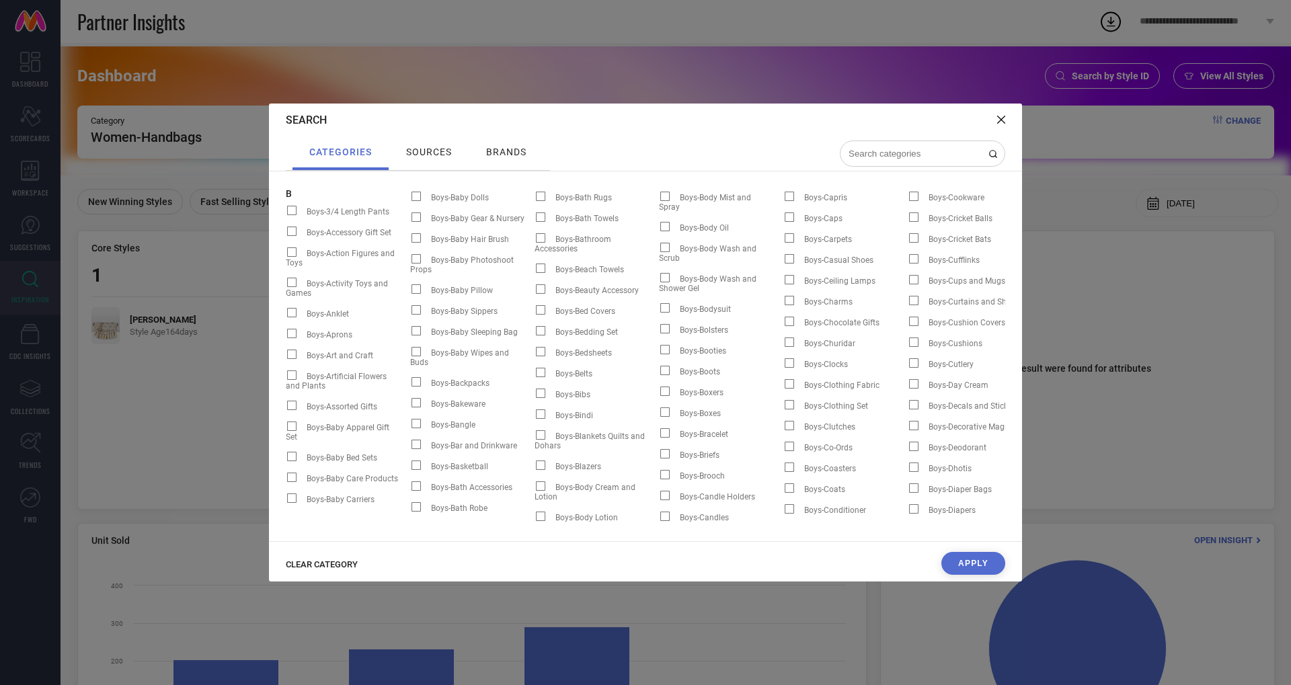
click at [933, 148] on input at bounding box center [914, 153] width 134 height 11
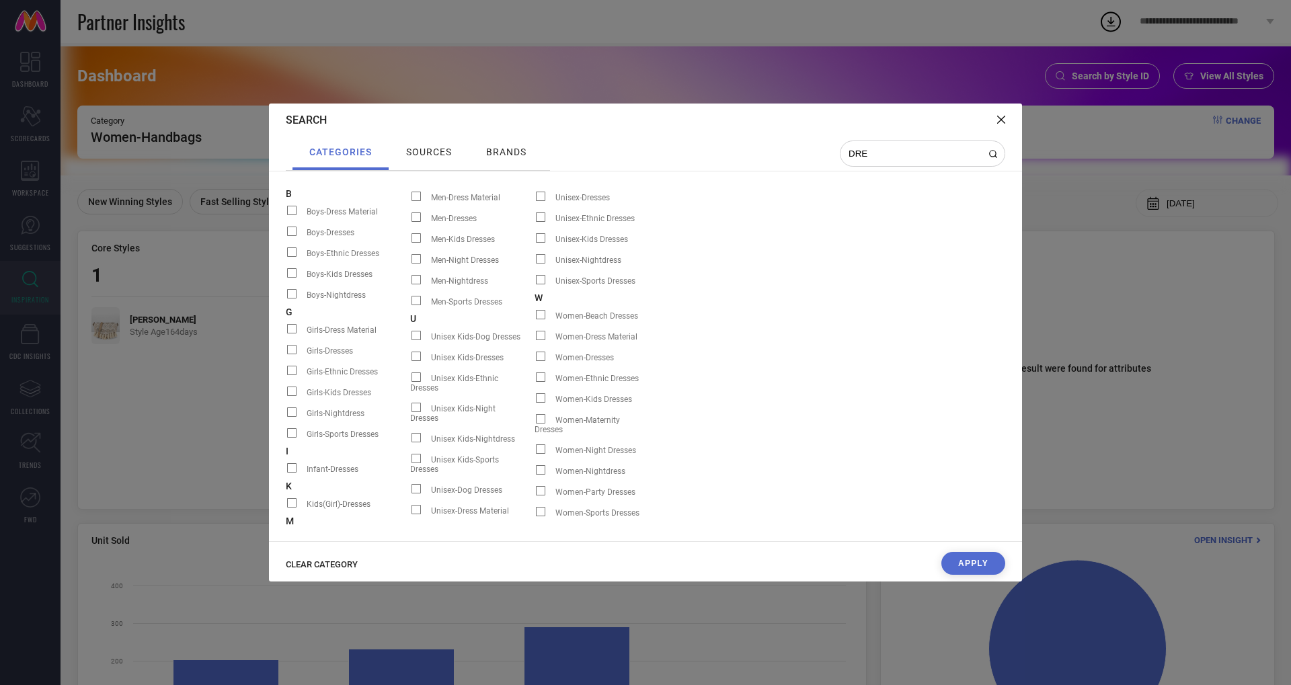
type input "DRE"
click at [1063, 191] on div "Search categories sources brands DRE B Boys-Dress Material Boys-Dresses Boys-Et…" at bounding box center [645, 342] width 1291 height 685
click at [1005, 119] on div "Search" at bounding box center [645, 120] width 753 height 33
click at [1001, 121] on icon at bounding box center [1001, 120] width 8 height 8
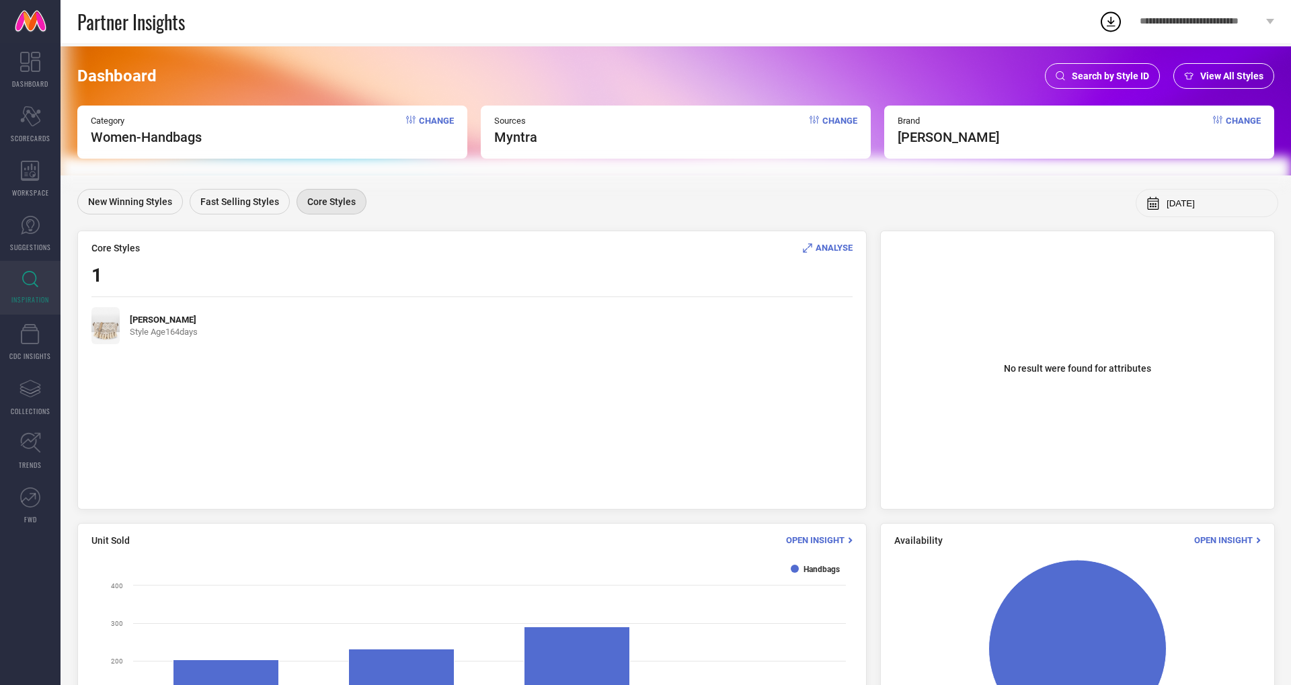
click at [954, 134] on div "Brand [PERSON_NAME] Change" at bounding box center [1079, 132] width 390 height 53
click at [1243, 120] on span "Change" at bounding box center [1243, 131] width 35 height 30
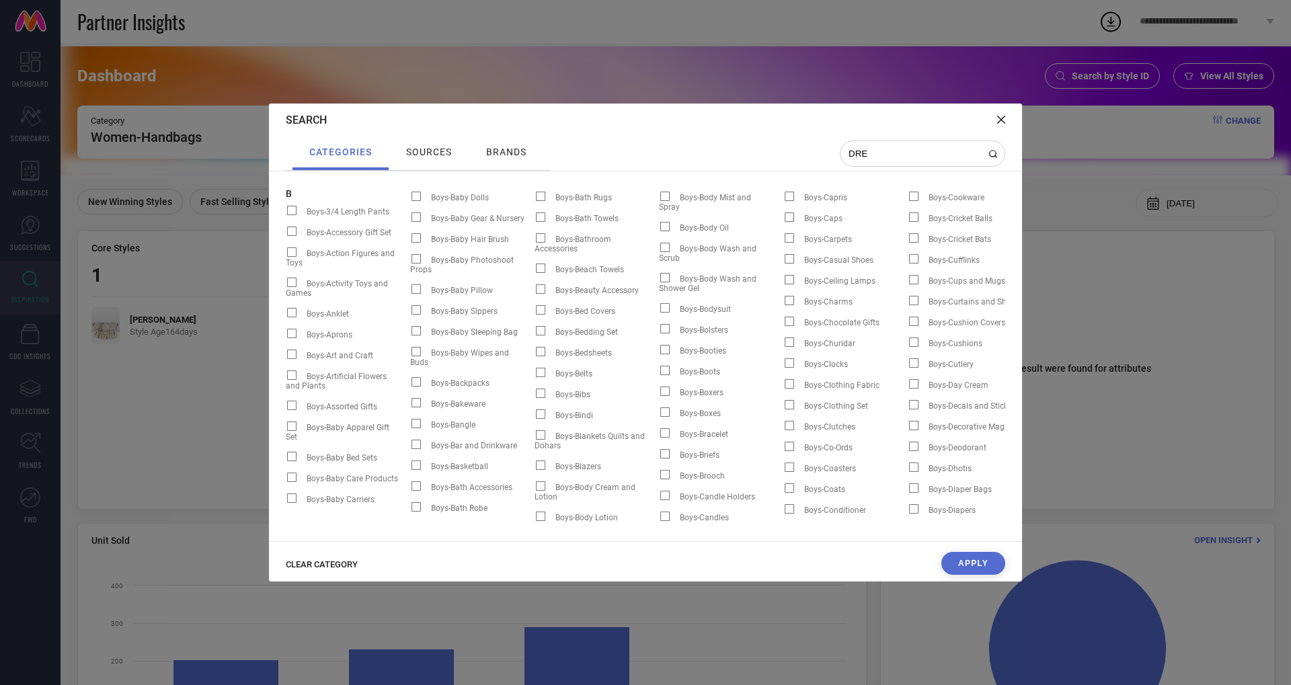
drag, startPoint x: 890, startPoint y: 149, endPoint x: 840, endPoint y: 143, distance: 50.9
click at [839, 143] on div "categories sources brands DRE" at bounding box center [646, 154] width 720 height 34
type input "DRE"
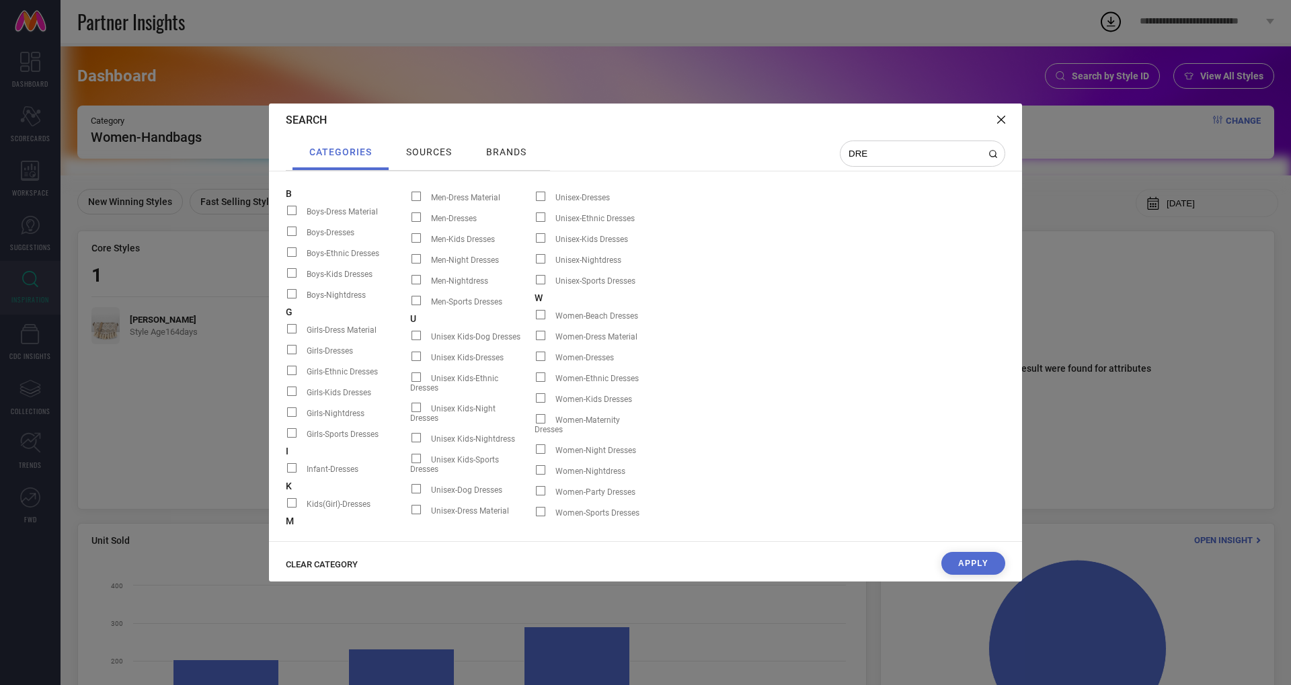
click at [513, 156] on span "brands" at bounding box center [506, 152] width 40 height 11
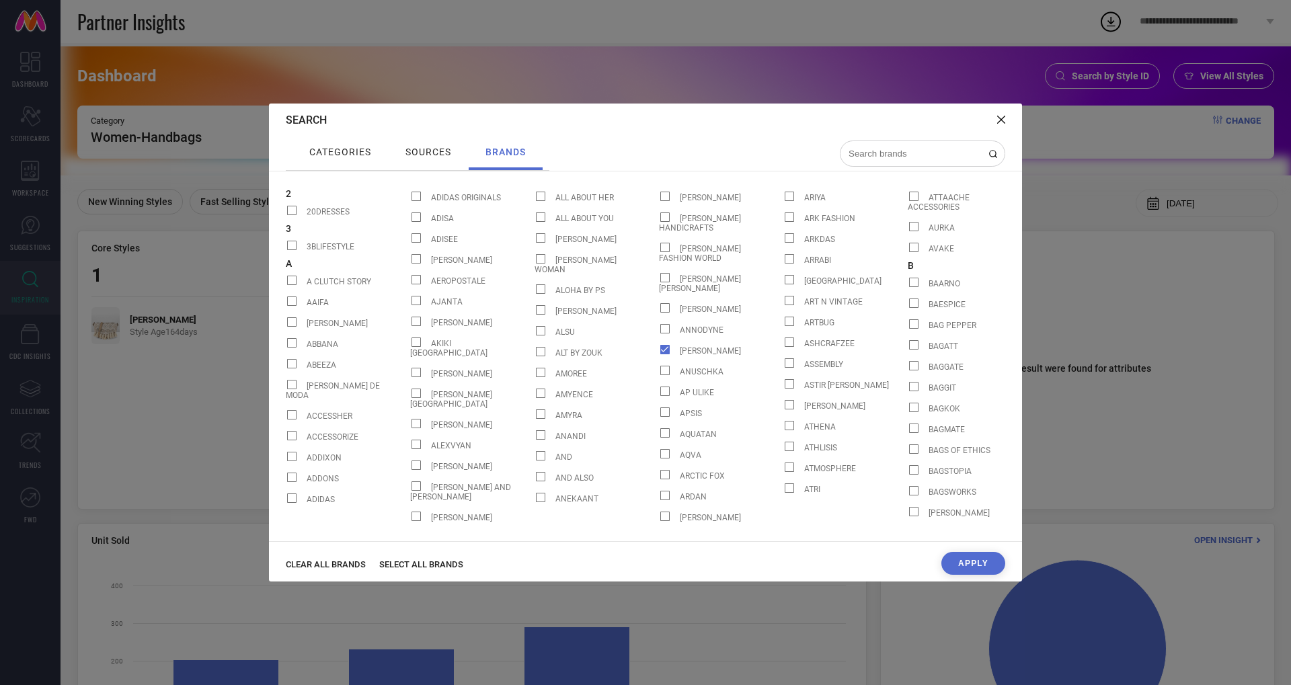
click at [921, 151] on input at bounding box center [914, 153] width 134 height 11
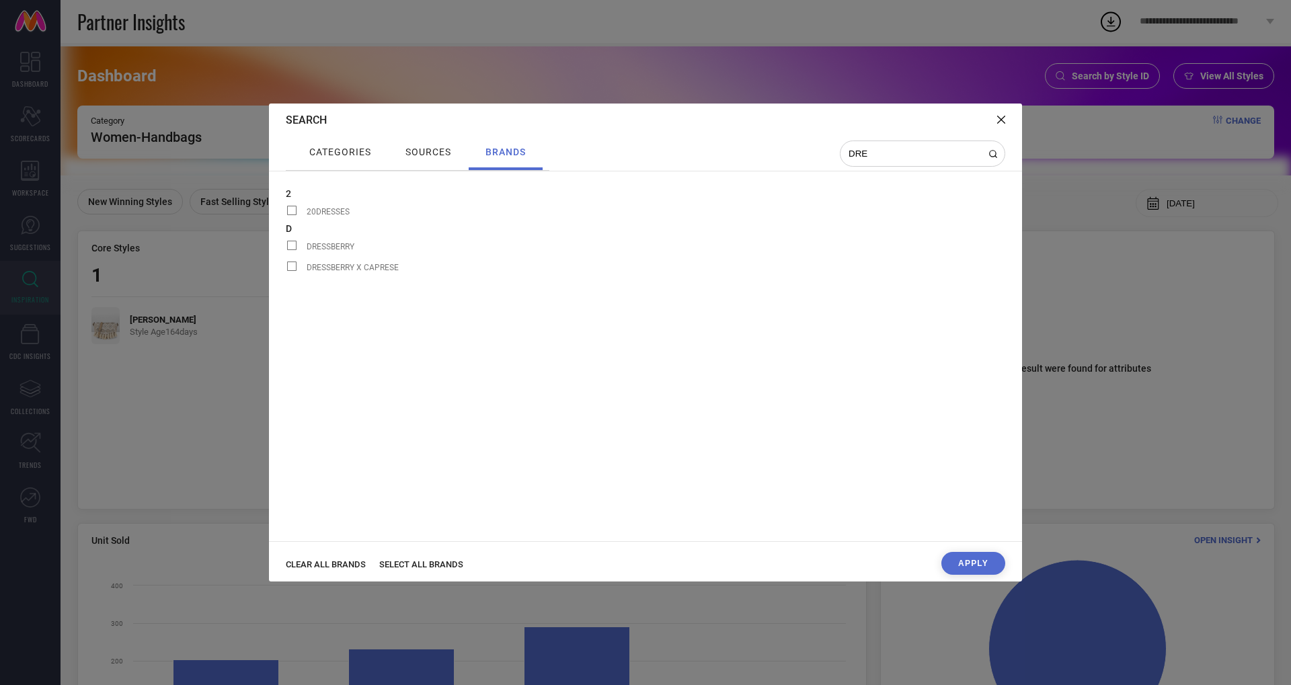
click at [291, 243] on span at bounding box center [291, 245] width 9 height 9
click at [286, 249] on input "DRESSBERRY" at bounding box center [286, 249] width 0 height 0
drag, startPoint x: 884, startPoint y: 148, endPoint x: 845, endPoint y: 147, distance: 39.7
click at [845, 147] on div "DRE" at bounding box center [922, 154] width 165 height 26
type input "MAS"
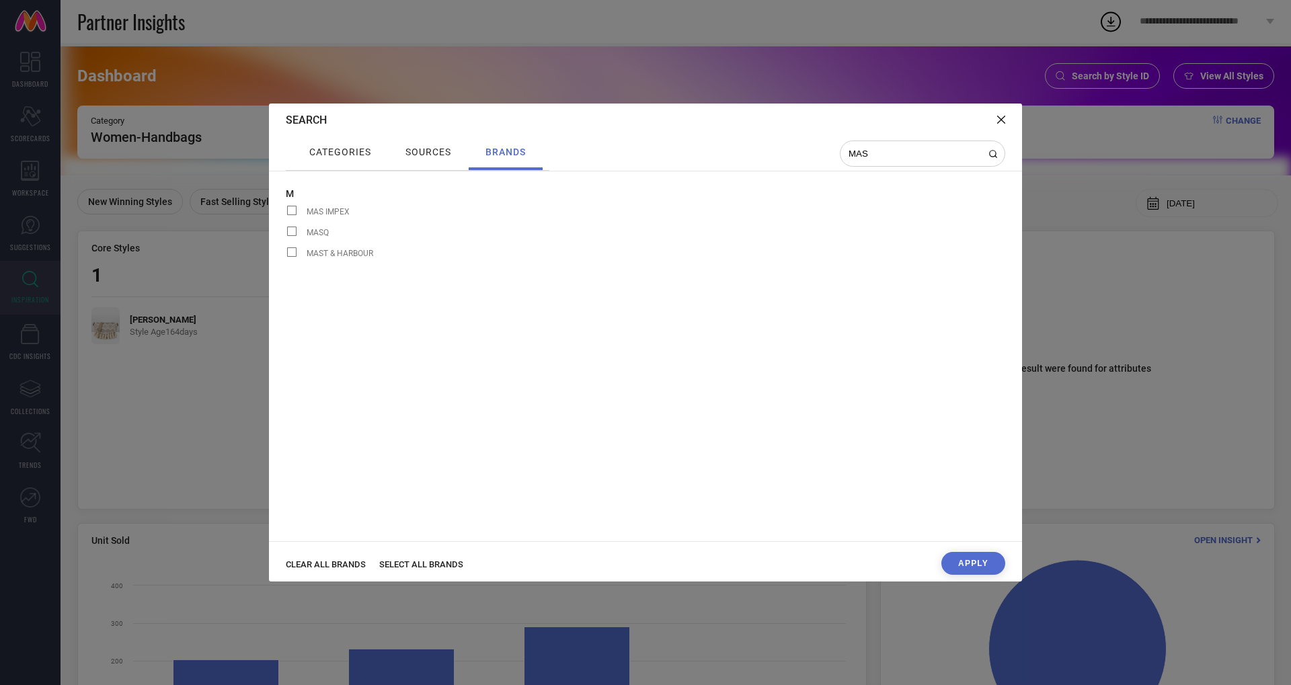
click at [291, 249] on span at bounding box center [291, 251] width 9 height 9
click at [286, 256] on input "MAST & HARBOUR" at bounding box center [286, 256] width 0 height 0
click at [987, 555] on button "Apply" at bounding box center [973, 563] width 64 height 23
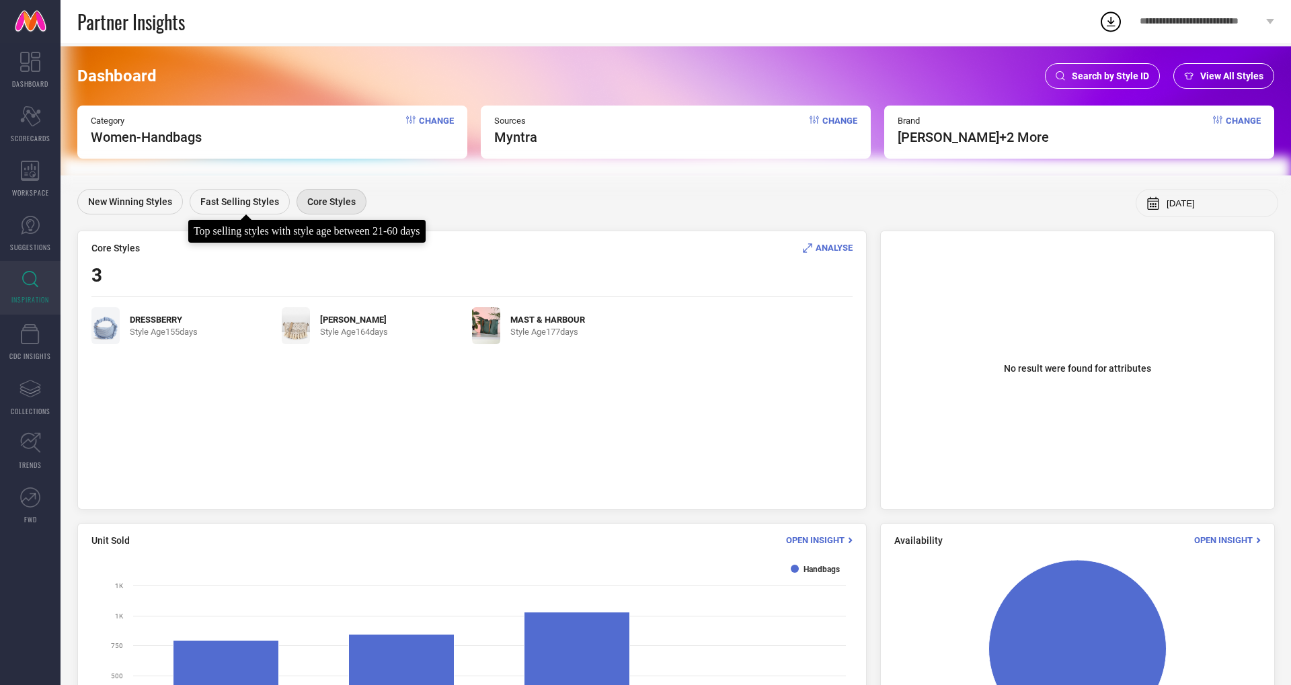
click at [231, 201] on span "Fast Selling Styles" at bounding box center [239, 201] width 79 height 11
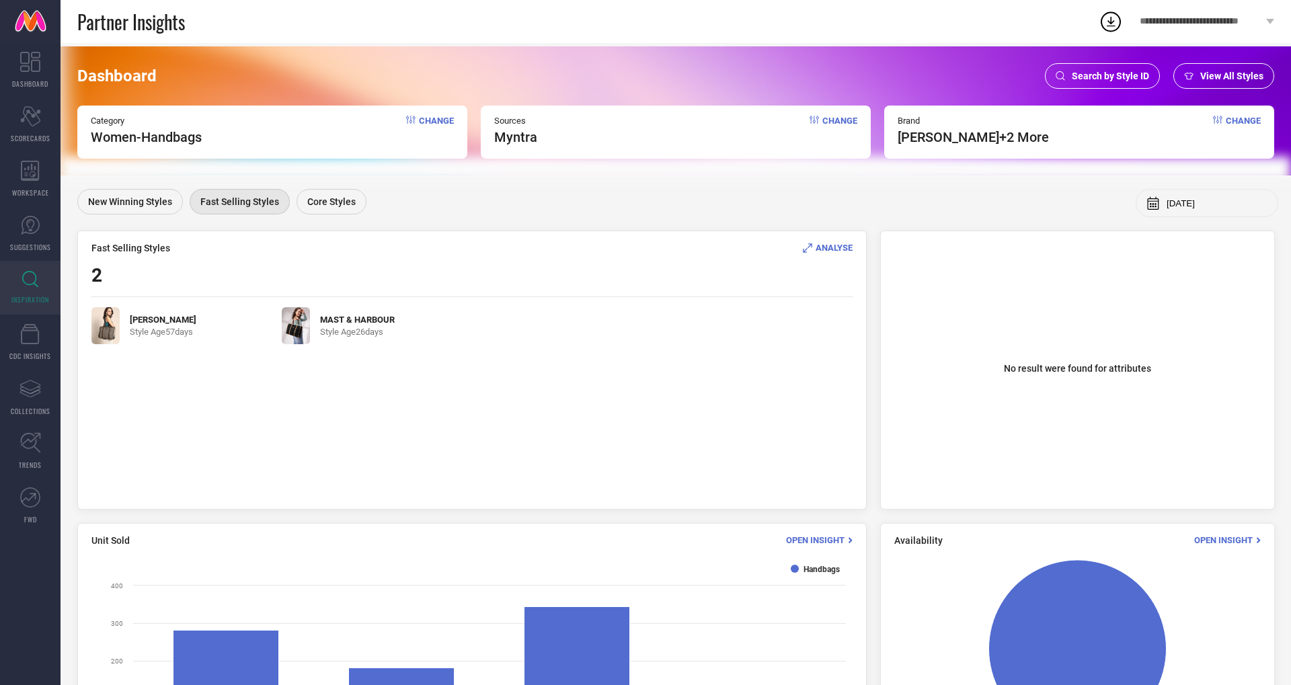
click at [293, 329] on img at bounding box center [296, 325] width 28 height 37
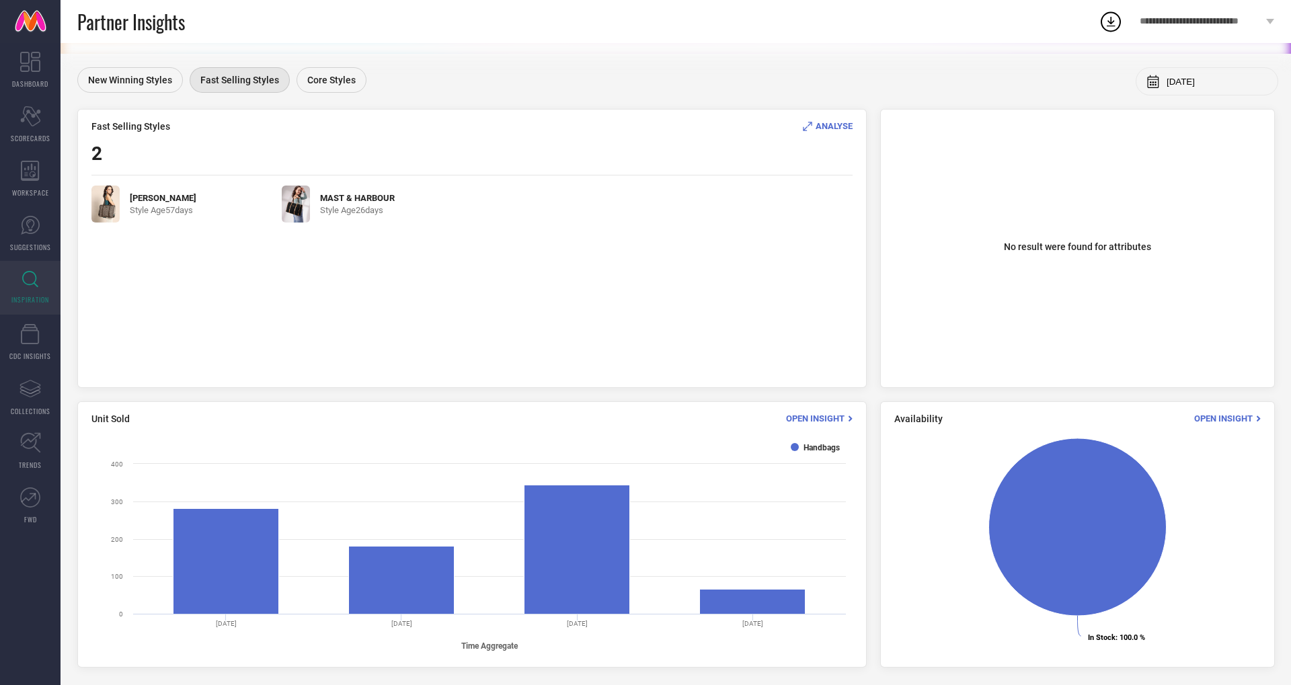
click at [820, 128] on span "ANALYSE" at bounding box center [834, 126] width 37 height 10
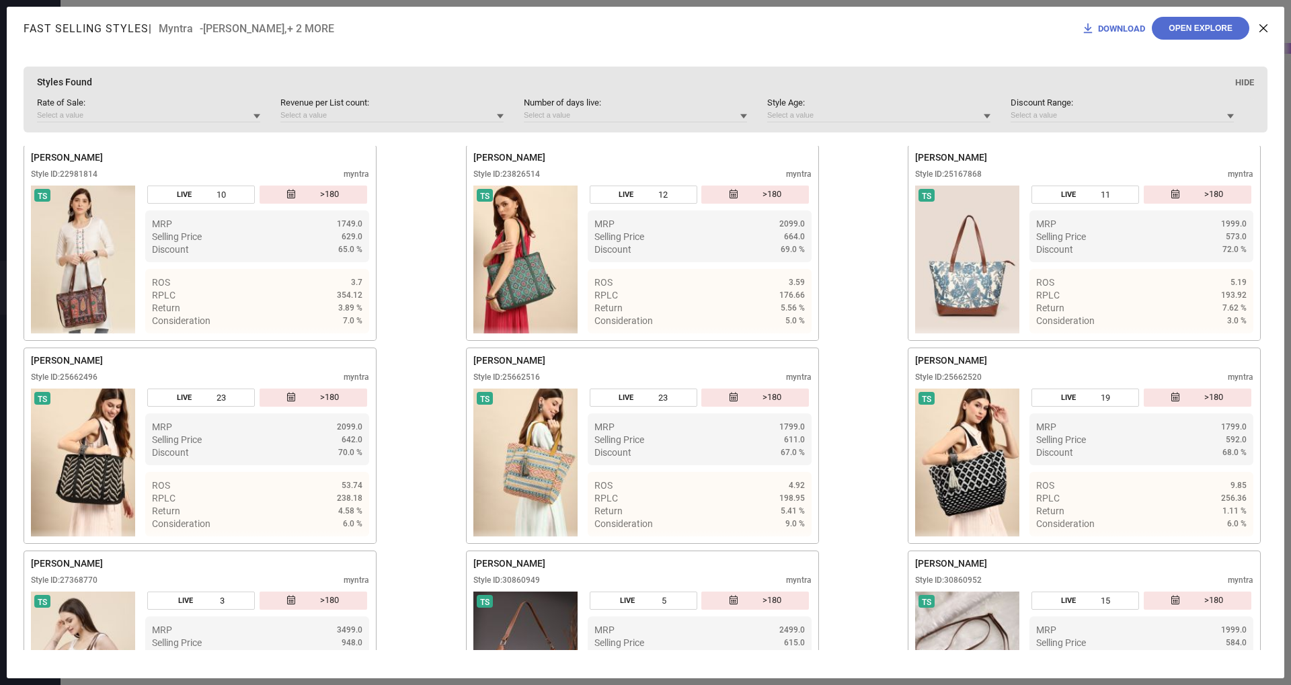
scroll to position [0, 0]
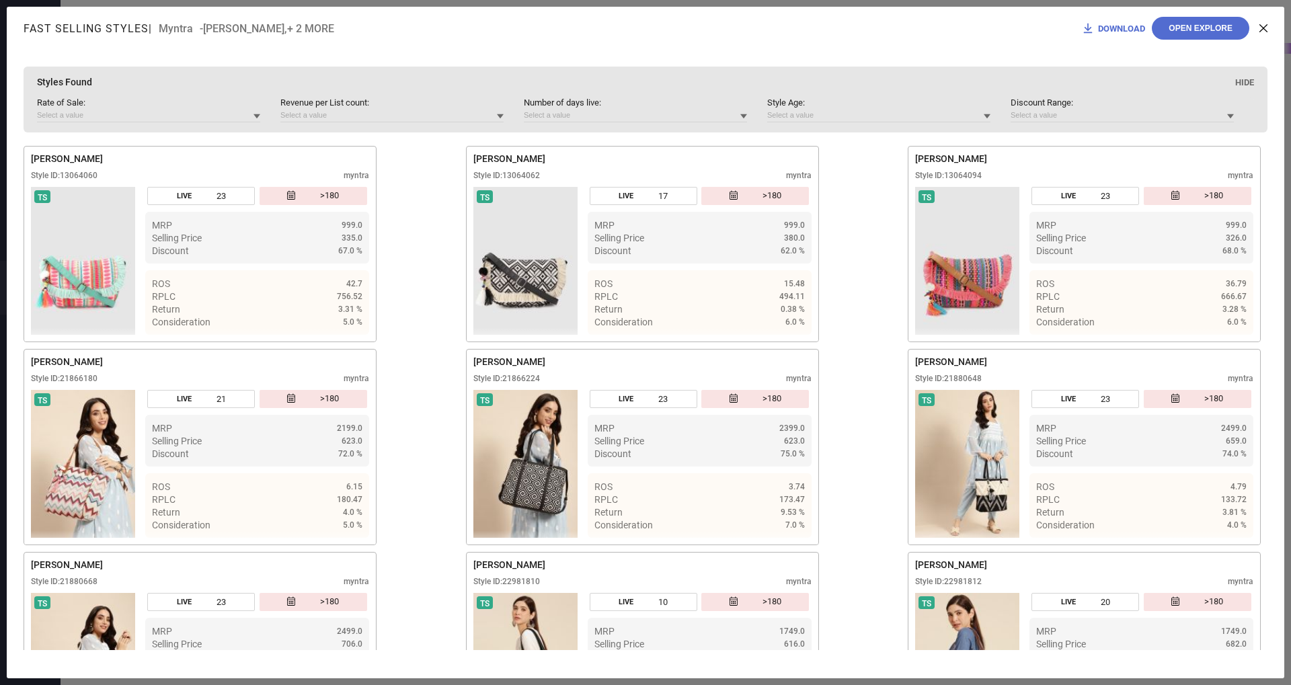
click at [1263, 20] on div "DOWNLOAD Open Explore" at bounding box center [1174, 28] width 186 height 23
click at [1263, 23] on div "DOWNLOAD Open Explore" at bounding box center [1174, 28] width 186 height 23
click at [1266, 24] on icon at bounding box center [1263, 28] width 8 height 8
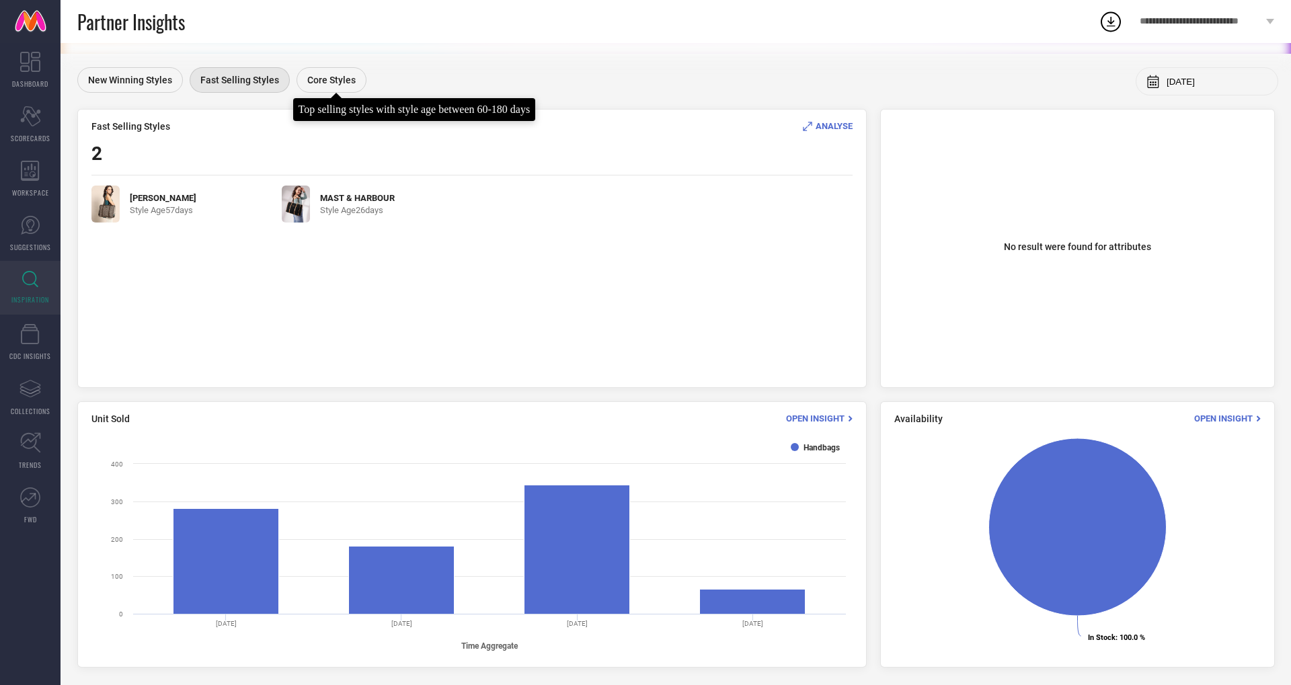
click at [314, 71] on div "Core Styles" at bounding box center [332, 80] width 70 height 26
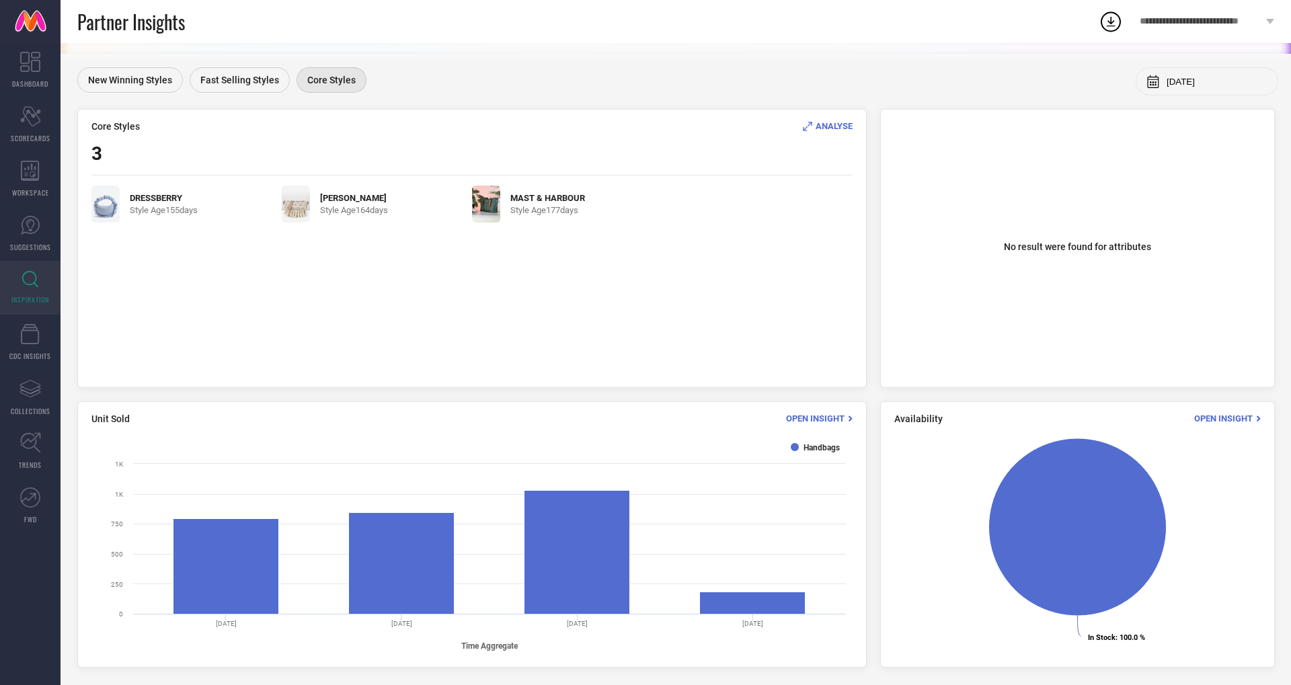
click at [113, 196] on img at bounding box center [105, 204] width 28 height 37
click at [823, 124] on span "ANALYSE" at bounding box center [834, 126] width 37 height 10
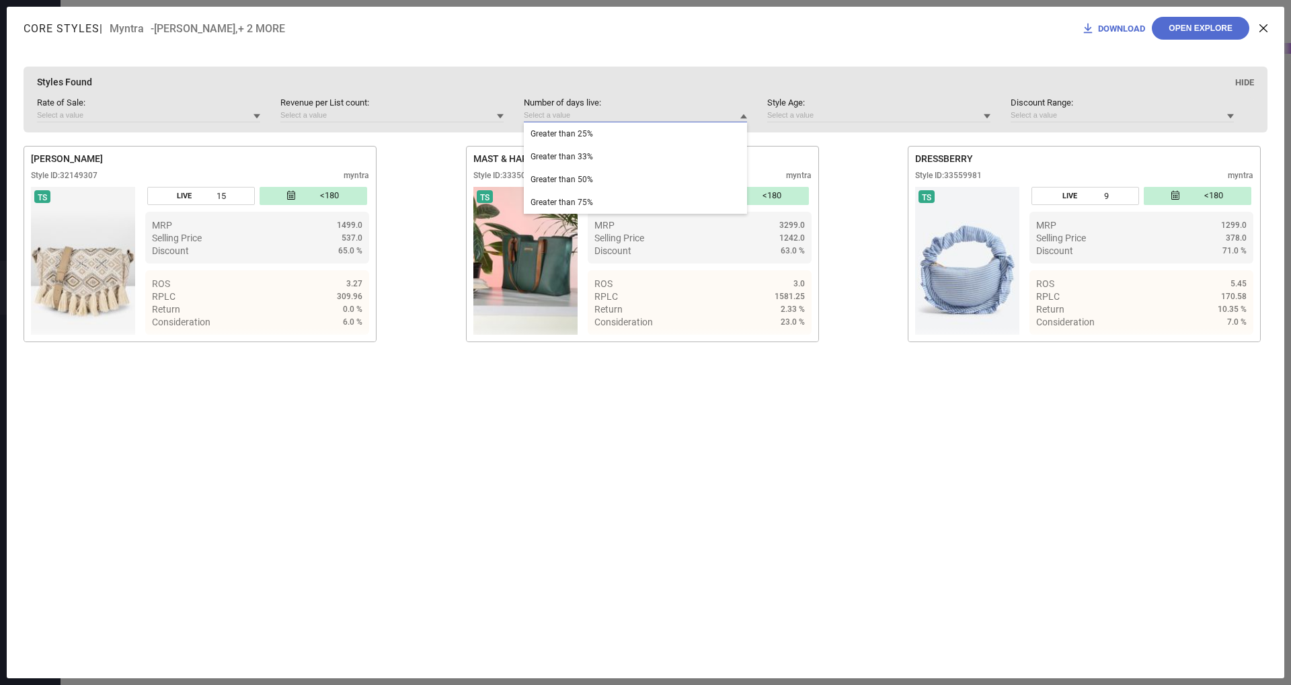
click at [740, 116] on input at bounding box center [635, 115] width 223 height 14
click at [245, 112] on input at bounding box center [148, 115] width 223 height 14
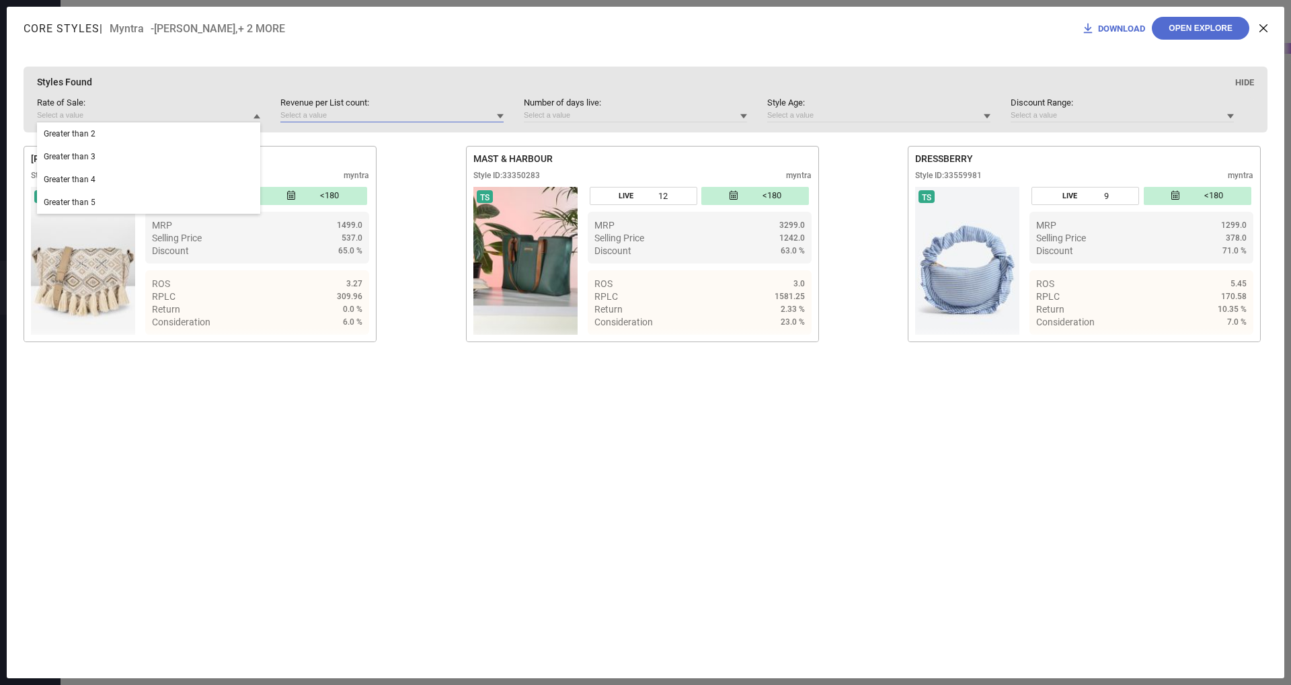
click at [384, 120] on input at bounding box center [391, 115] width 223 height 14
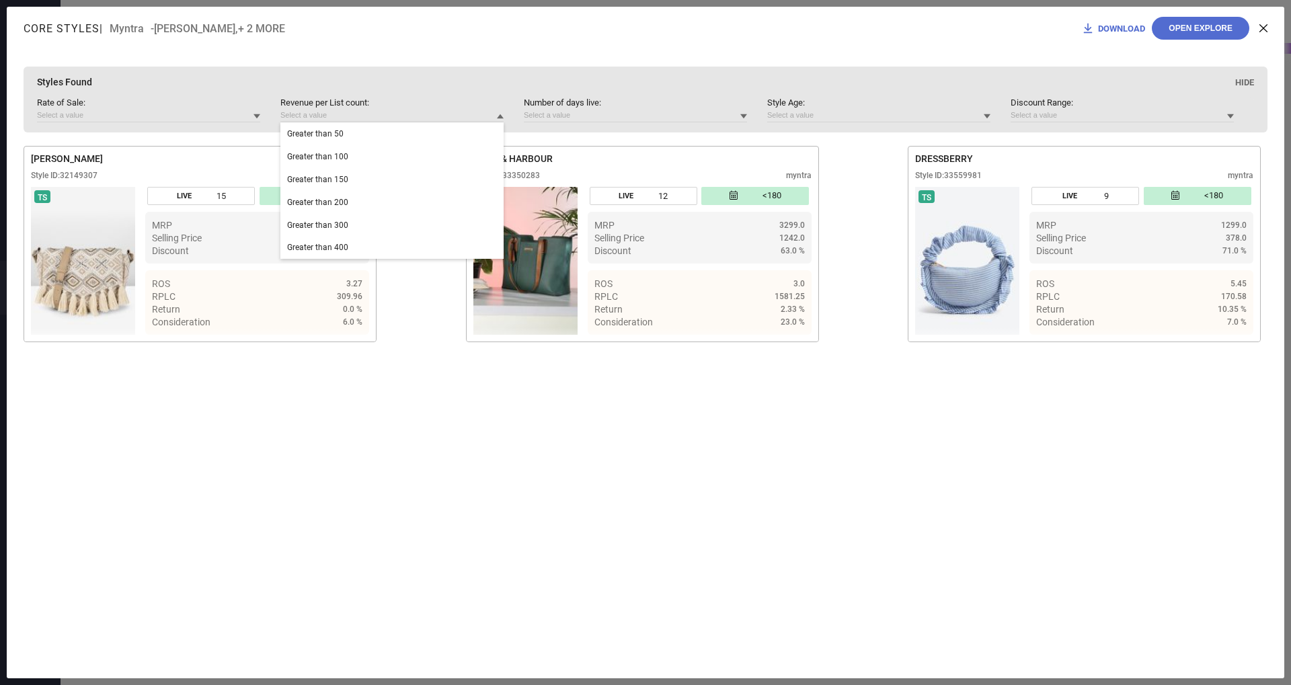
click at [550, 126] on div "Rate of Sale : Revenue per List count : Greater than 50 Greater than 100 Greate…" at bounding box center [645, 115] width 1217 height 35
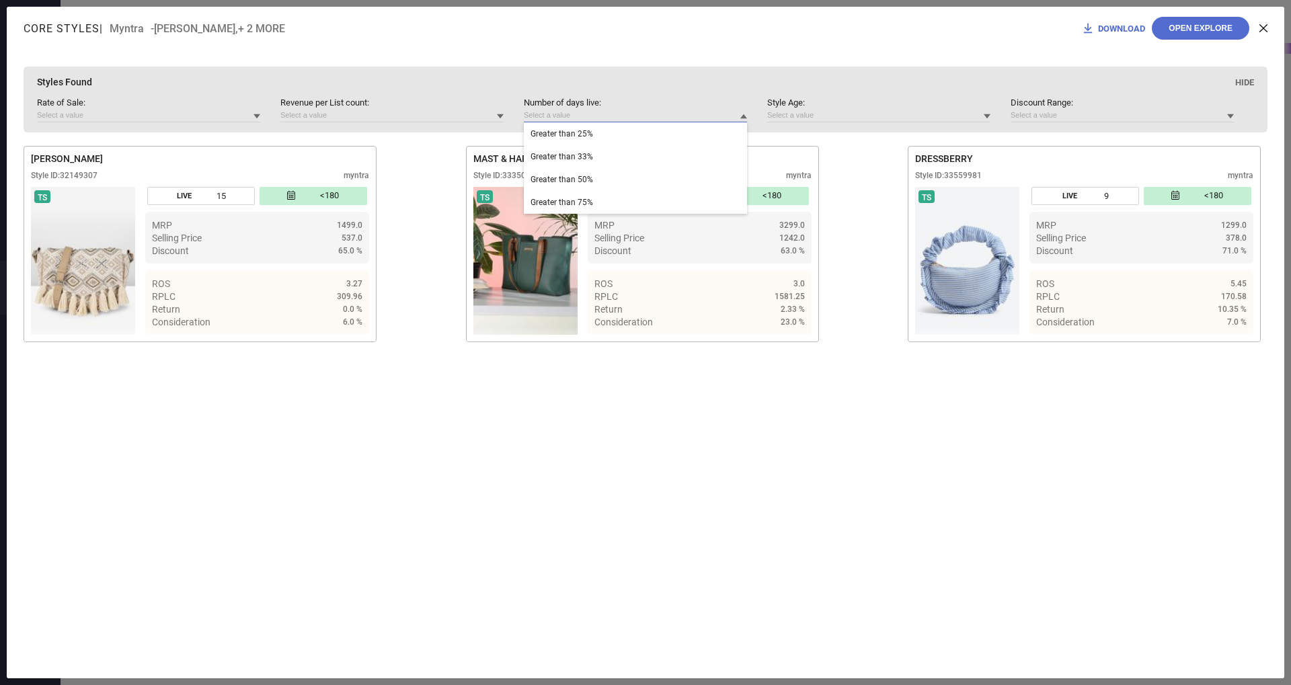
click at [551, 122] on input at bounding box center [635, 115] width 223 height 14
click at [818, 118] on input at bounding box center [878, 115] width 223 height 14
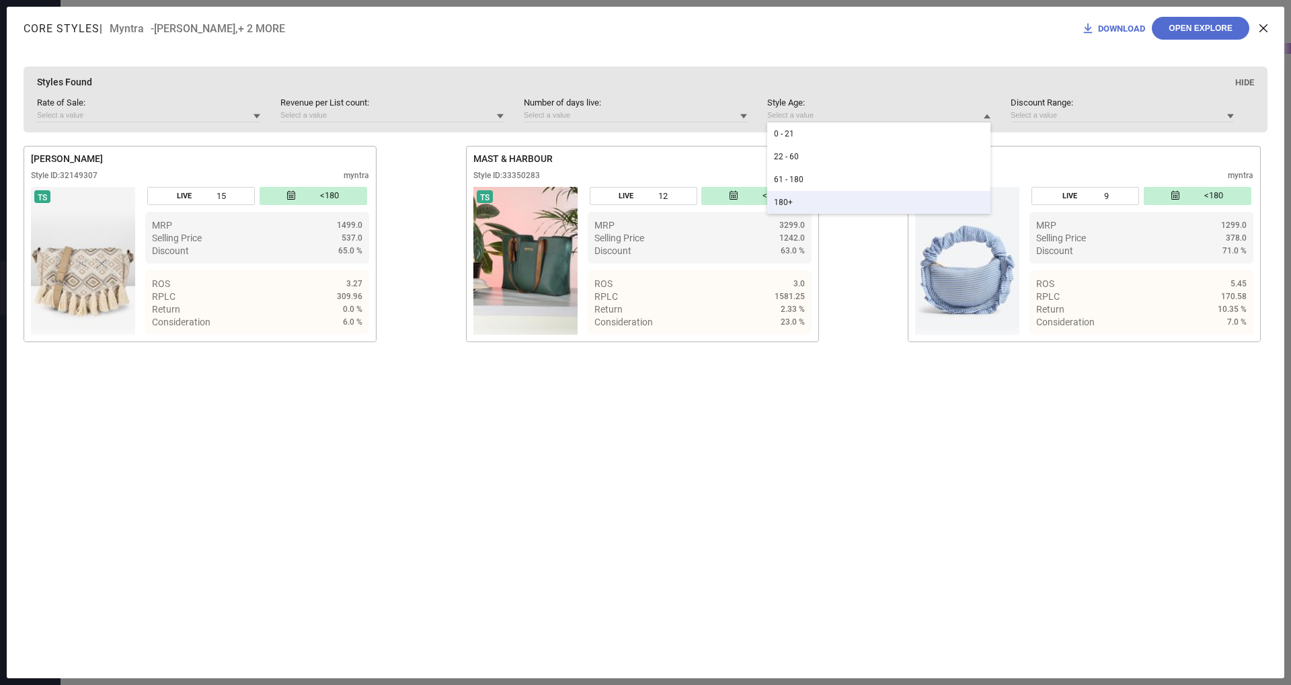
click at [783, 201] on span "180+" at bounding box center [783, 202] width 19 height 9
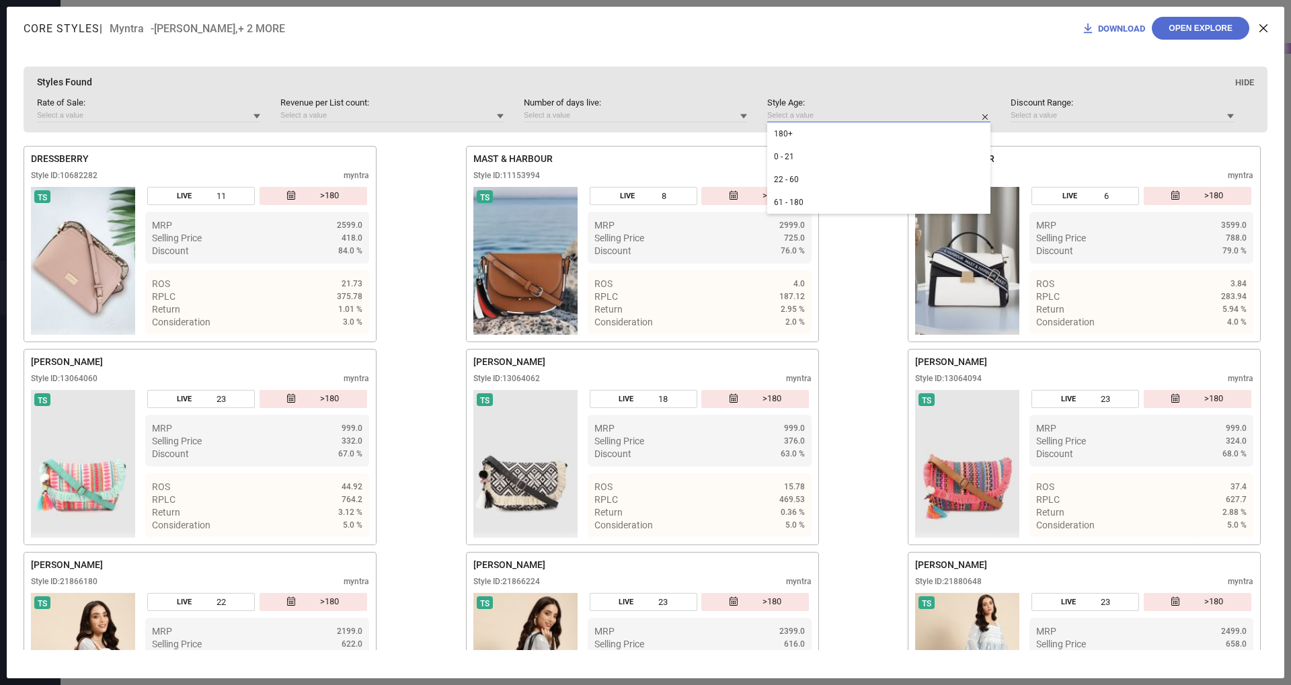
click at [859, 112] on input at bounding box center [878, 115] width 223 height 14
click at [830, 194] on div "61 - 180" at bounding box center [878, 202] width 223 height 23
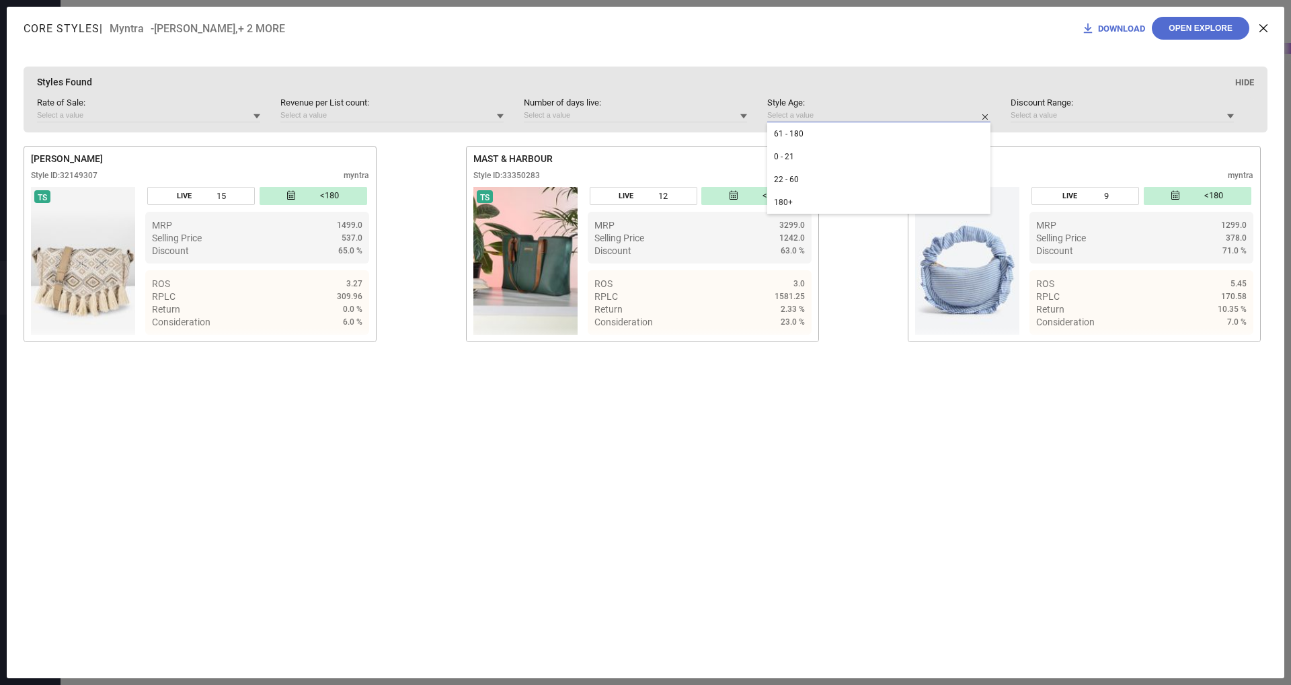
click at [816, 110] on input at bounding box center [878, 115] width 223 height 14
click at [804, 151] on div "0 - 21" at bounding box center [878, 156] width 223 height 23
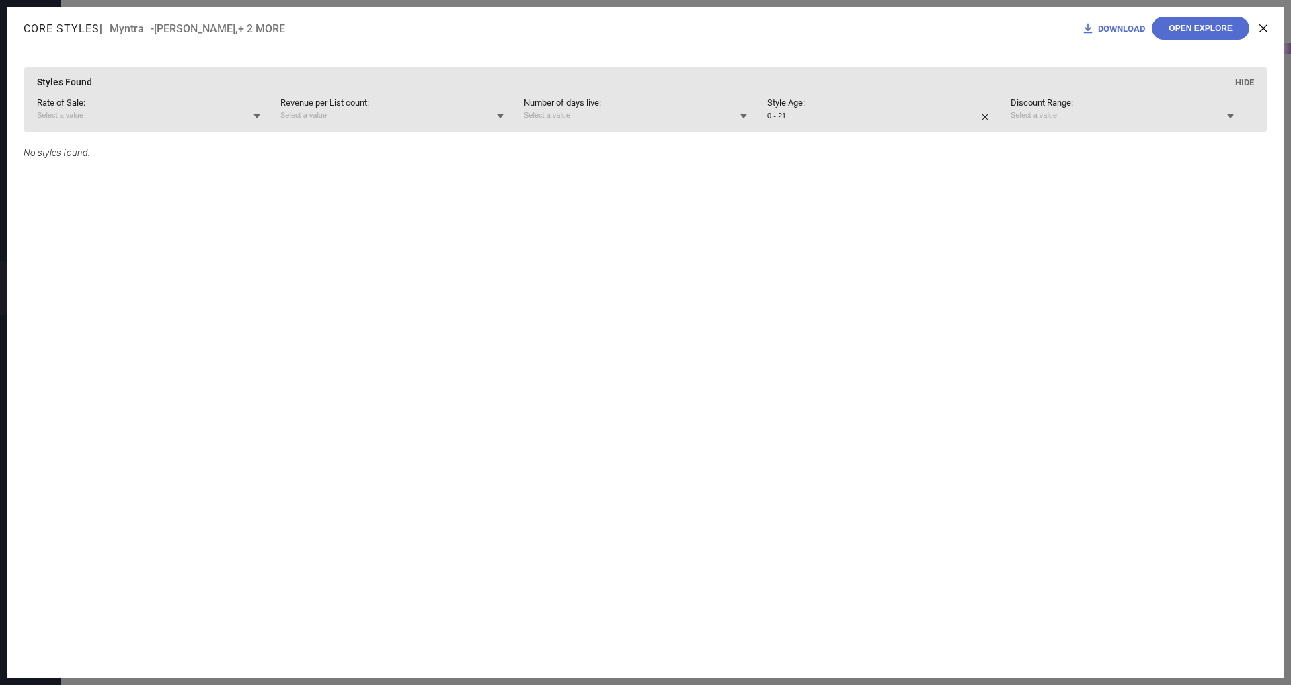
click at [1268, 27] on div "Core Styles | Myntra - [PERSON_NAME] ,+ 2 MORE DOWNLOAD Open Explore" at bounding box center [646, 28] width 1278 height 43
click at [1263, 32] on icon at bounding box center [1263, 28] width 8 height 8
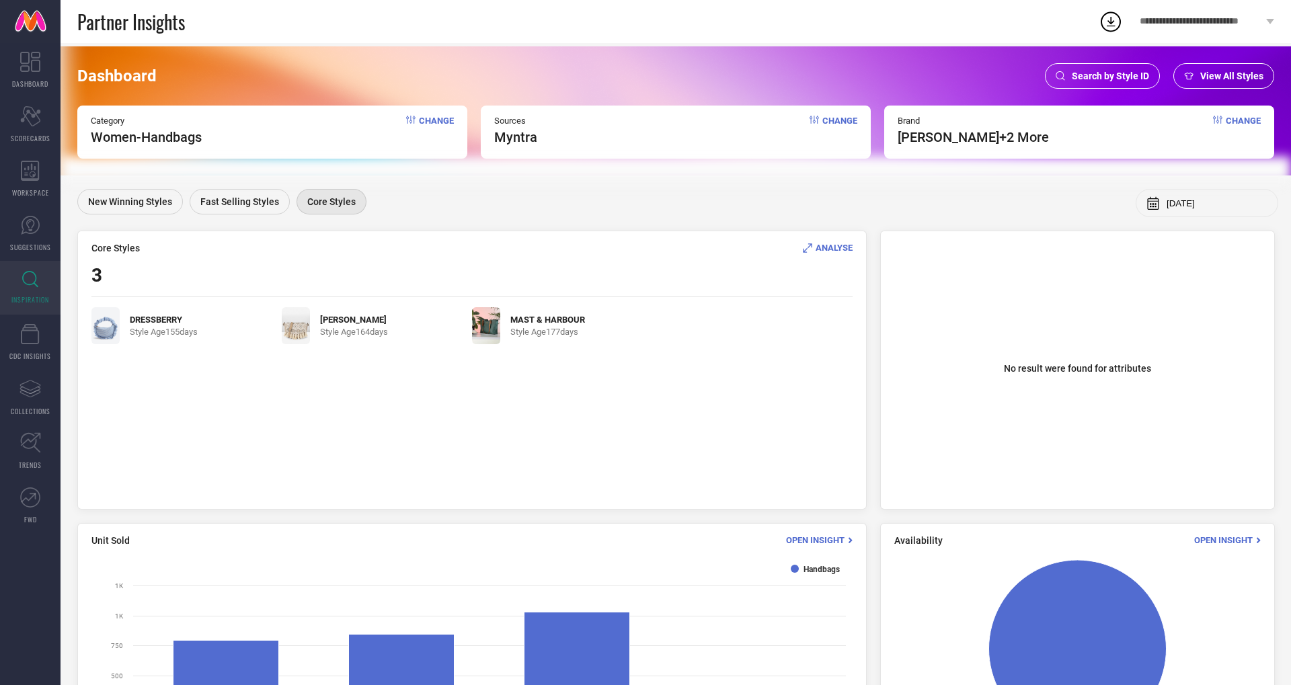
click at [1095, 71] on span "Search by Style ID" at bounding box center [1110, 76] width 77 height 11
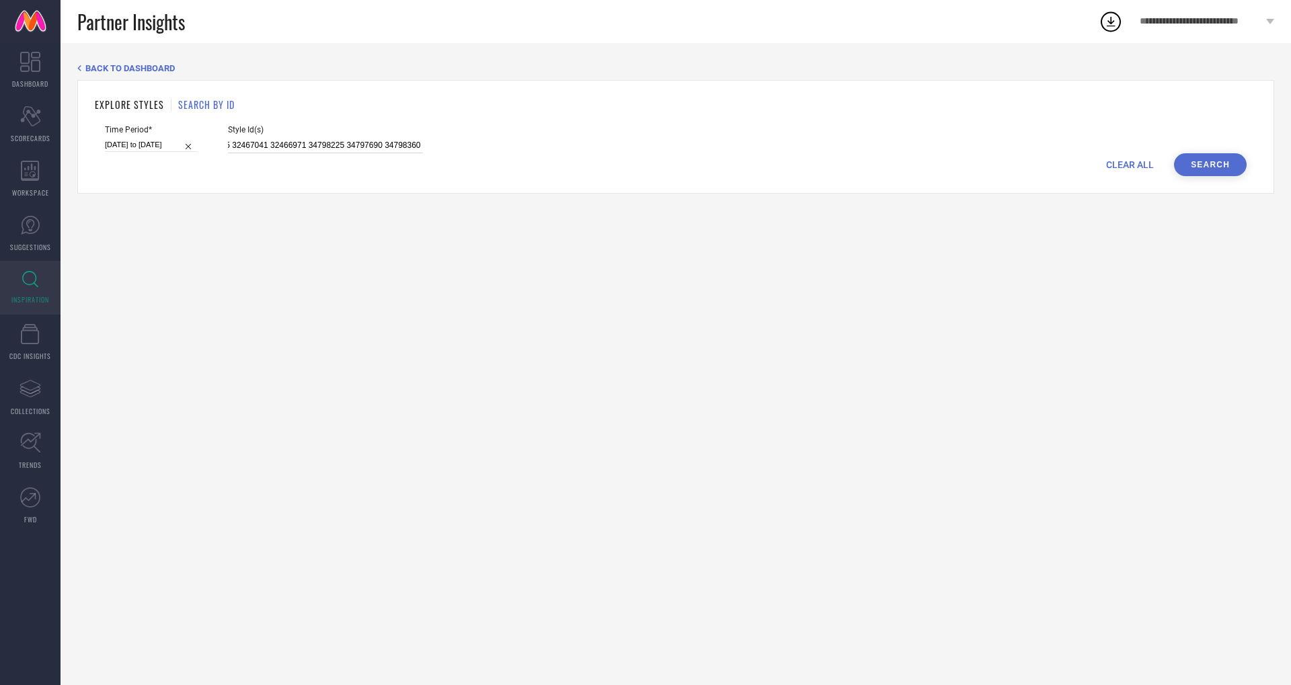
scroll to position [0, 635]
drag, startPoint x: 213, startPoint y: 145, endPoint x: 520, endPoint y: 149, distance: 307.3
click at [522, 149] on div "Time Period* [DATE] to [DATE] Style Id(s) 31801051 31606016 31606036 32027904 3…" at bounding box center [676, 139] width 1142 height 28
paste input "3895559"
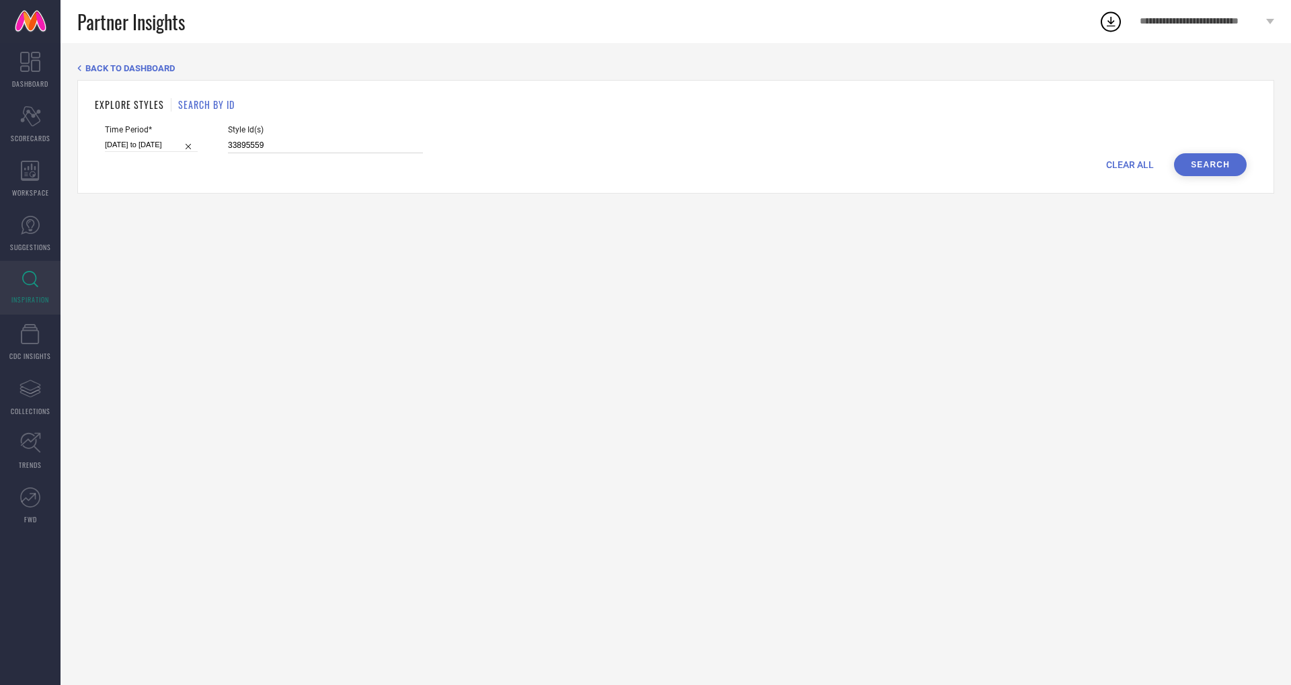
type input "33895559"
click at [1225, 167] on button "Search" at bounding box center [1210, 164] width 73 height 23
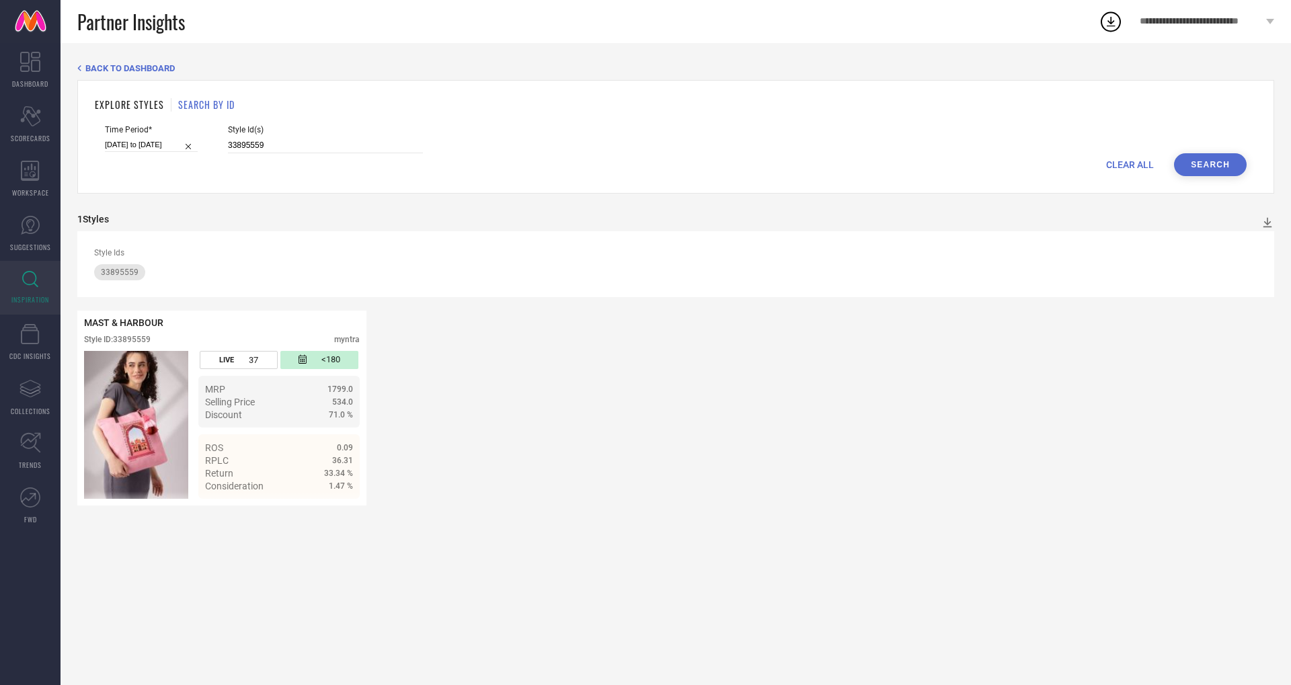
click at [132, 106] on h1 "EXPLORE STYLES" at bounding box center [129, 105] width 69 height 14
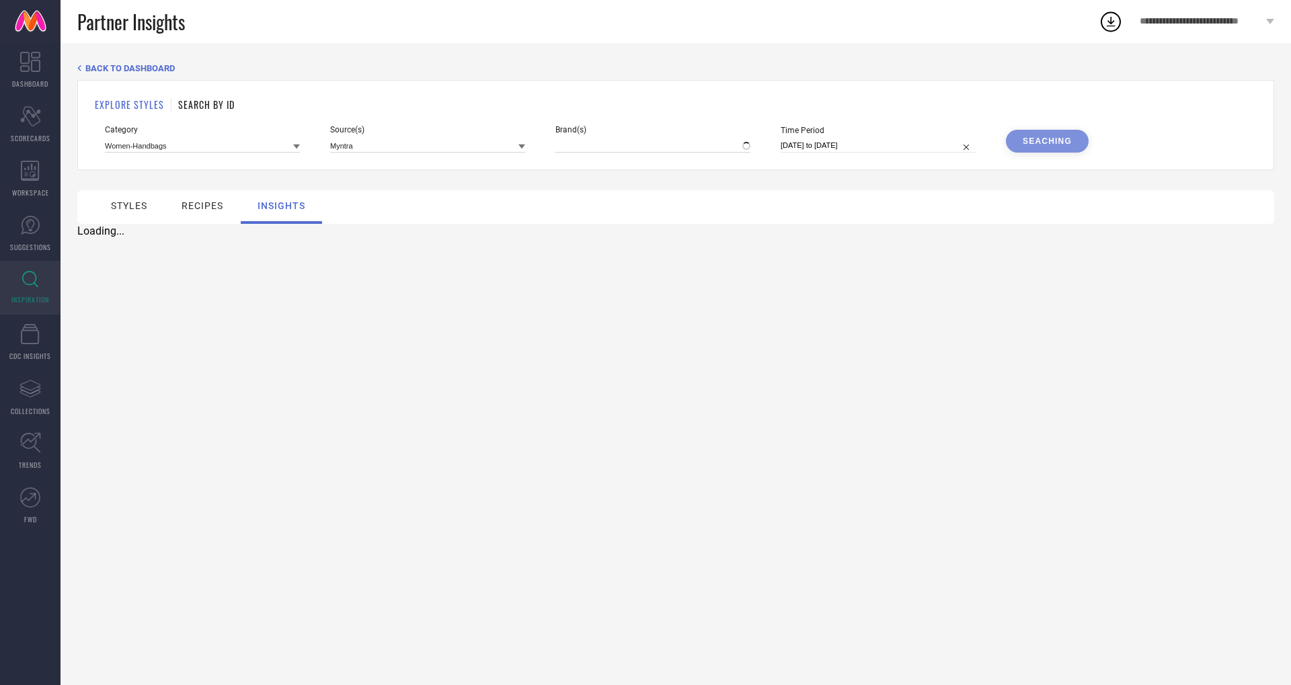
type input "[PERSON_NAME], + 2 more"
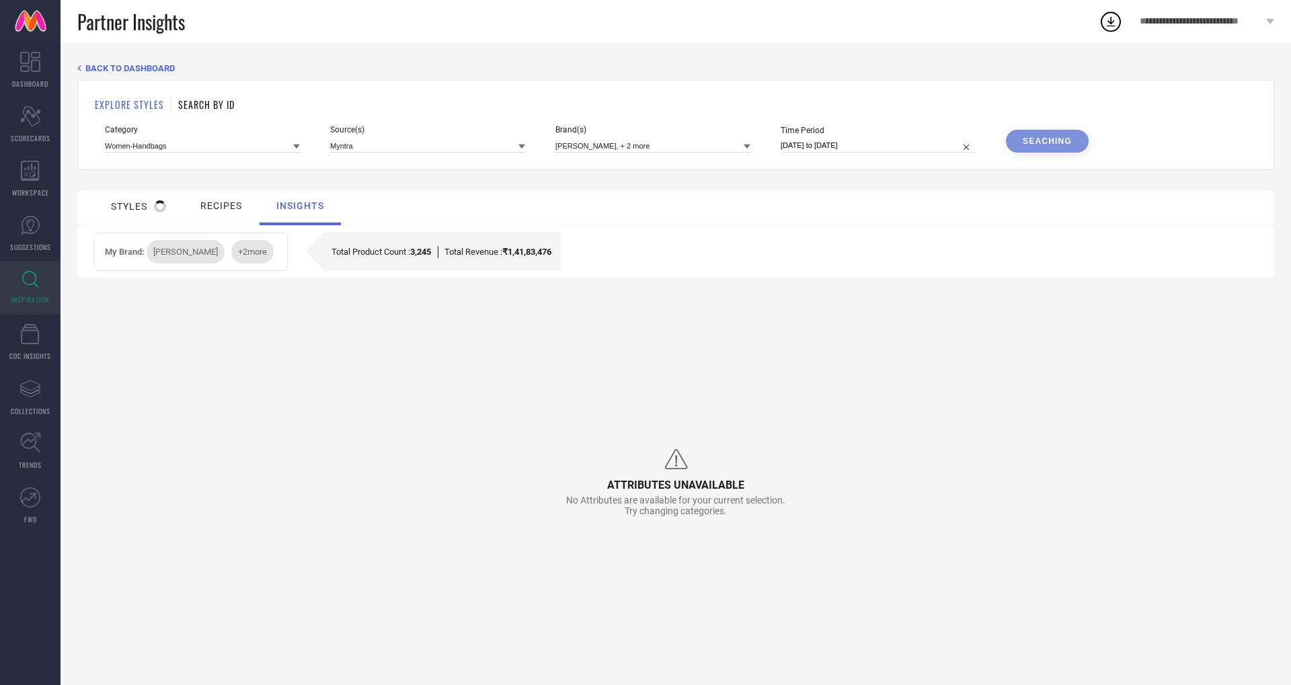
click at [231, 258] on div "+ 2 more" at bounding box center [252, 252] width 42 height 24
click at [231, 256] on div "+ 2 more" at bounding box center [252, 251] width 42 height 24
click at [204, 200] on div "recipes" at bounding box center [203, 205] width 42 height 11
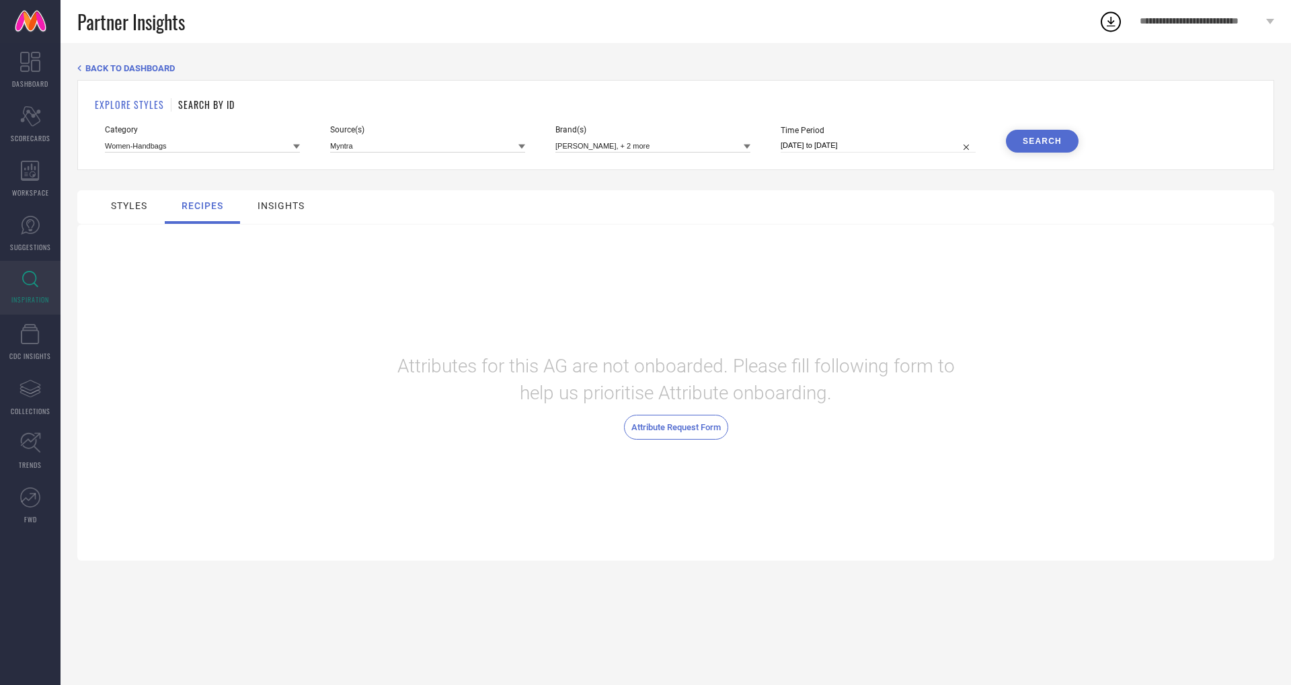
click at [130, 208] on div "styles" at bounding box center [129, 205] width 36 height 11
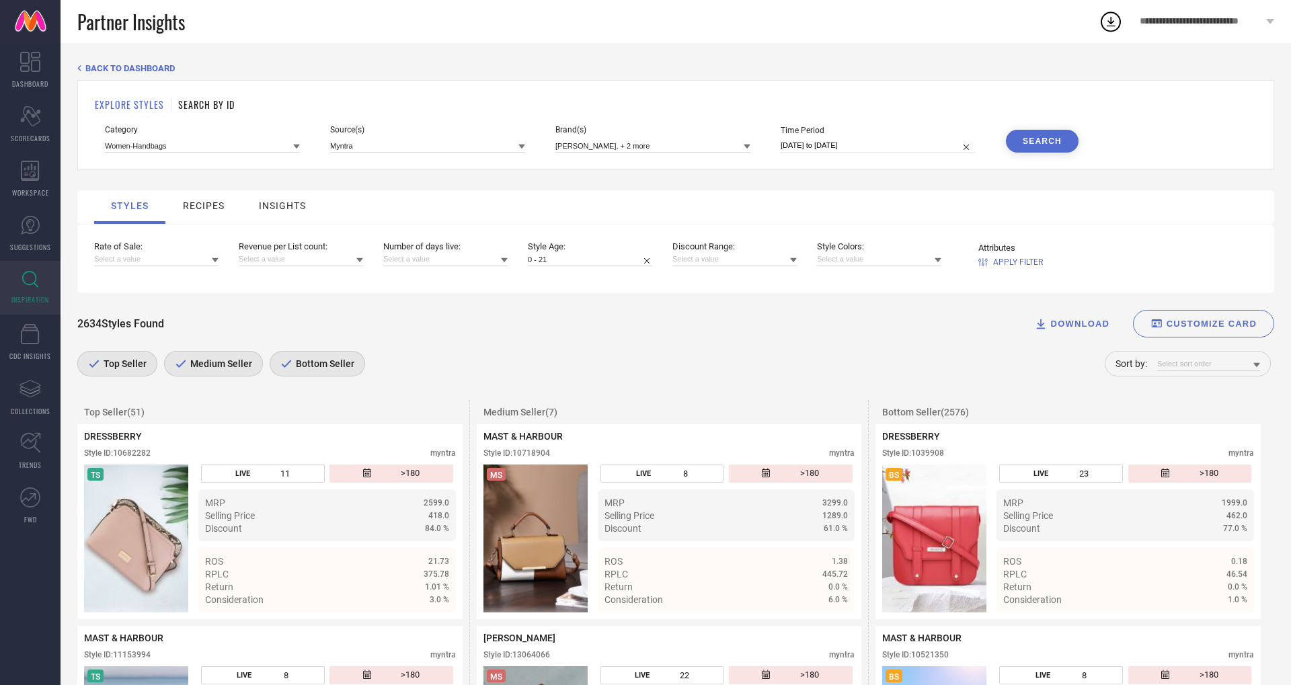
click at [241, 356] on div "Medium Seller" at bounding box center [213, 364] width 99 height 26
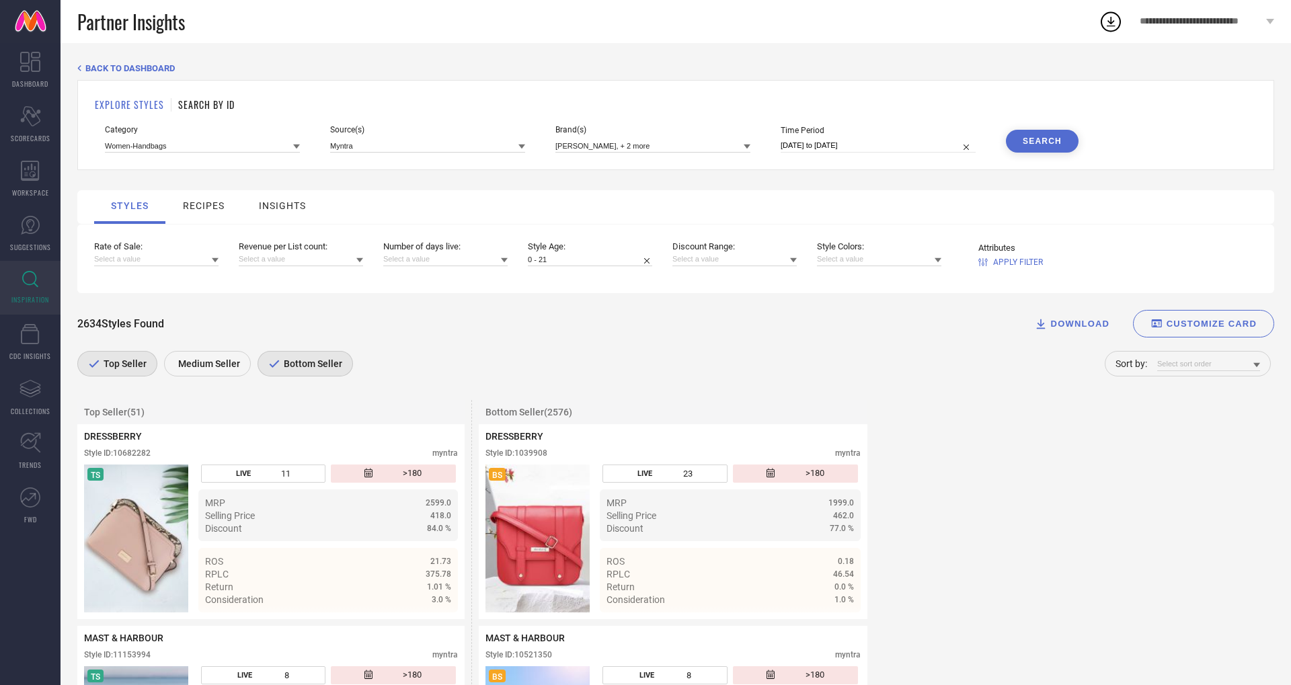
click at [323, 363] on span "Bottom Seller" at bounding box center [311, 363] width 62 height 11
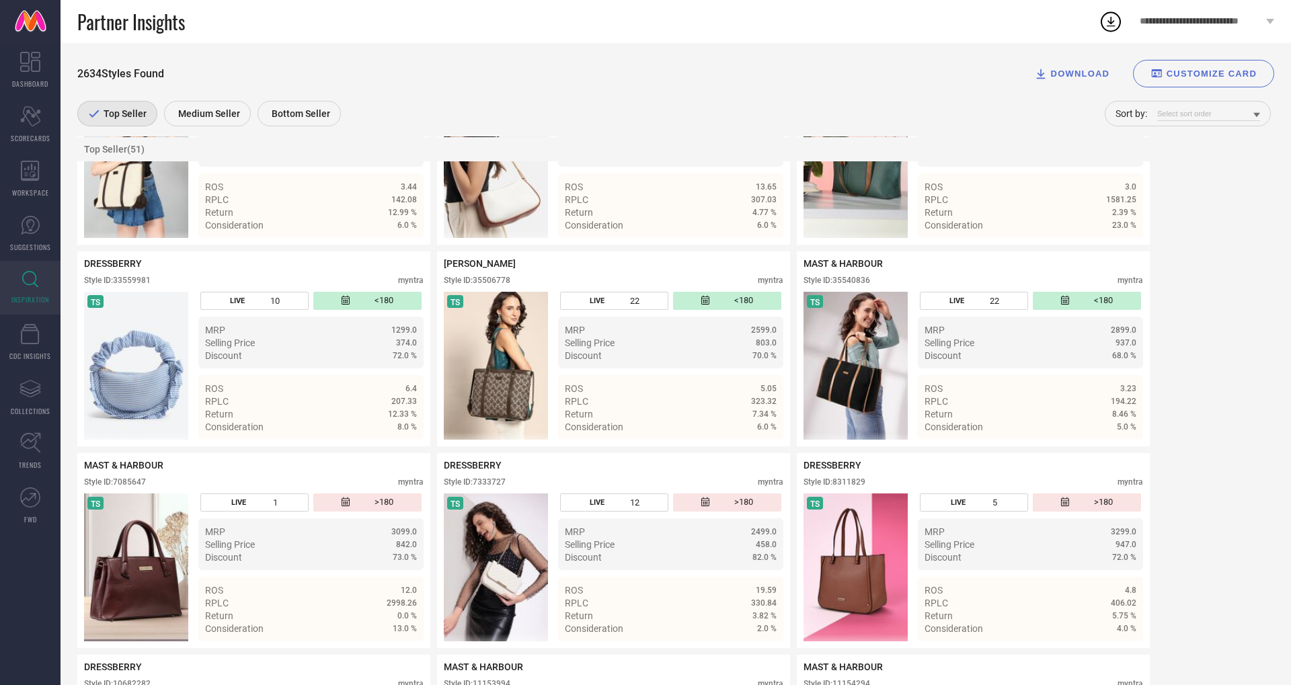
scroll to position [3195, 0]
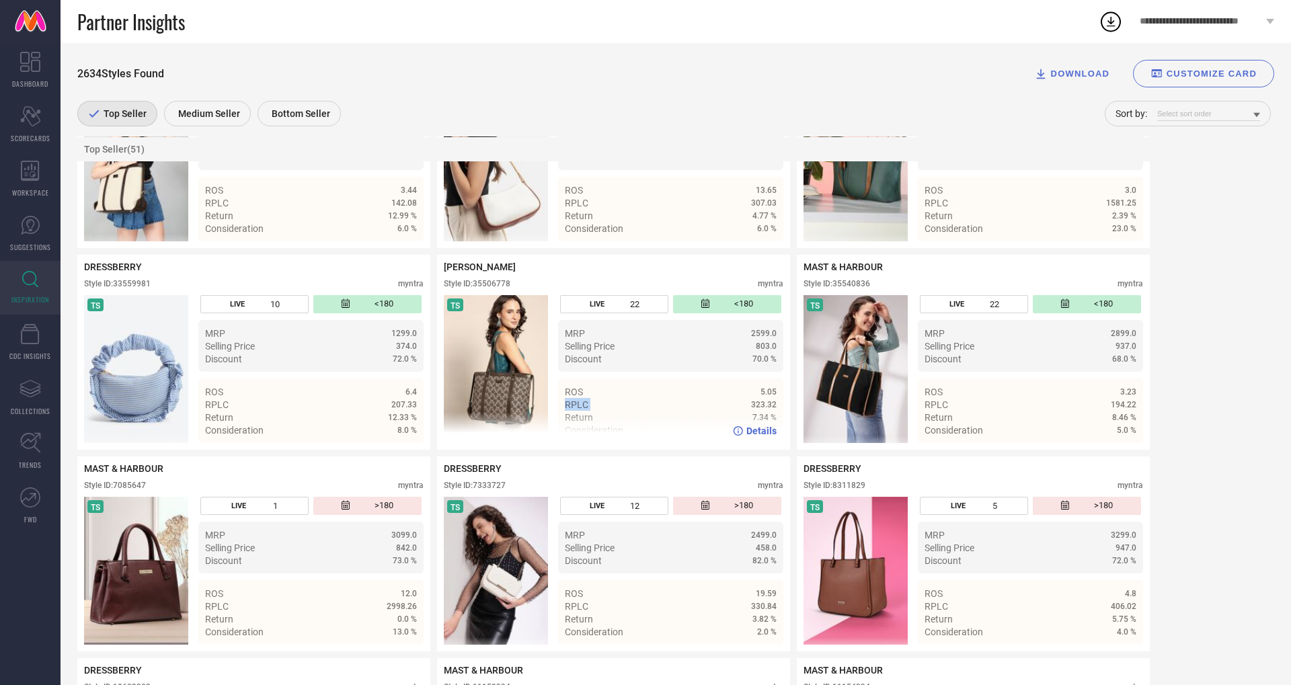
drag, startPoint x: 566, startPoint y: 403, endPoint x: 592, endPoint y: 403, distance: 26.2
click at [592, 403] on div "RPLC 323.32" at bounding box center [671, 404] width 212 height 13
copy span "RPLC"
